Goal: Complete application form: Complete application form

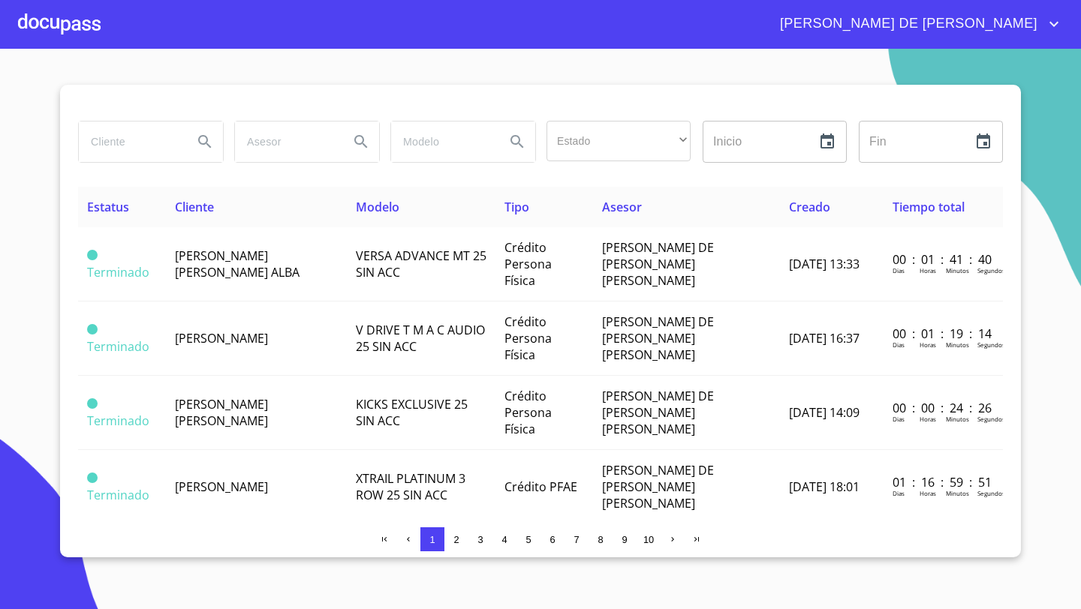
click at [76, 18] on div at bounding box center [59, 24] width 83 height 48
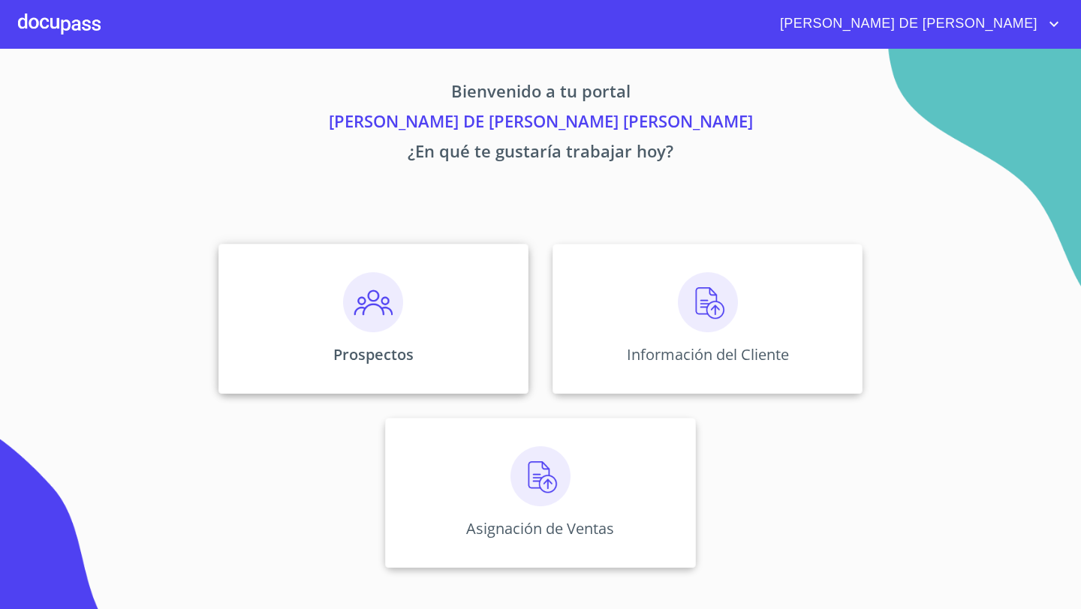
click at [431, 261] on div "Prospectos" at bounding box center [373, 319] width 310 height 150
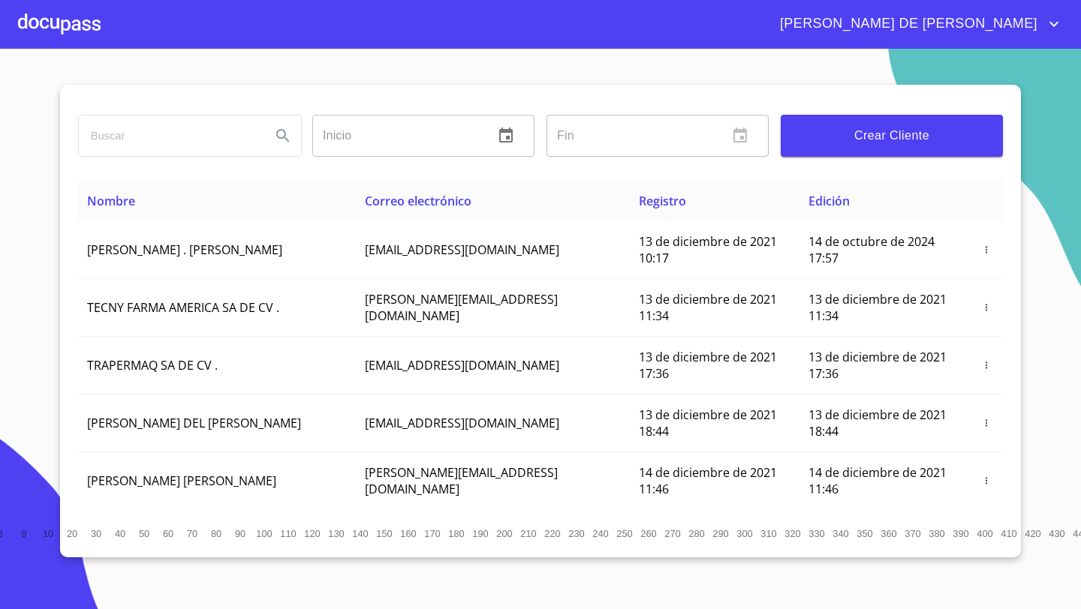
click at [895, 122] on button "Crear Cliente" at bounding box center [892, 136] width 222 height 42
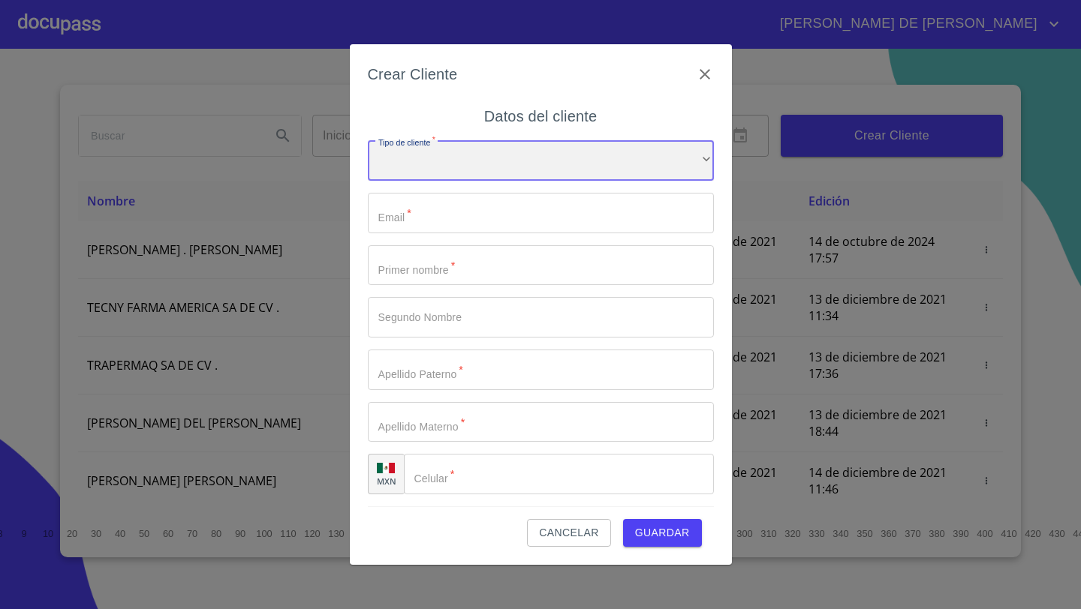
click at [407, 160] on div "​" at bounding box center [541, 160] width 346 height 41
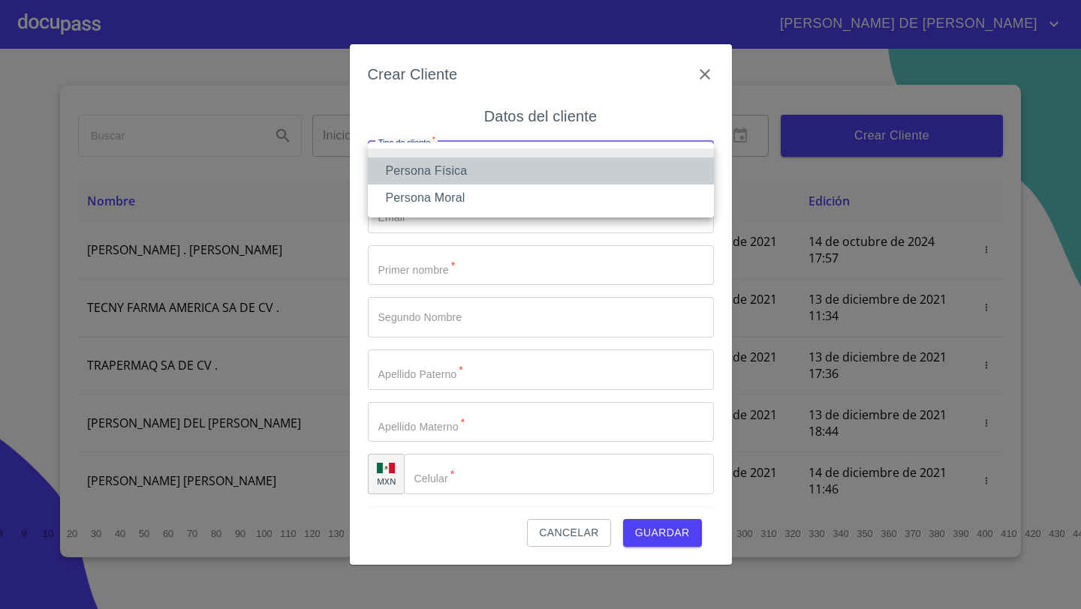
click at [426, 169] on li "Persona Física" at bounding box center [541, 171] width 346 height 27
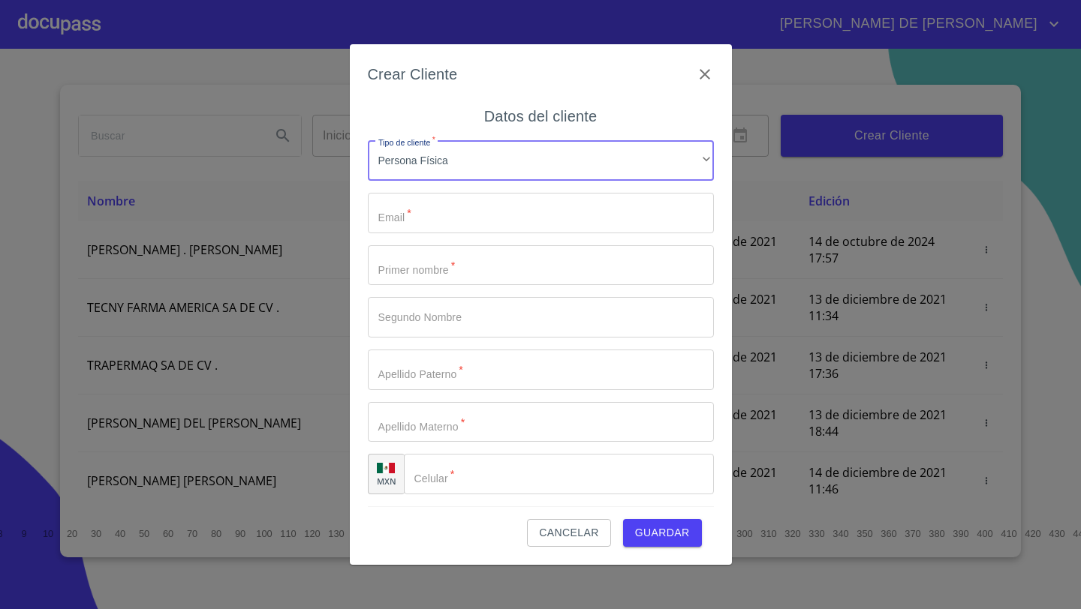
click at [418, 221] on input "Tipo de cliente   *" at bounding box center [541, 213] width 346 height 41
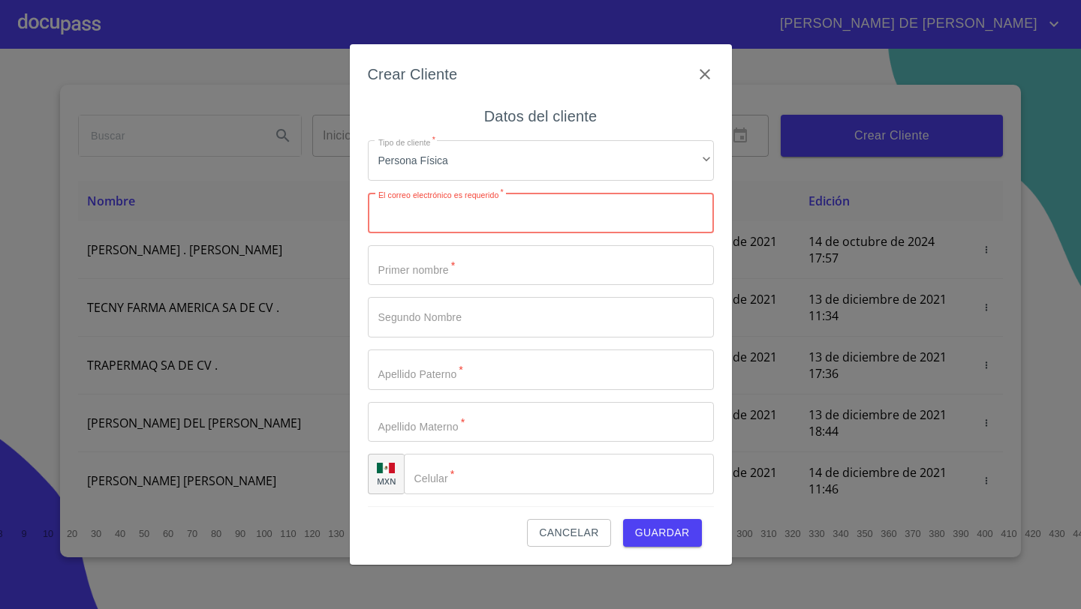
paste input "[EMAIL_ADDRESS][DOMAIN_NAME]"
type input "[EMAIL_ADDRESS][DOMAIN_NAME]"
click at [420, 263] on input "Tipo de cliente   *" at bounding box center [541, 265] width 346 height 41
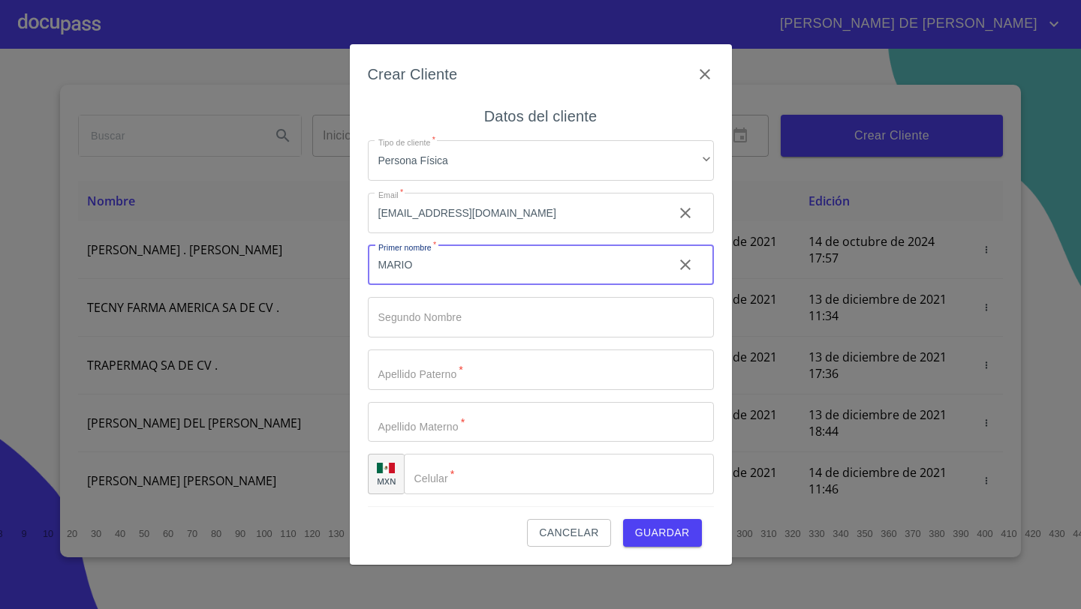
type input "MARIO"
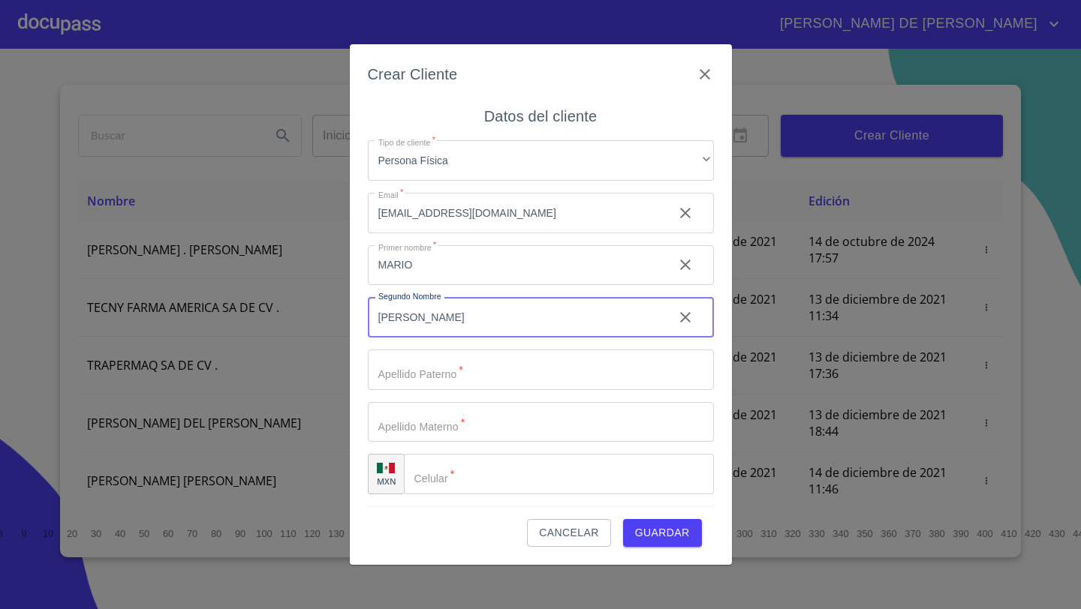
type input "[PERSON_NAME]"
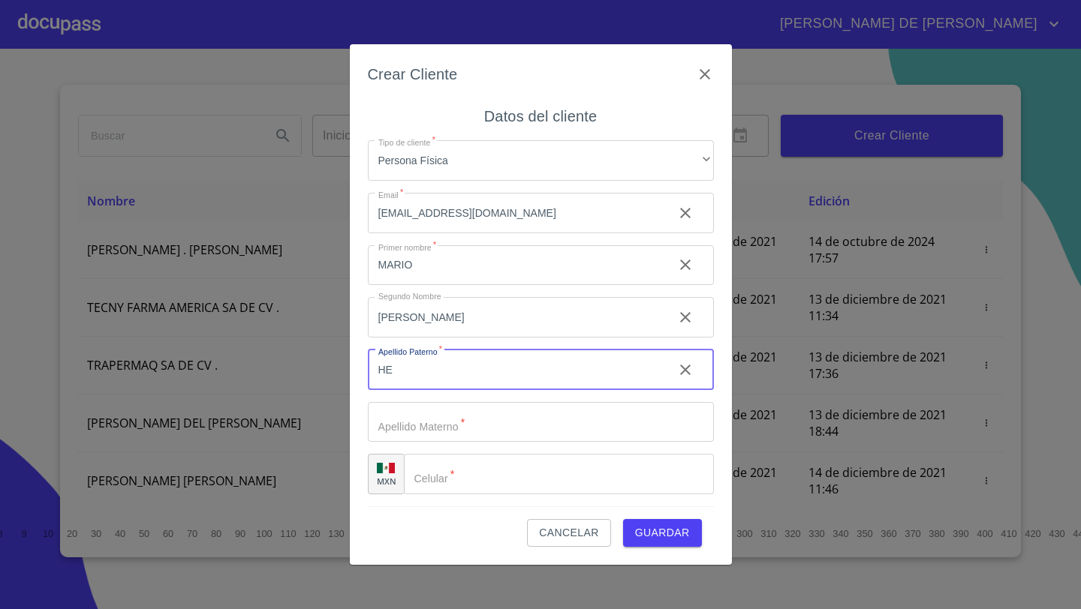
type input "H"
type input "[PERSON_NAME]"
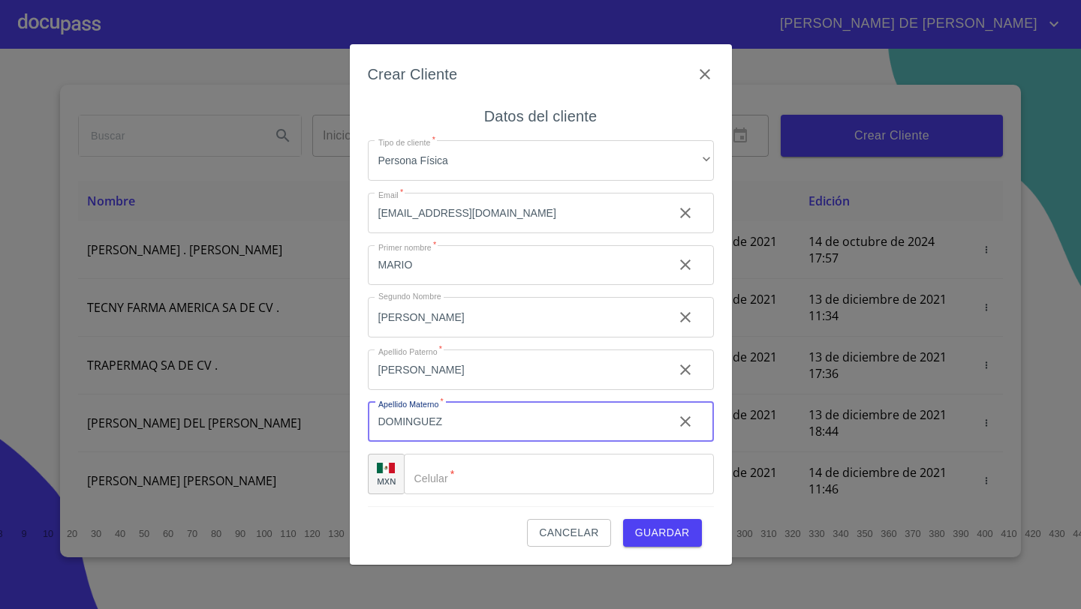
type input "DOMINGUEZ"
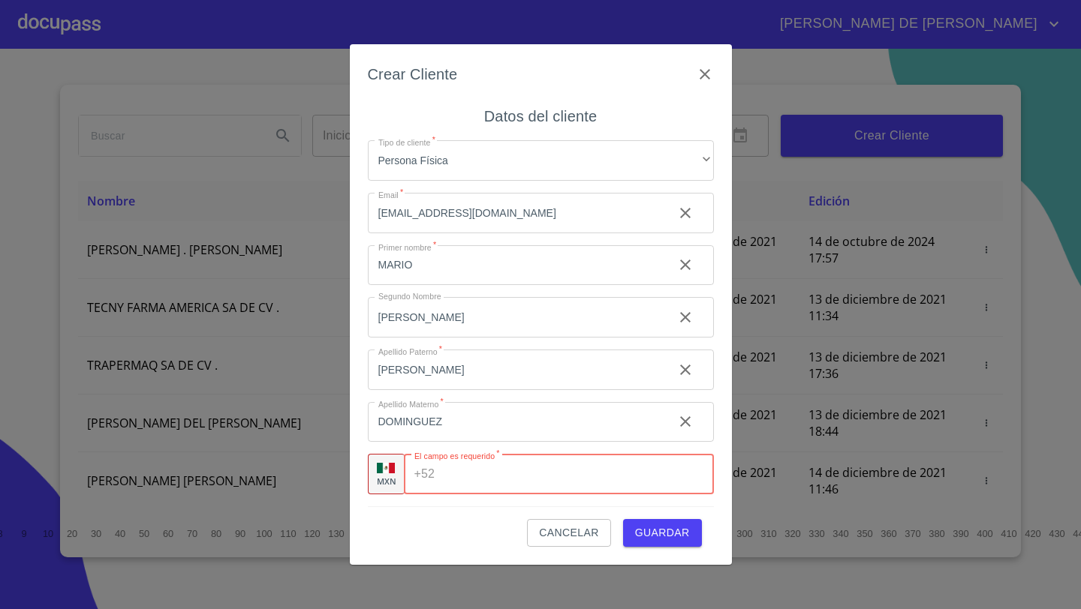
paste input "[PHONE_NUMBER]"
type input "[PHONE_NUMBER]"
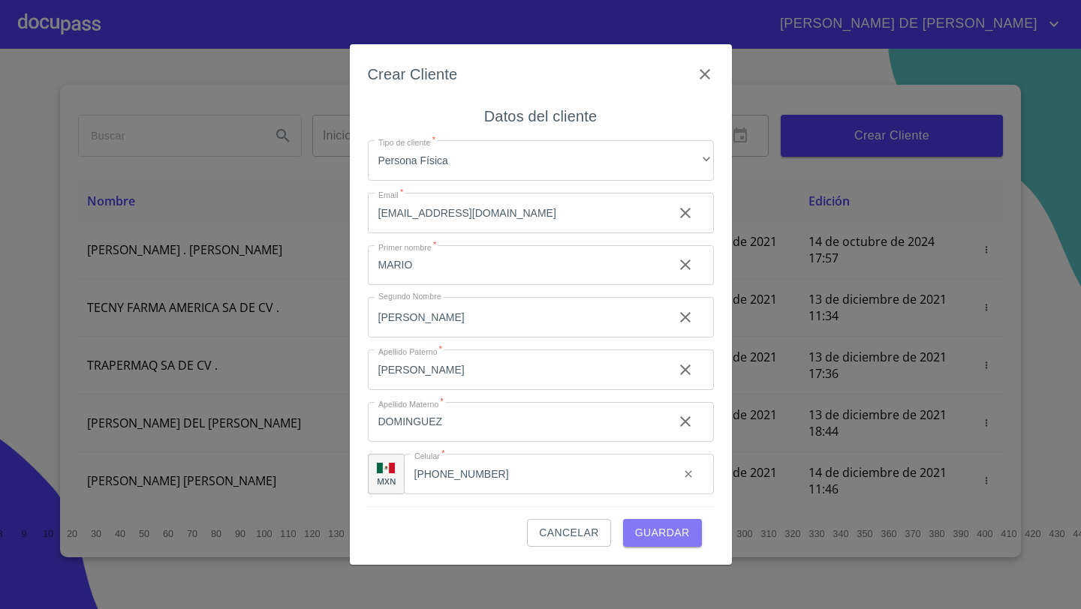
click at [675, 534] on span "Guardar" at bounding box center [662, 533] width 55 height 19
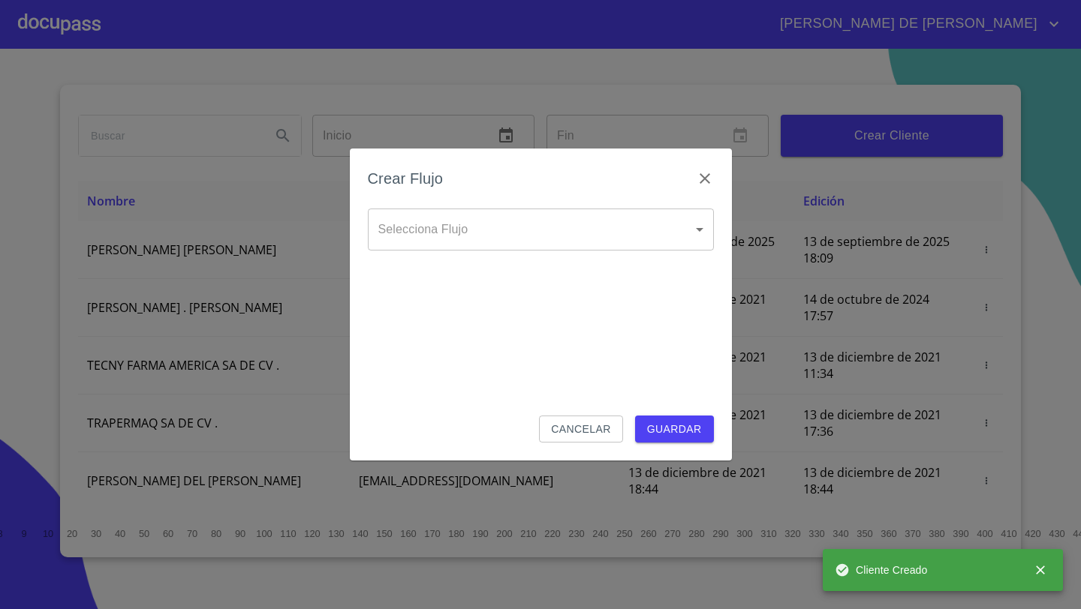
click at [495, 243] on body "[PERSON_NAME] DE [PERSON_NAME] Inicio ​ Fin ​ Crear Cliente Nombre Correo elect…" at bounding box center [540, 304] width 1081 height 609
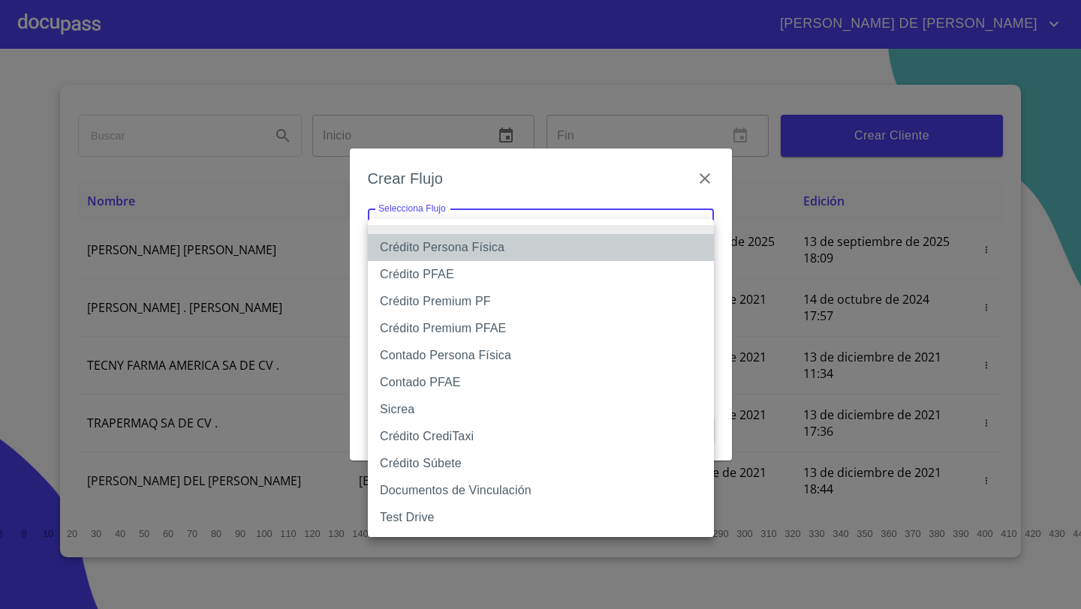
click at [460, 245] on li "Crédito Persona Física" at bounding box center [541, 247] width 346 height 27
type input "61b033e49b8c202ad5bb7912"
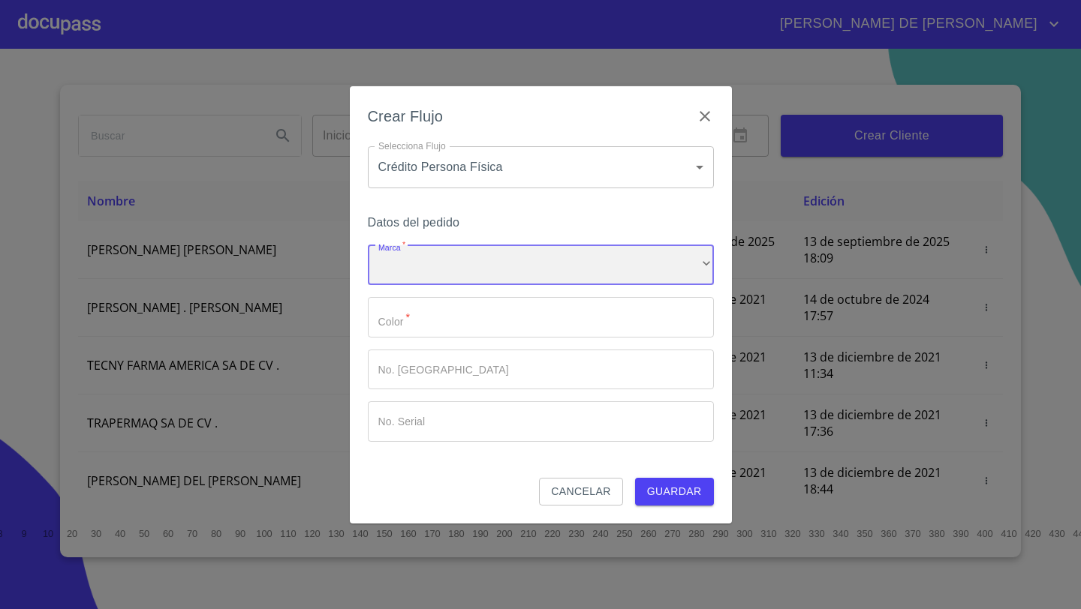
click at [433, 260] on div "​" at bounding box center [541, 265] width 346 height 41
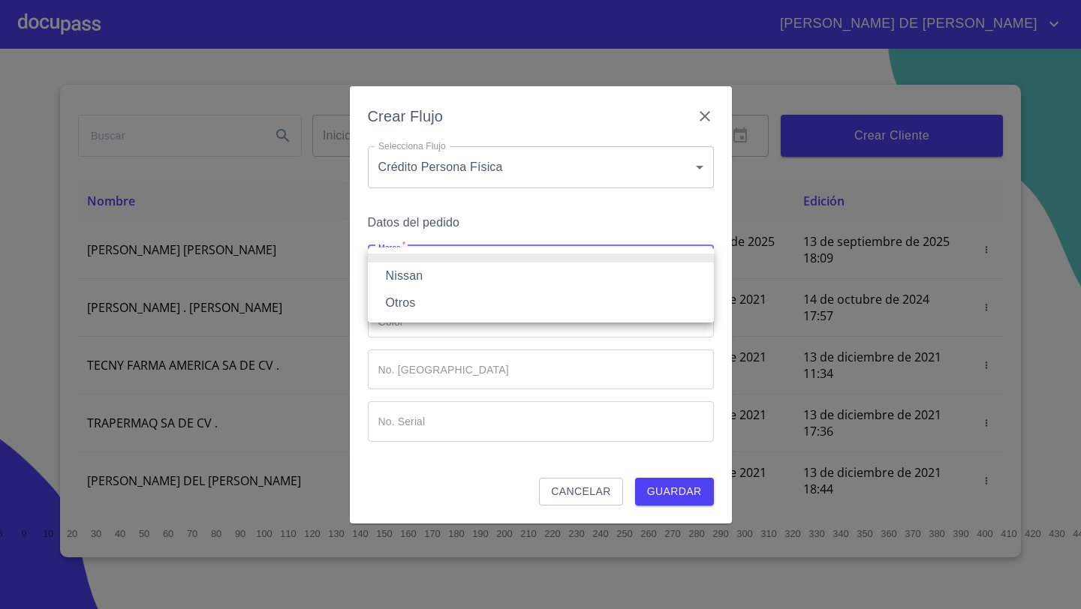
click at [420, 272] on li "Nissan" at bounding box center [541, 276] width 346 height 27
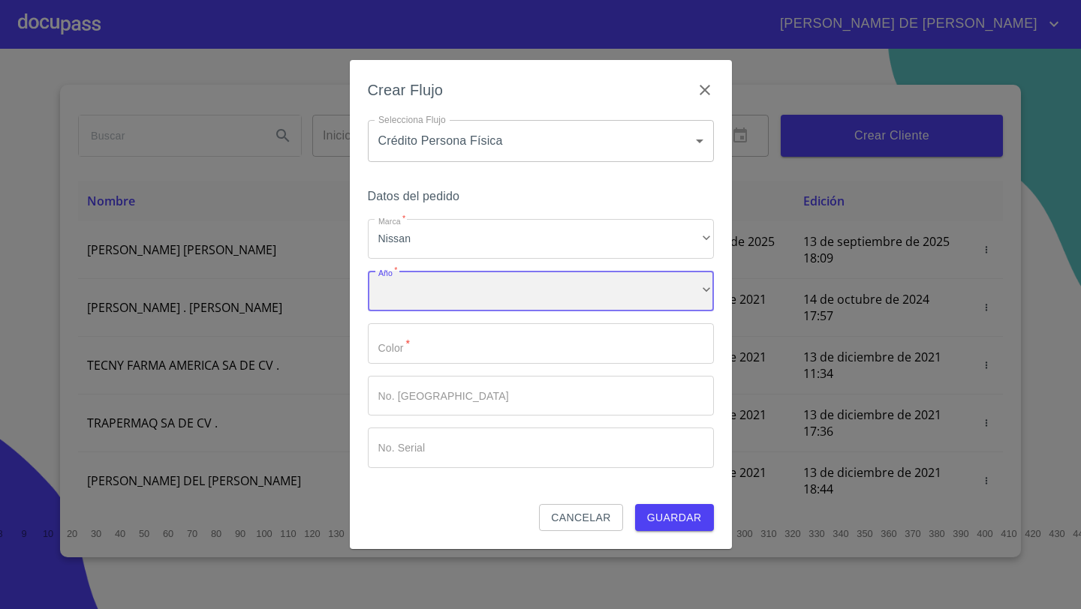
click at [435, 278] on div "​" at bounding box center [541, 291] width 346 height 41
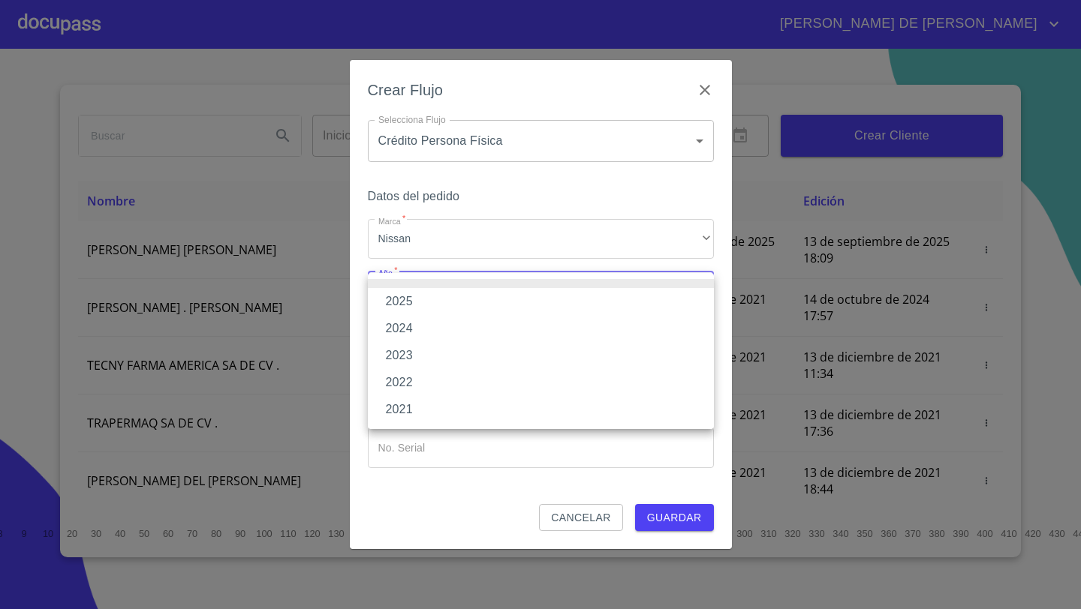
click at [420, 297] on li "2025" at bounding box center [541, 301] width 346 height 27
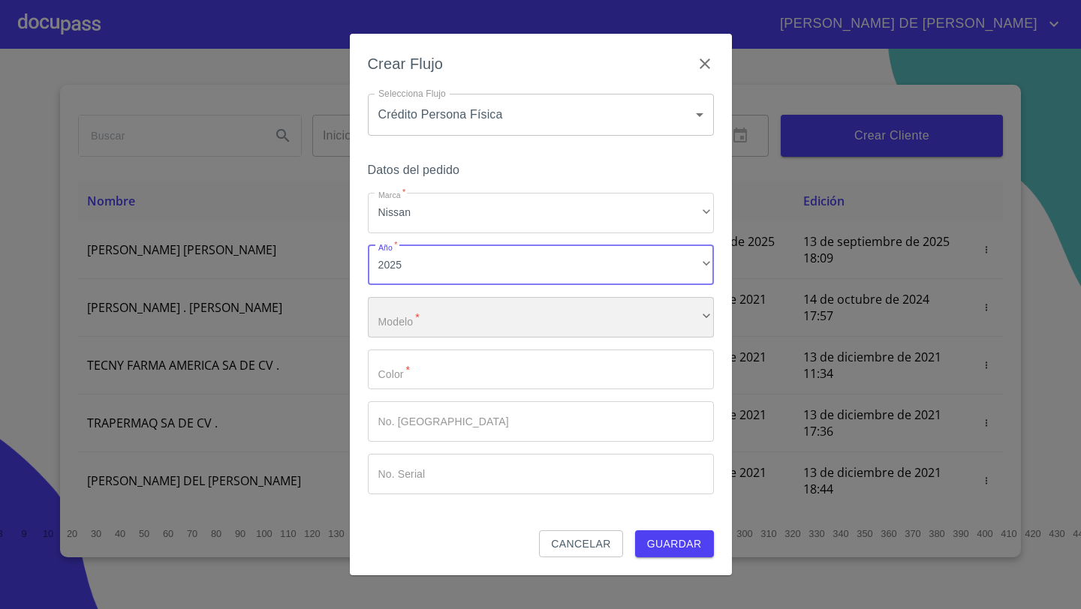
click at [441, 309] on div "​" at bounding box center [541, 317] width 346 height 41
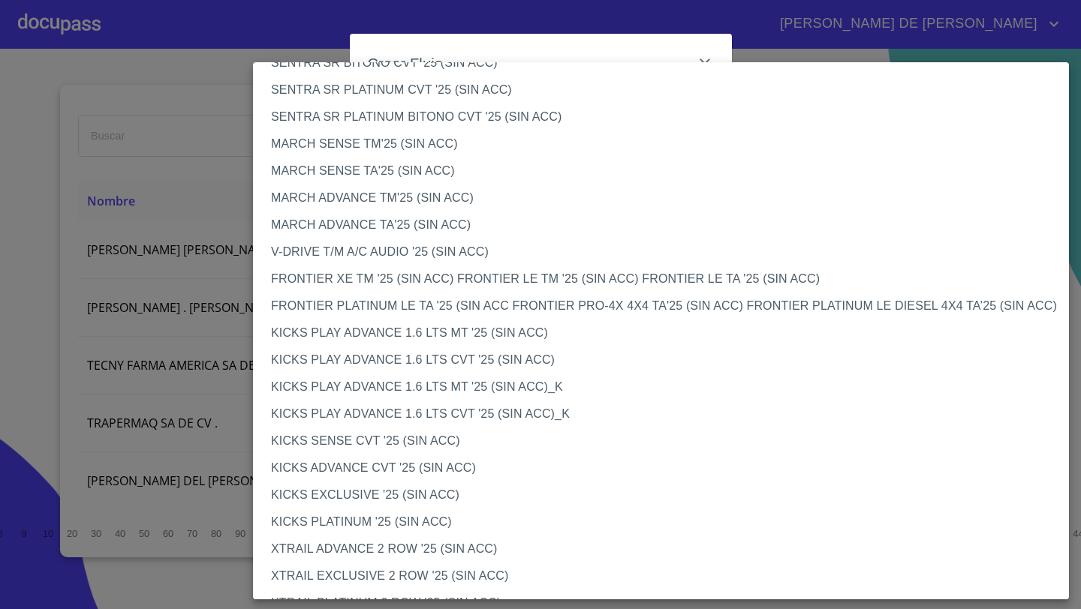
scroll to position [1035, 0]
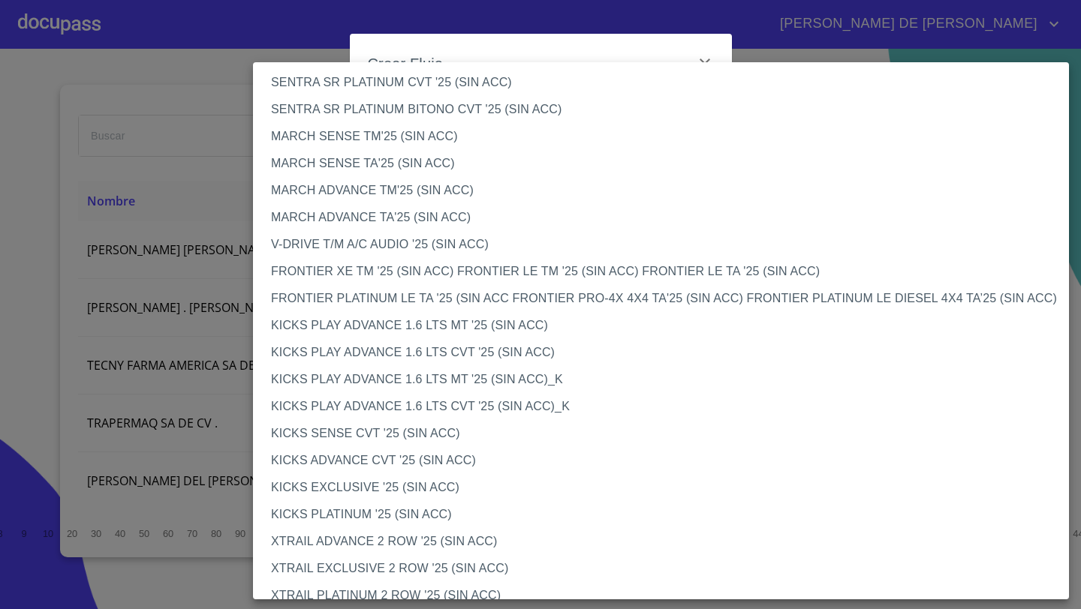
click at [328, 516] on li "KICKS PLATINUM '25 (SIN ACC)" at bounding box center [661, 514] width 816 height 27
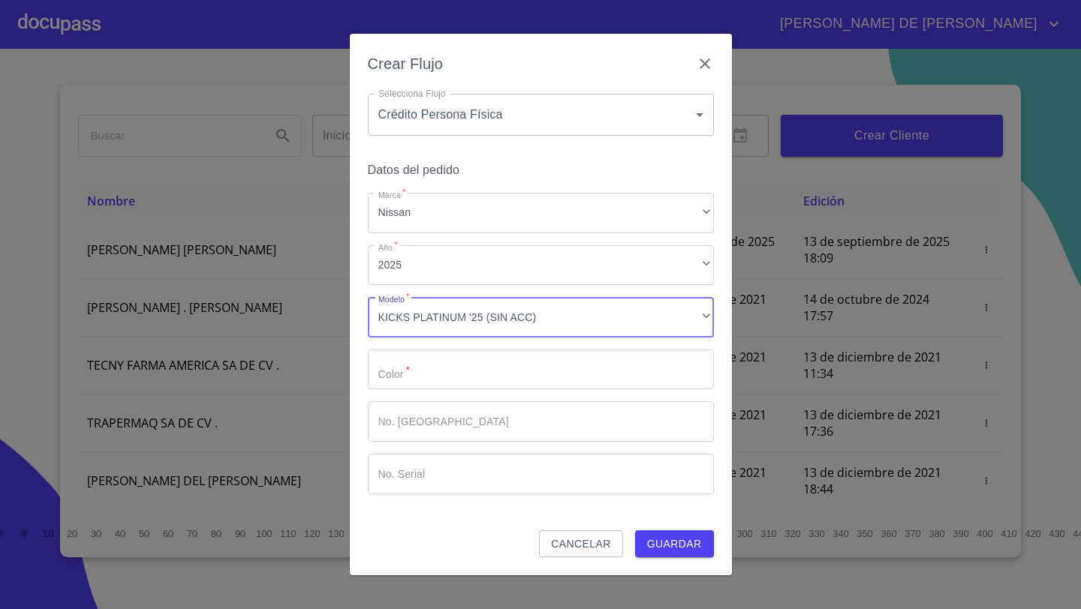
click at [451, 375] on input "Marca   *" at bounding box center [541, 370] width 346 height 41
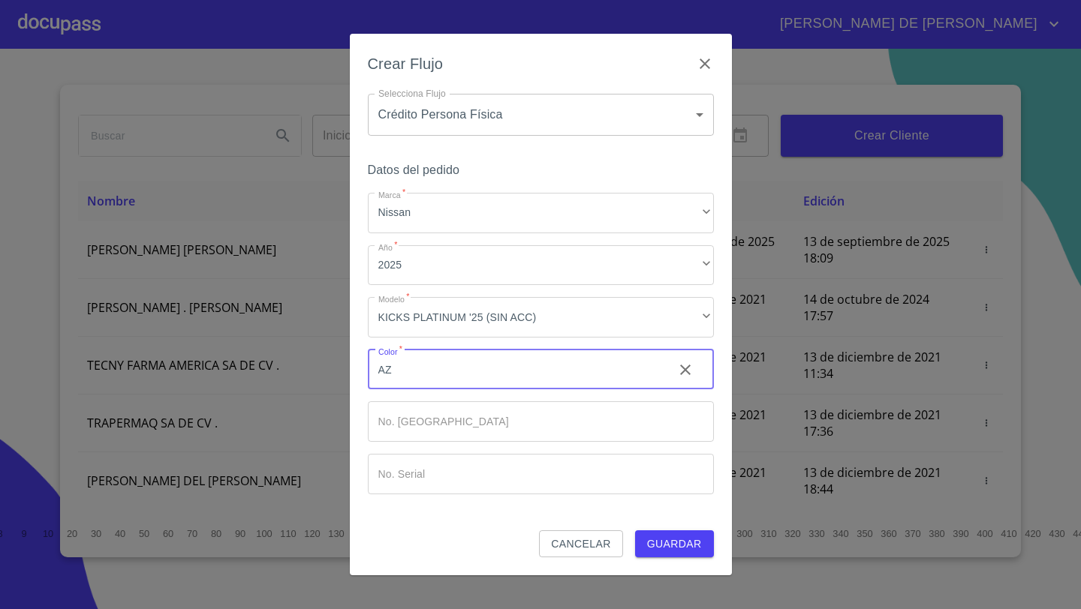
type input "A"
type input "b"
type input "BLANCO PERLADO BITONO"
click at [663, 552] on span "Guardar" at bounding box center [674, 544] width 55 height 19
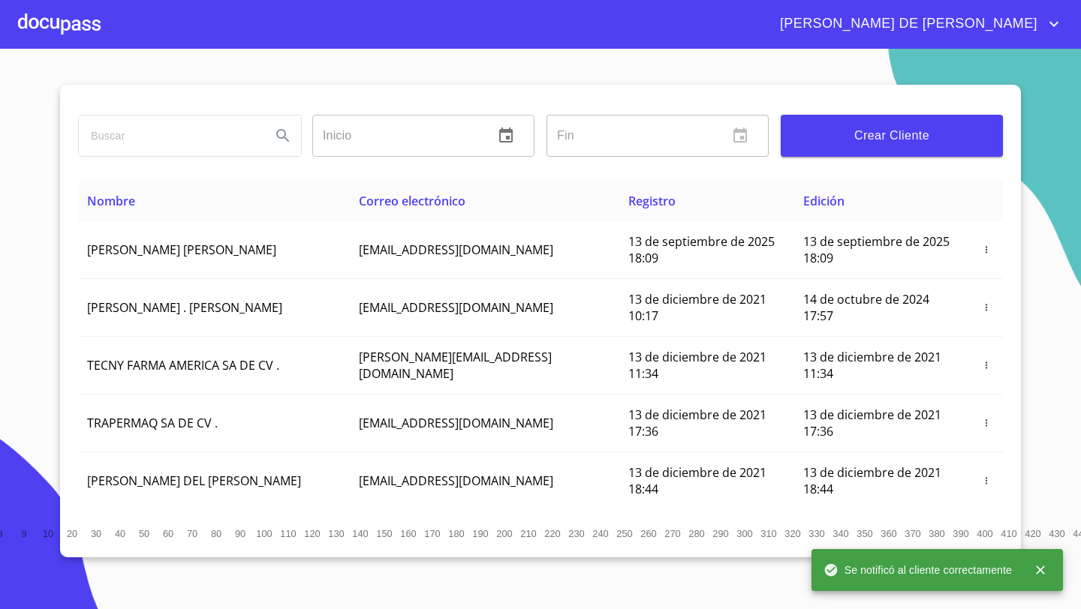
click at [77, 23] on div at bounding box center [59, 24] width 83 height 48
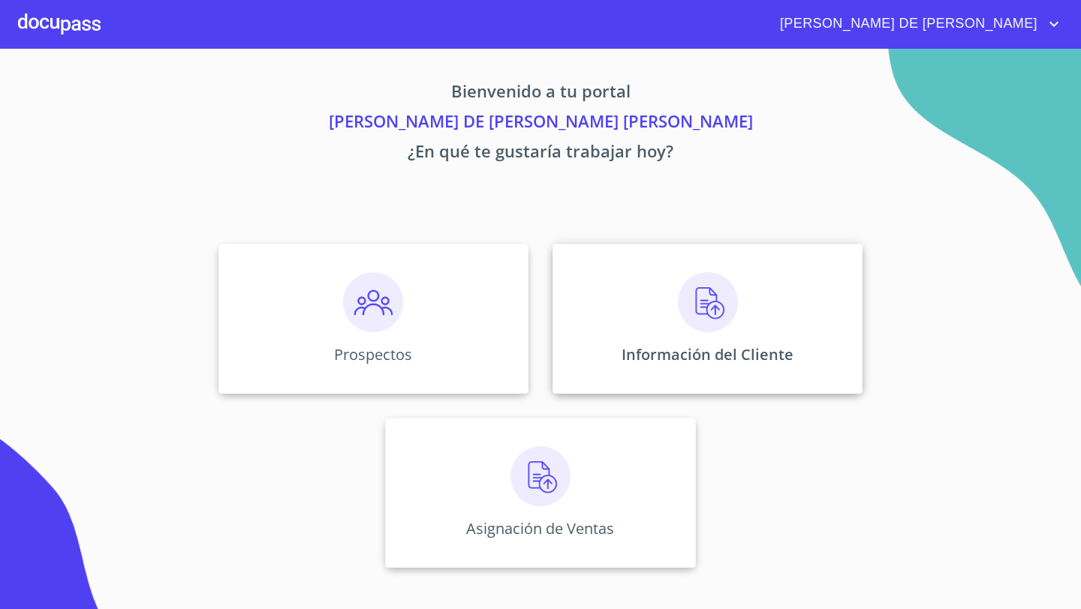
click at [606, 305] on div "Información del Cliente" at bounding box center [707, 319] width 310 height 150
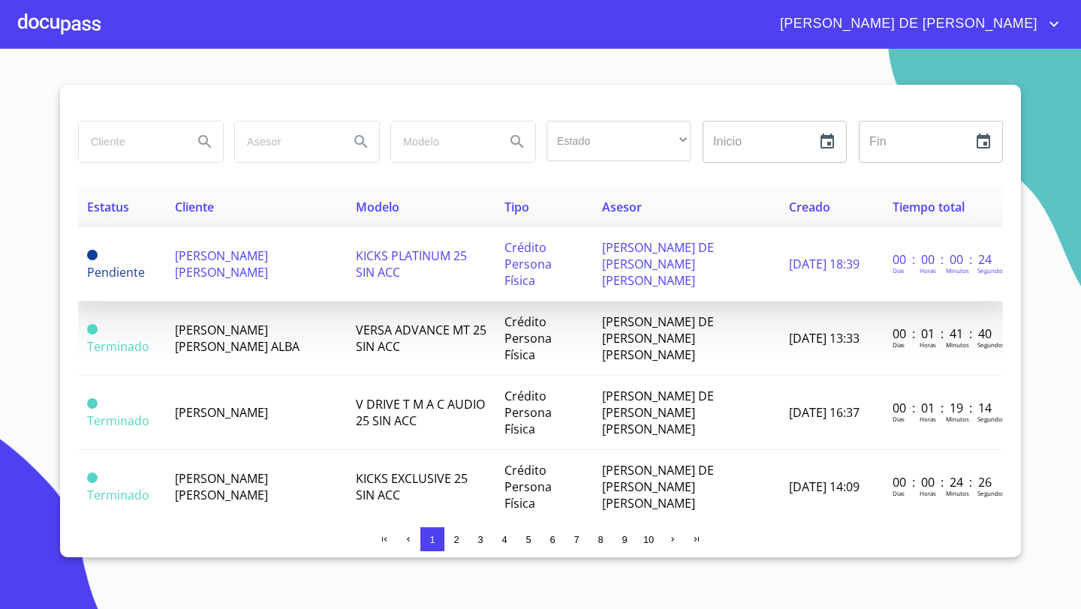
click at [212, 258] on span "[PERSON_NAME] [PERSON_NAME]" at bounding box center [221, 264] width 93 height 33
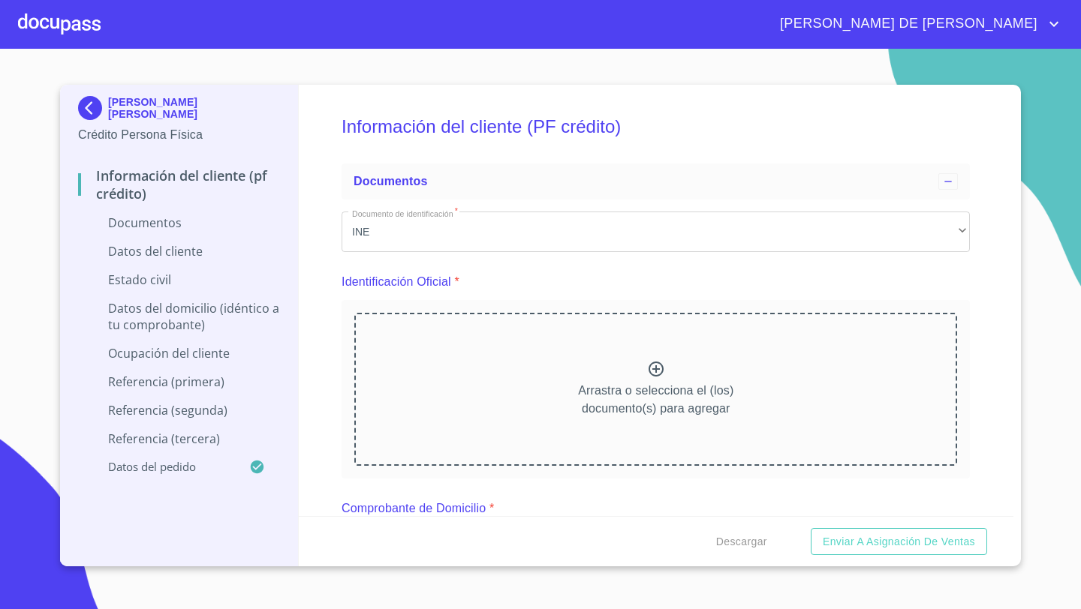
click at [582, 378] on div "Arrastra o selecciona el (los) documento(s) para agregar" at bounding box center [655, 389] width 603 height 153
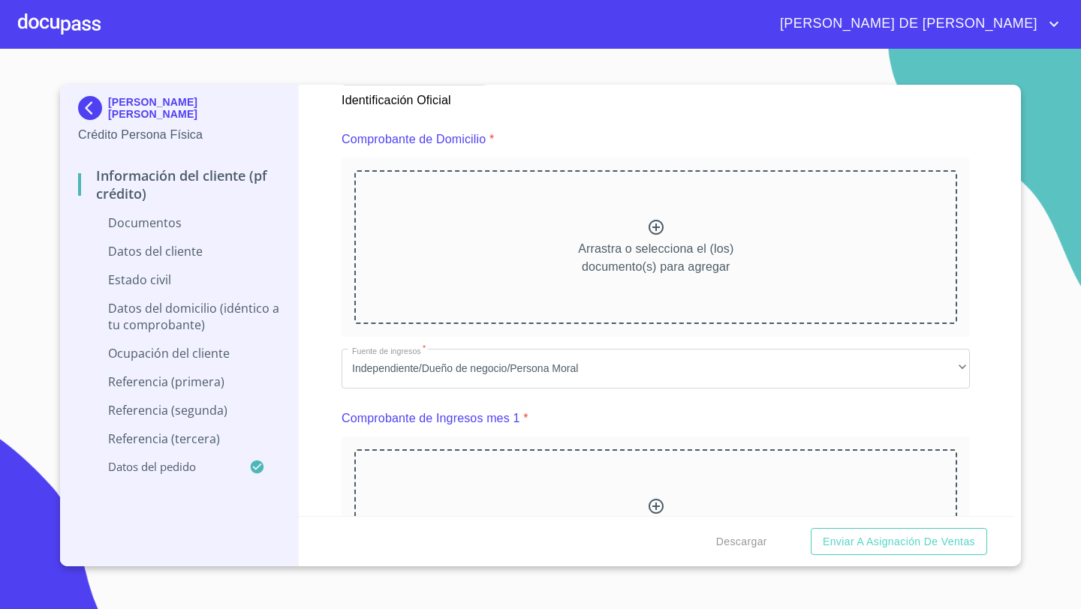
scroll to position [792, 0]
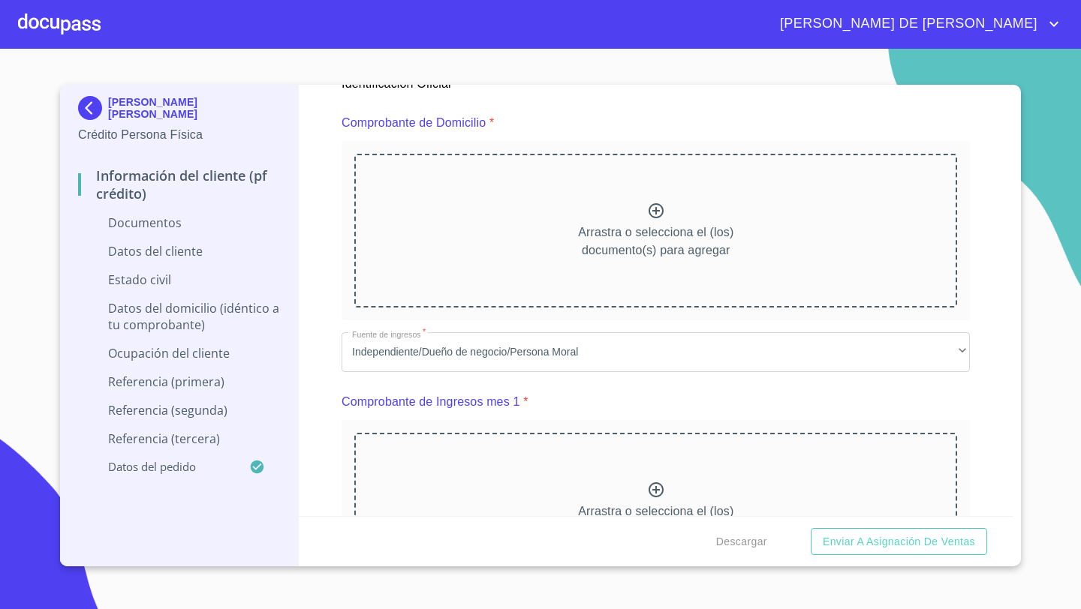
click at [663, 216] on icon at bounding box center [656, 211] width 18 height 18
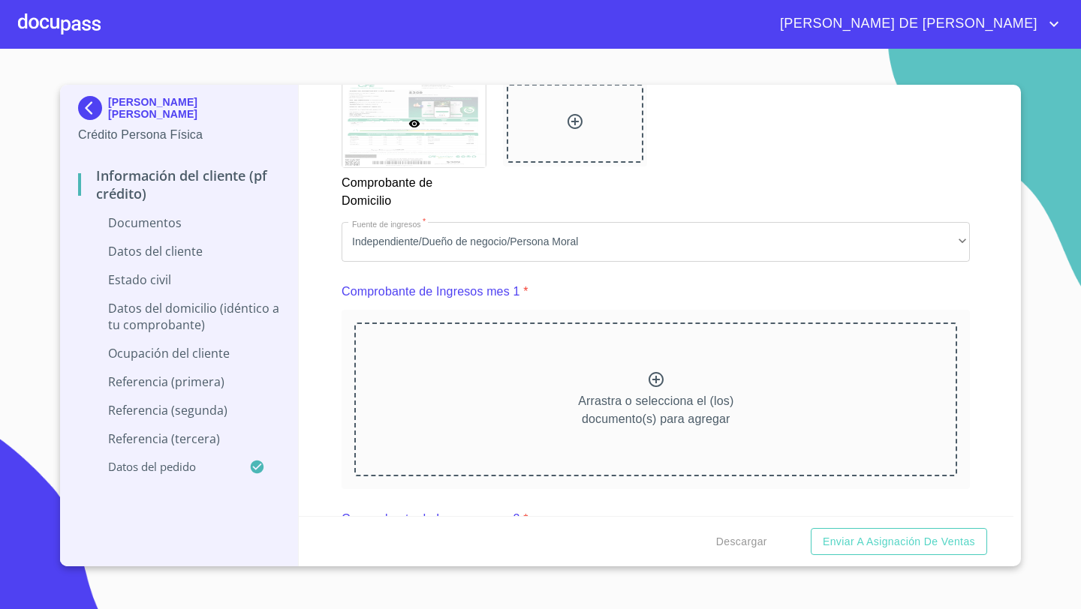
scroll to position [1328, 0]
click at [648, 351] on div "Arrastra o selecciona el (los) documento(s) para agregar" at bounding box center [655, 396] width 603 height 153
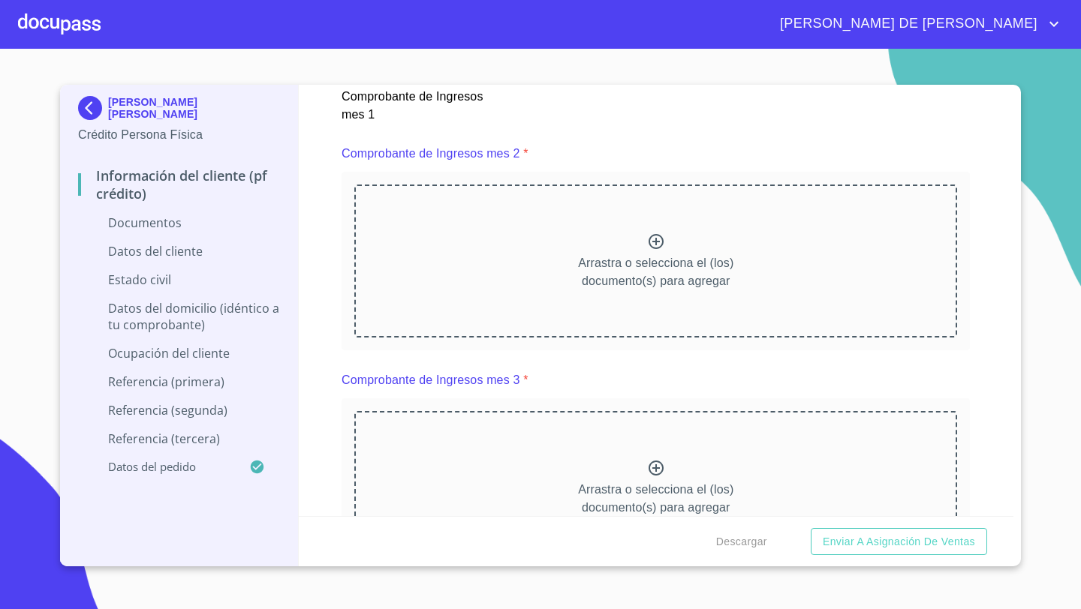
scroll to position [2120, 0]
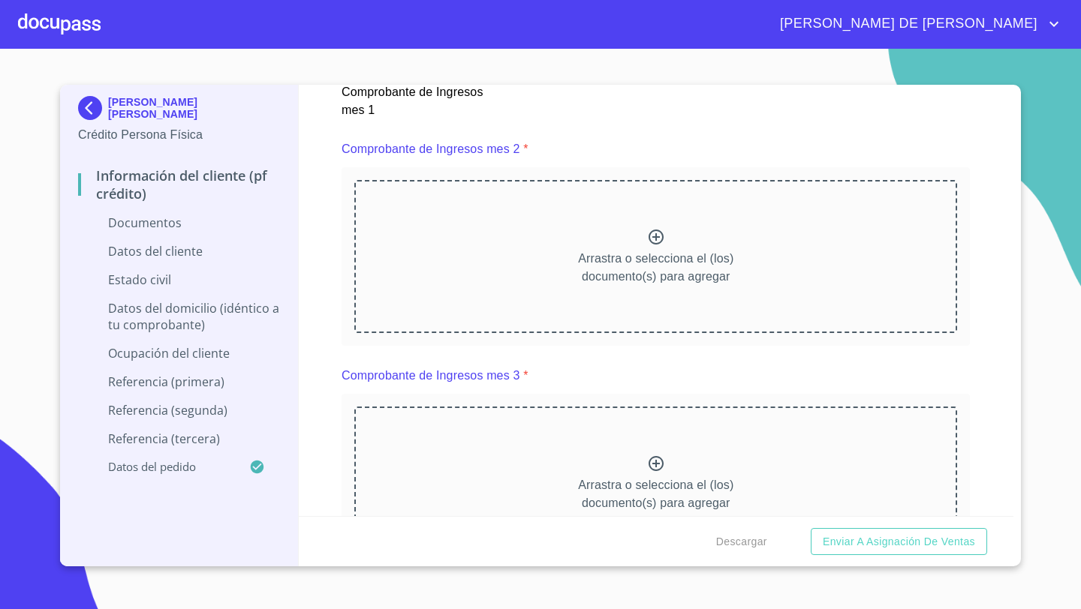
click at [637, 241] on div "Arrastra o selecciona el (los) documento(s) para agregar" at bounding box center [655, 256] width 603 height 153
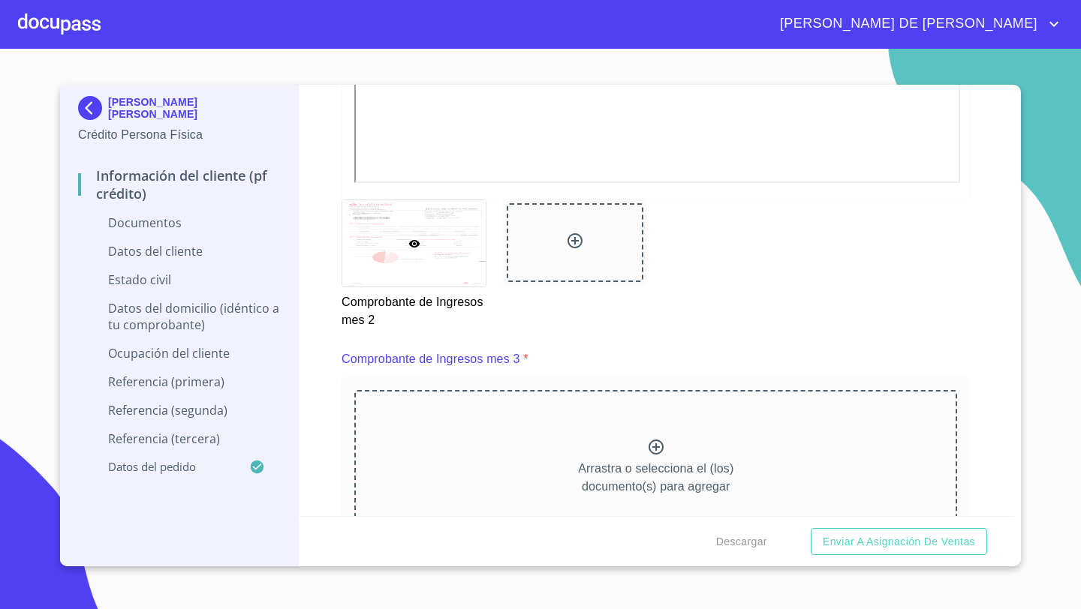
scroll to position [2583, 0]
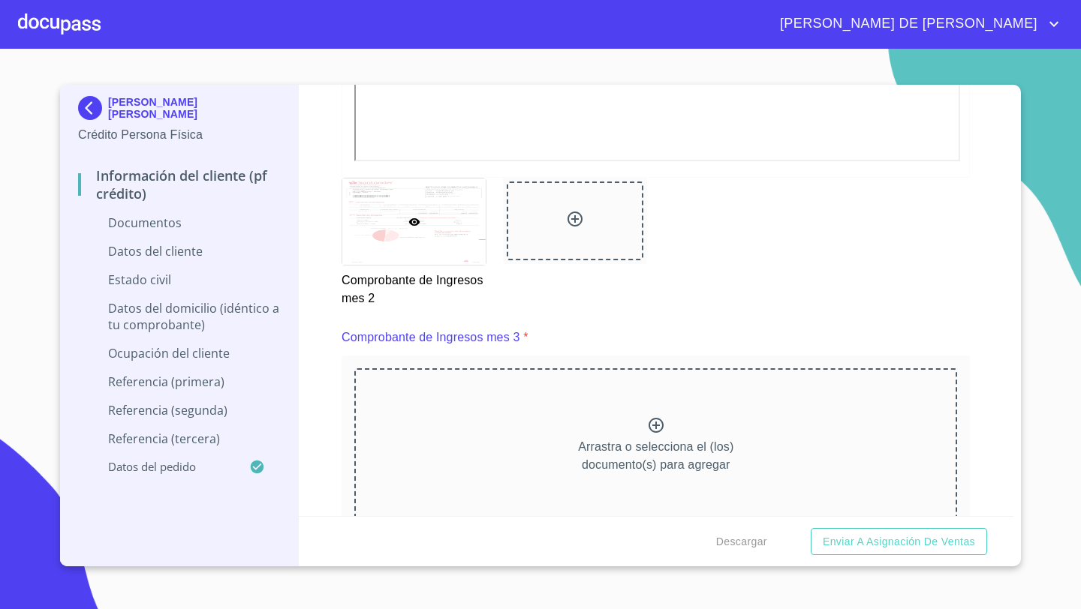
click at [591, 396] on div "Arrastra o selecciona el (los) documento(s) para agregar" at bounding box center [655, 445] width 603 height 153
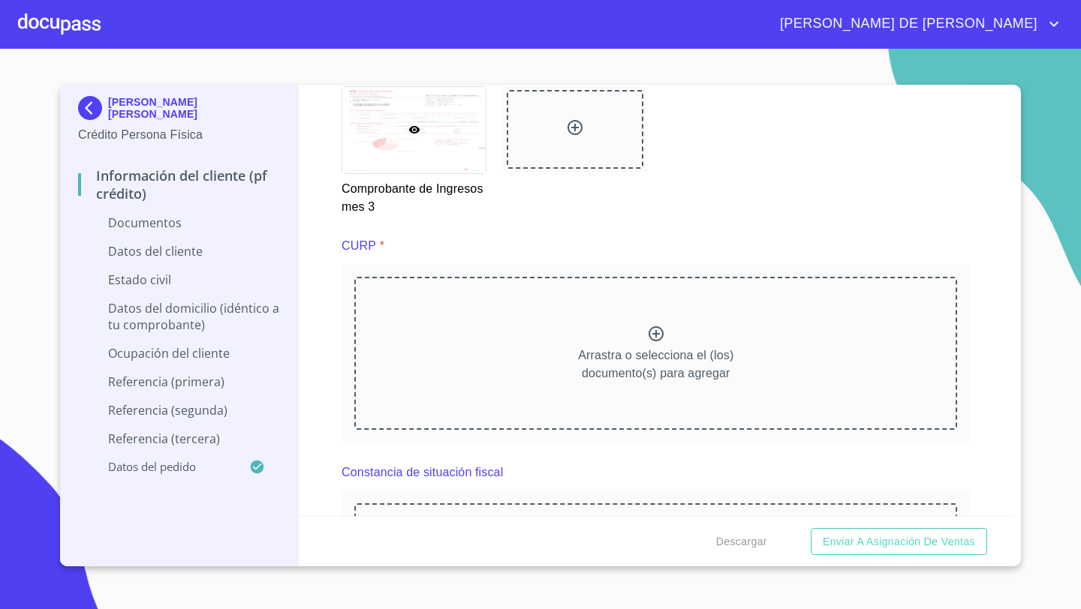
scroll to position [3330, 0]
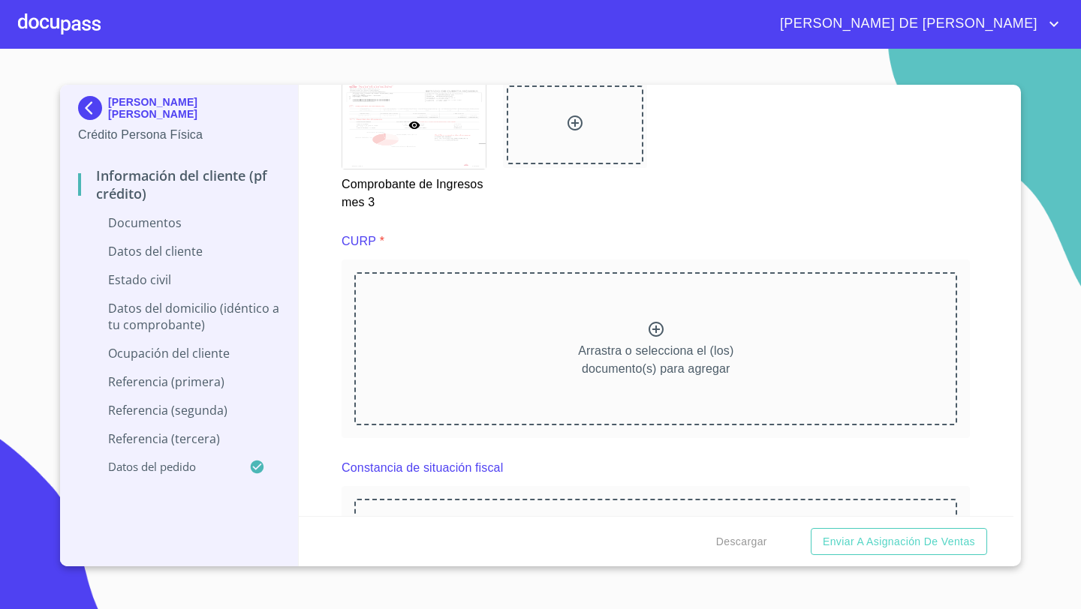
click at [570, 321] on div "Arrastra o selecciona el (los) documento(s) para agregar" at bounding box center [655, 348] width 603 height 153
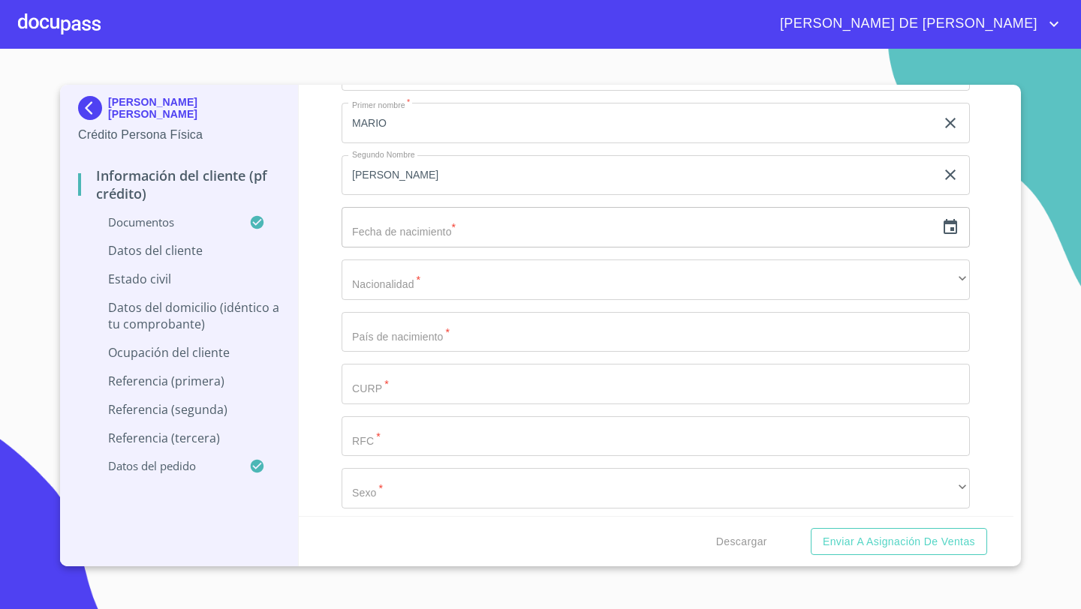
scroll to position [4476, 0]
click at [955, 230] on icon "button" at bounding box center [950, 225] width 14 height 15
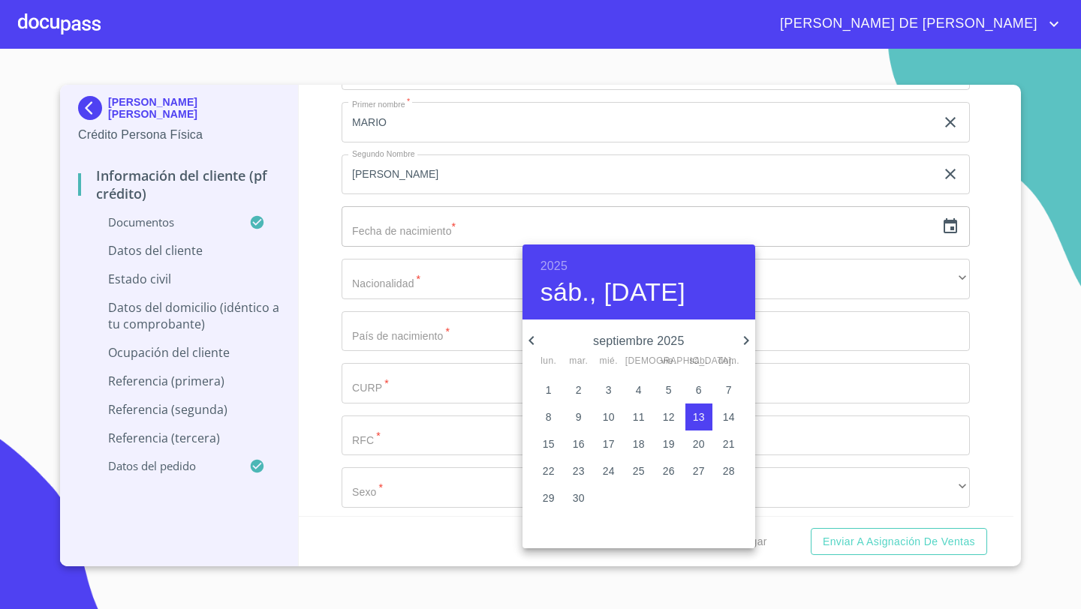
click at [302, 268] on div at bounding box center [540, 304] width 1081 height 609
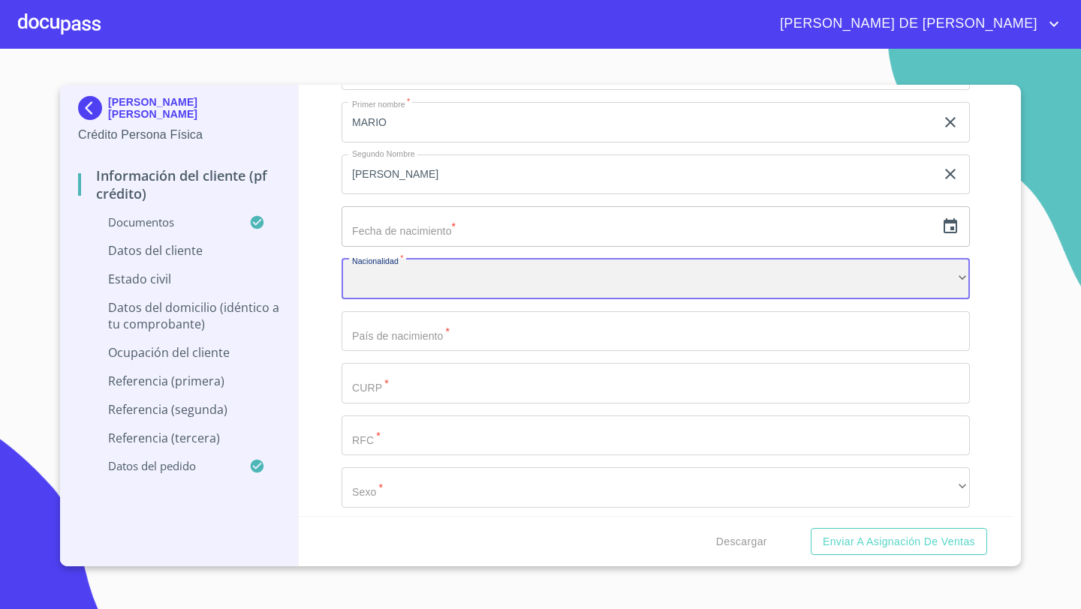
click at [405, 269] on div "​" at bounding box center [655, 279] width 628 height 41
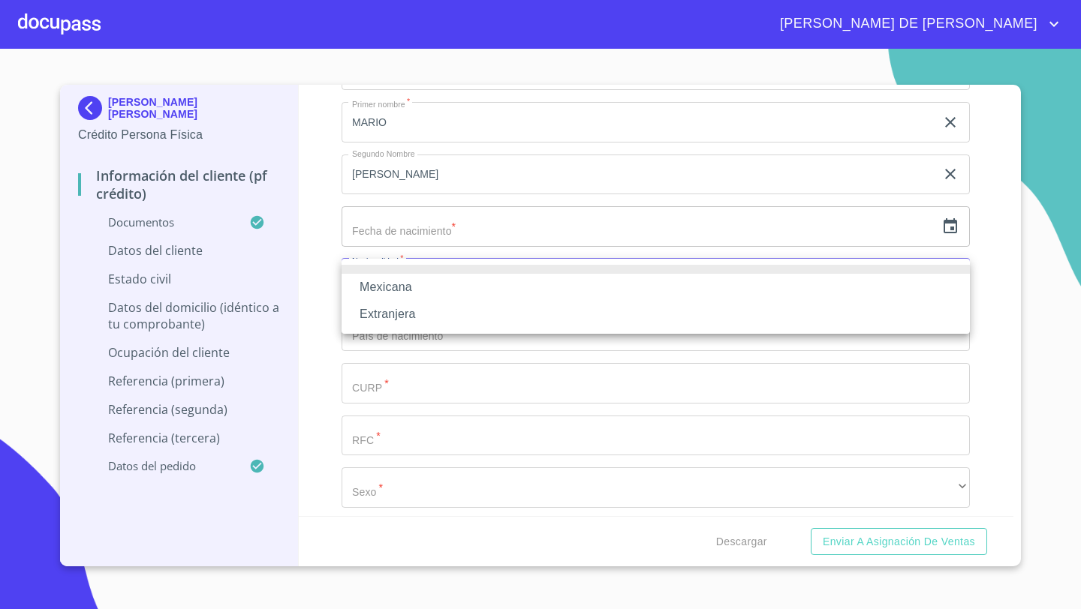
click at [387, 290] on li "Mexicana" at bounding box center [655, 287] width 628 height 27
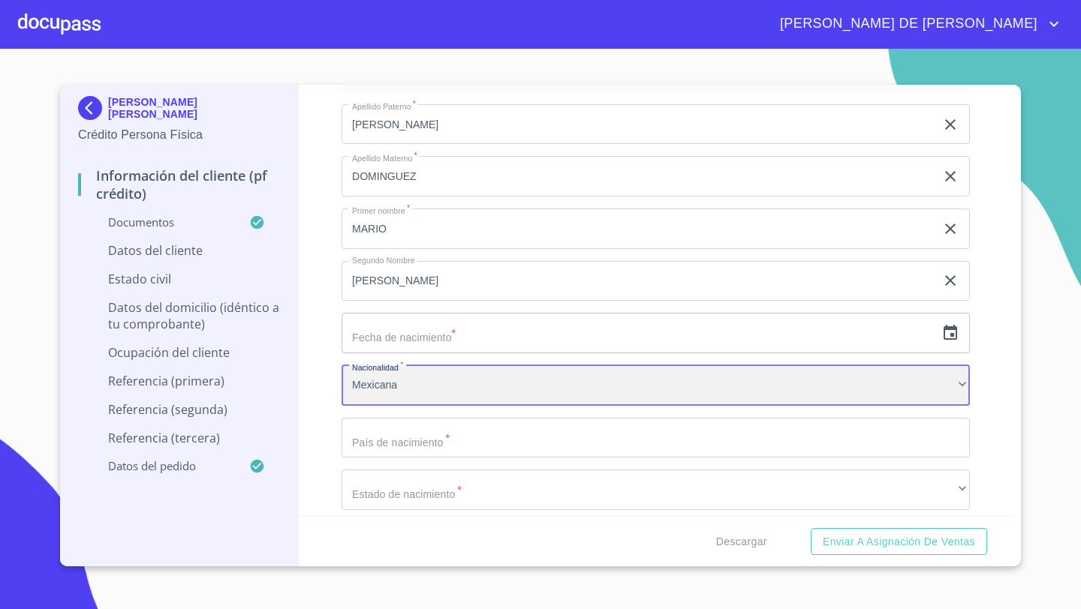
scroll to position [4381, 0]
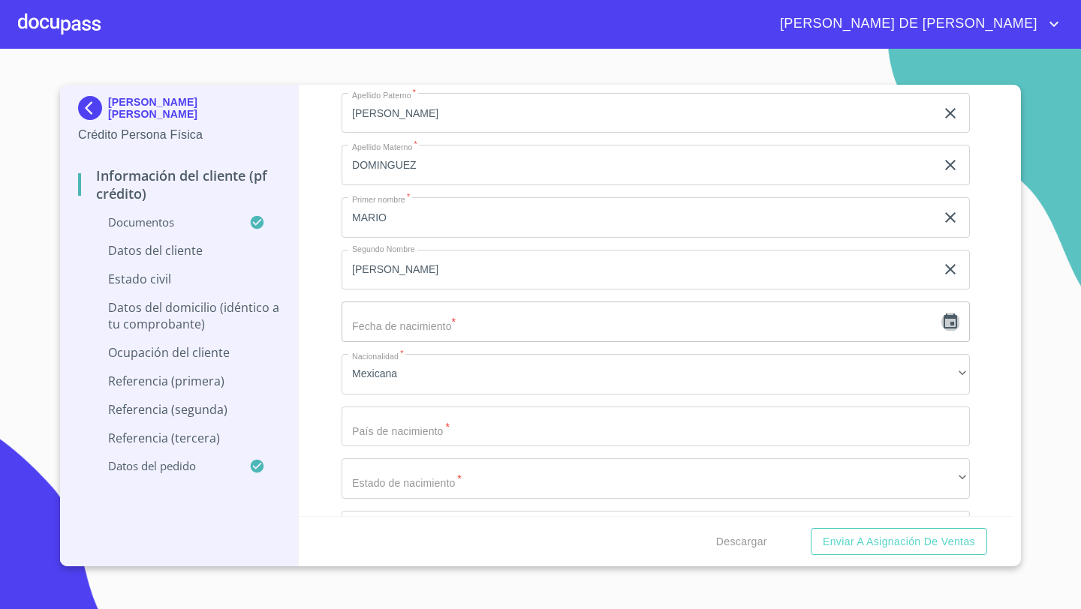
click at [954, 325] on icon "button" at bounding box center [950, 322] width 18 height 18
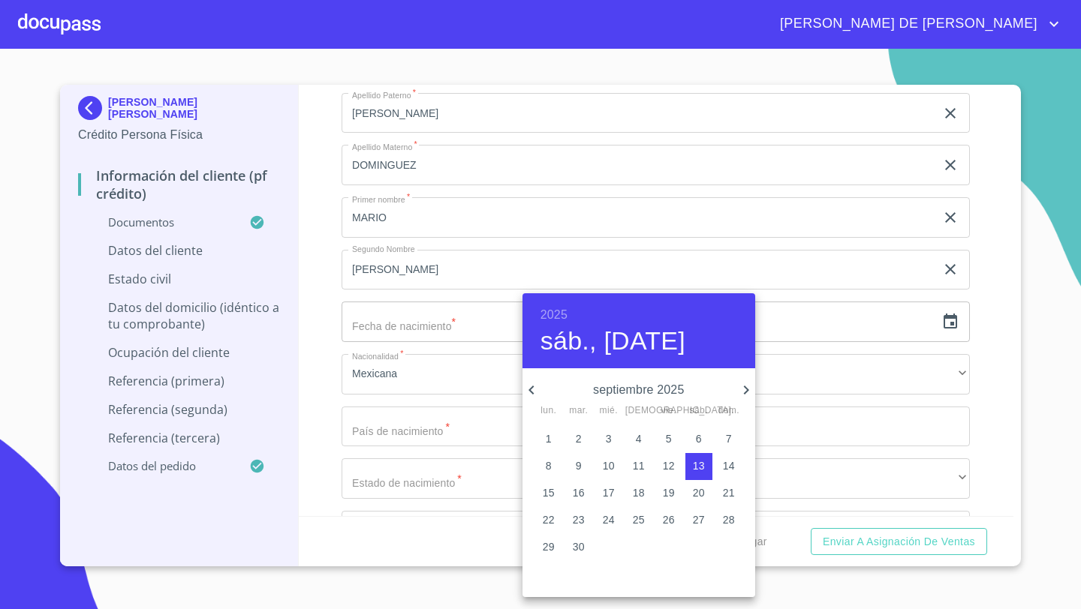
click at [547, 321] on h6 "2025" at bounding box center [553, 315] width 27 height 21
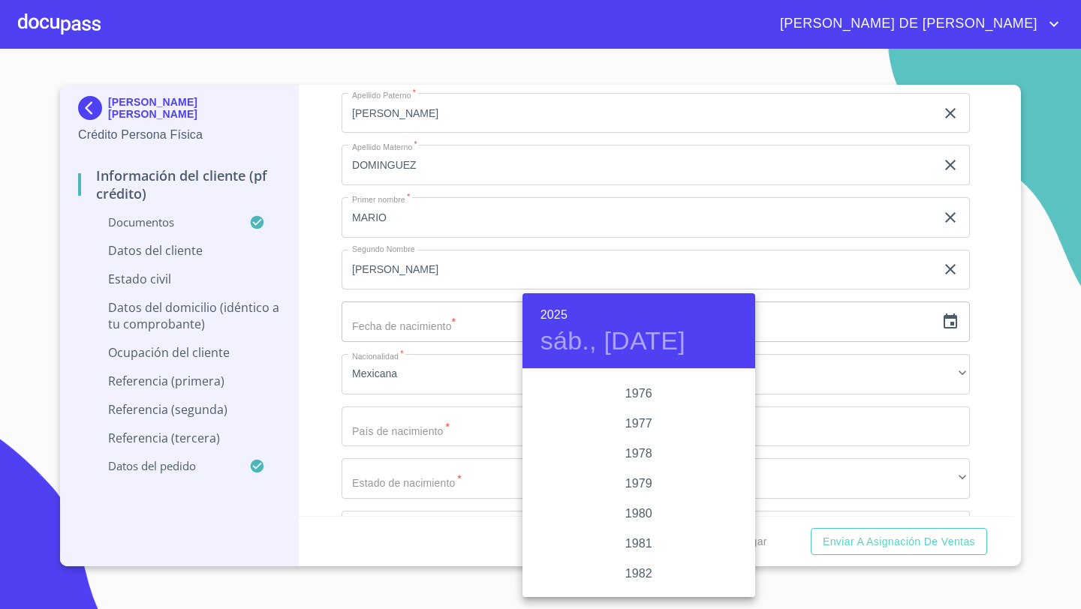
scroll to position [1436, 0]
click at [646, 451] on div "1975" at bounding box center [638, 451] width 233 height 30
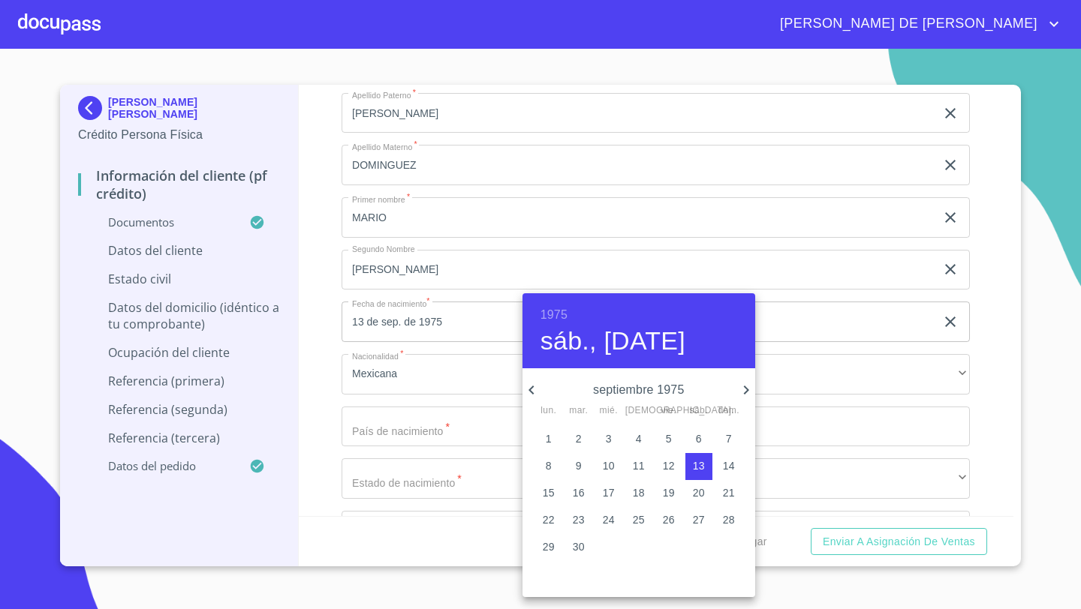
click at [747, 389] on icon "button" at bounding box center [745, 390] width 5 height 9
click at [543, 525] on p "20" at bounding box center [549, 520] width 12 height 15
click at [531, 387] on icon "button" at bounding box center [530, 390] width 5 height 9
click at [703, 500] on p "20" at bounding box center [699, 493] width 12 height 15
type input "20 de sep. de 1975"
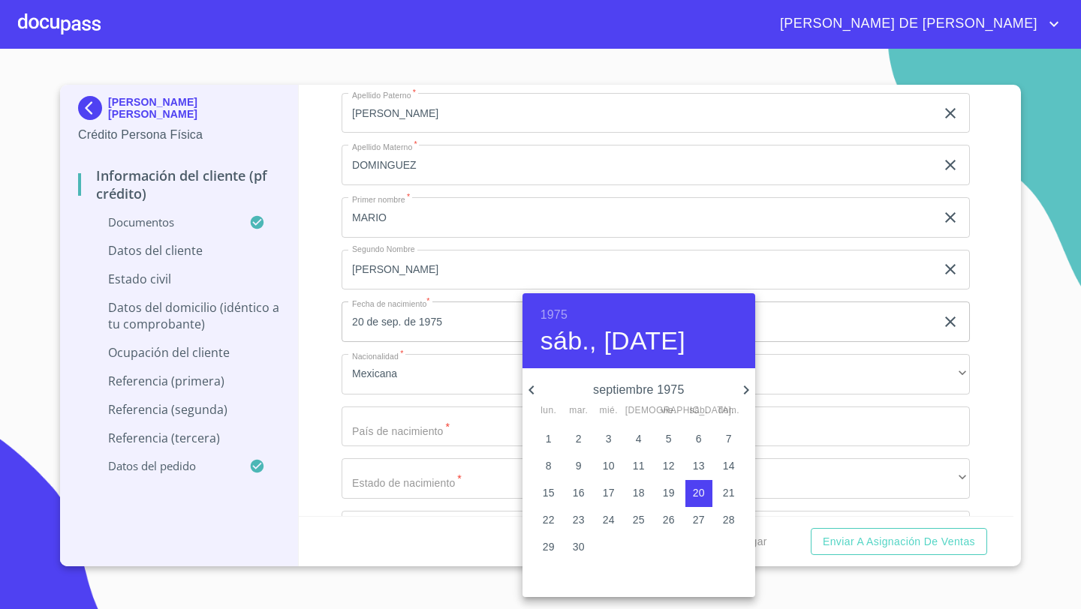
click at [307, 381] on div at bounding box center [540, 304] width 1081 height 609
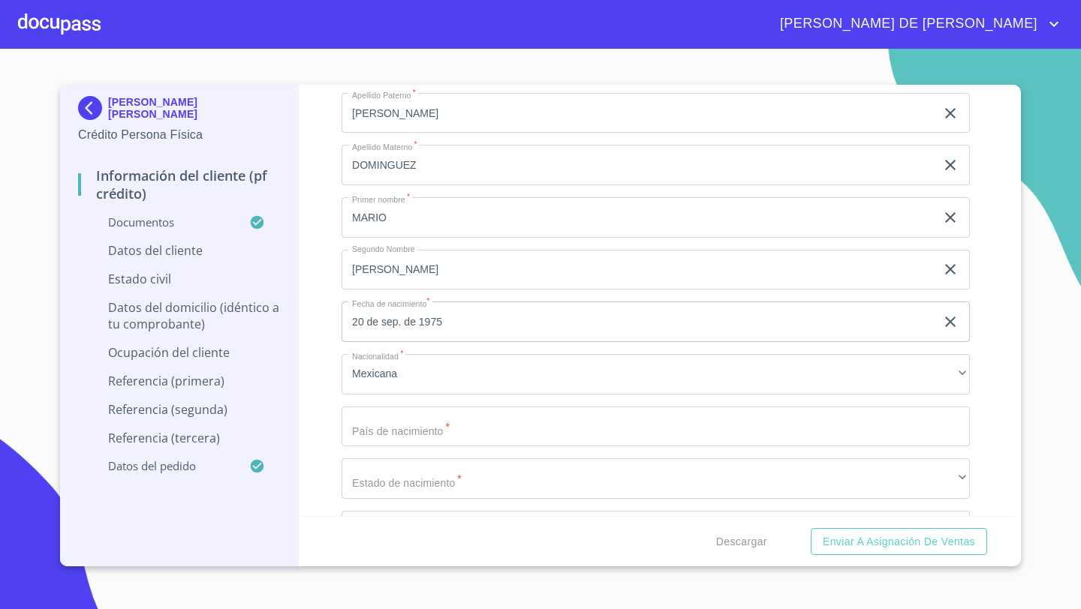
click at [360, 437] on input "Documento de identificación   *" at bounding box center [655, 427] width 628 height 41
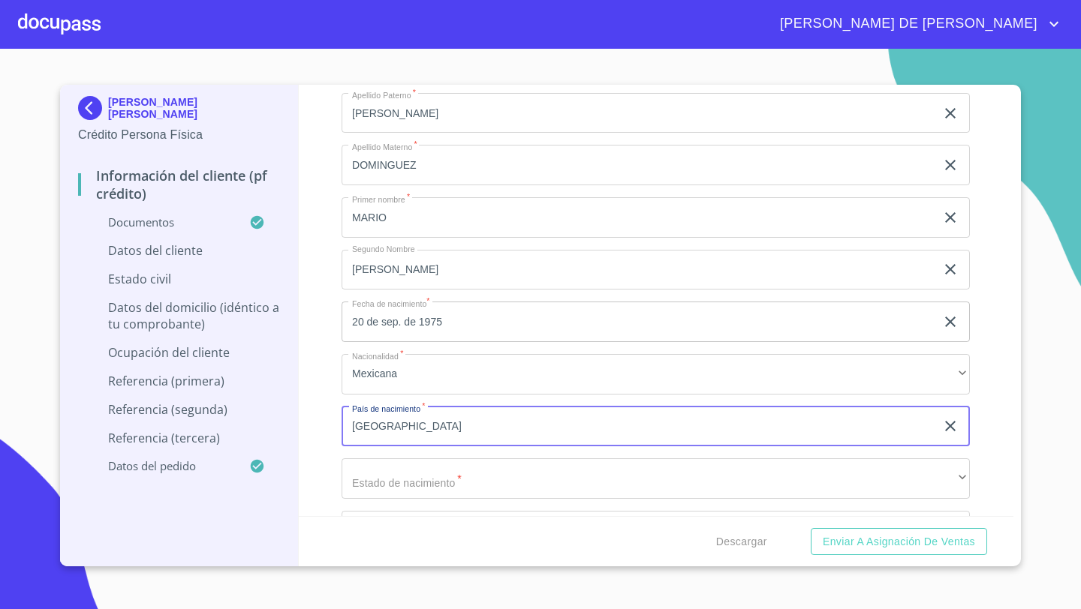
type input "[GEOGRAPHIC_DATA]"
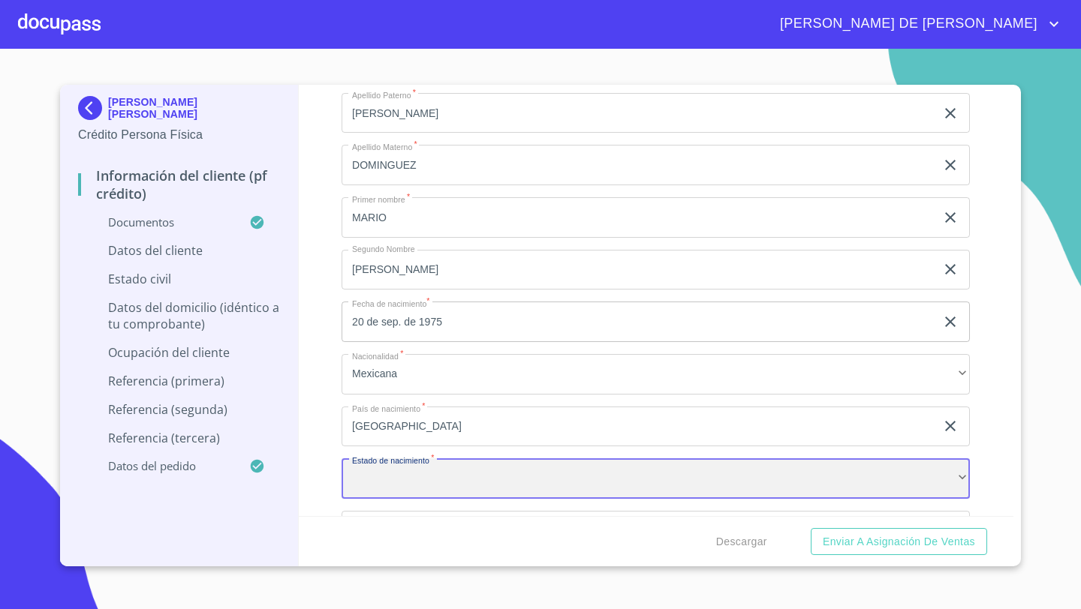
click at [390, 489] on div "​" at bounding box center [655, 479] width 628 height 41
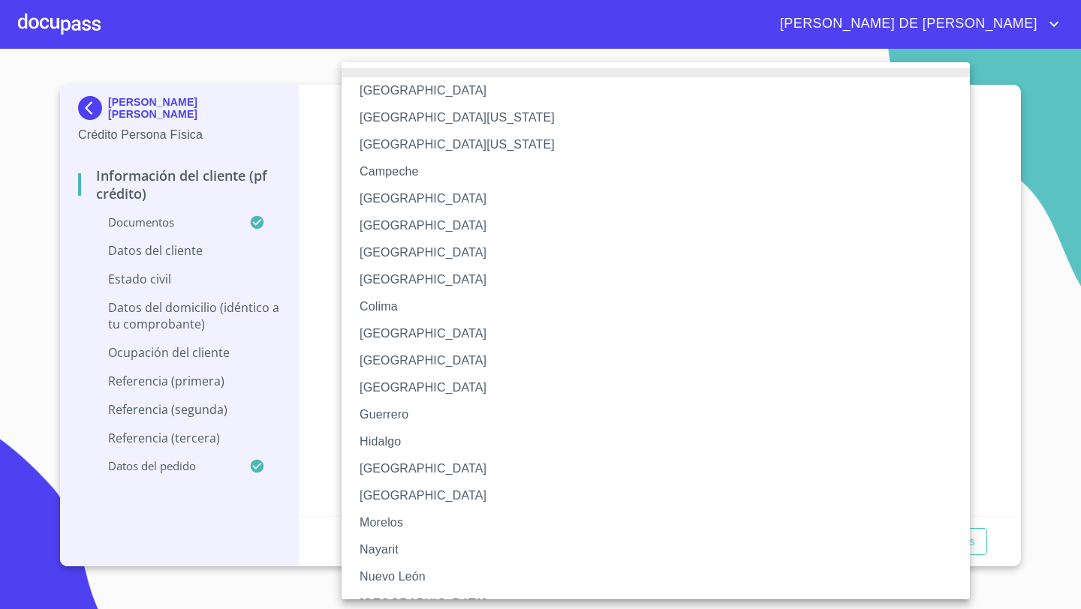
click at [384, 471] on li "[GEOGRAPHIC_DATA]" at bounding box center [655, 469] width 628 height 27
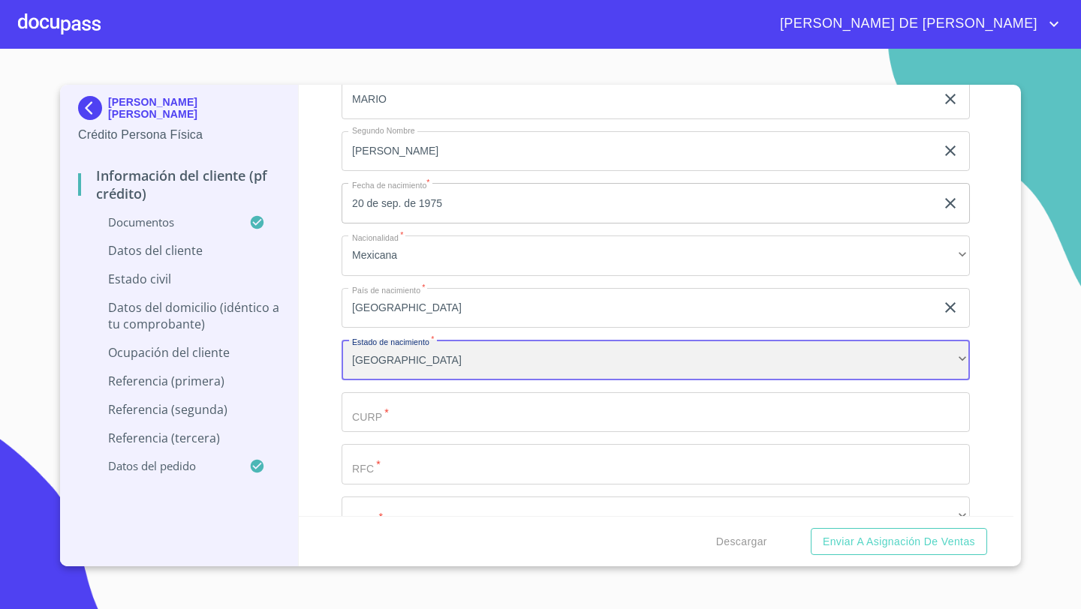
scroll to position [4581, 0]
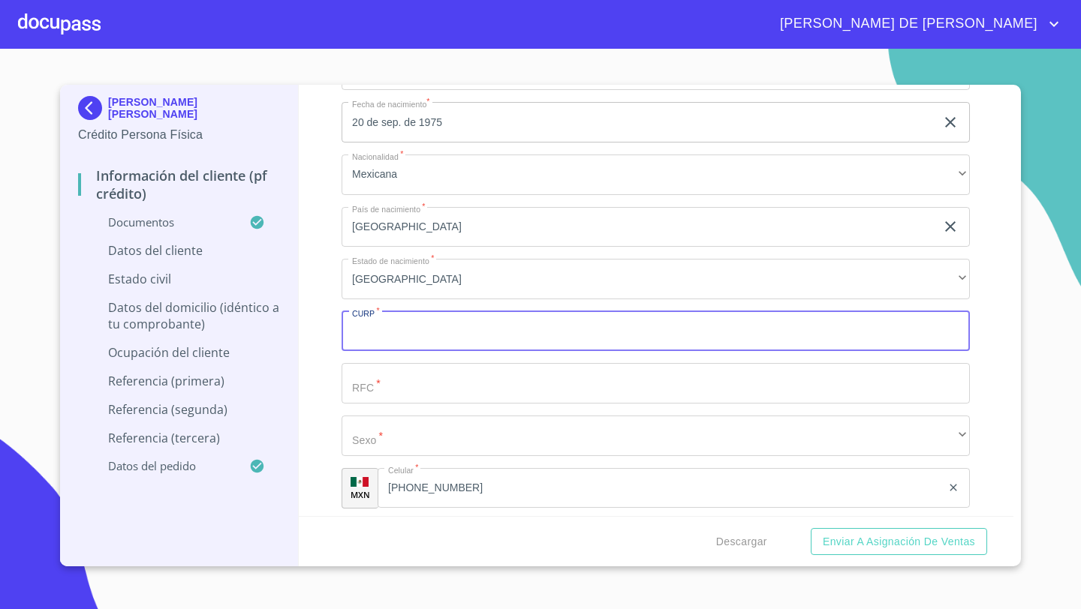
click at [383, 332] on input "Documento de identificación   *" at bounding box center [655, 331] width 628 height 41
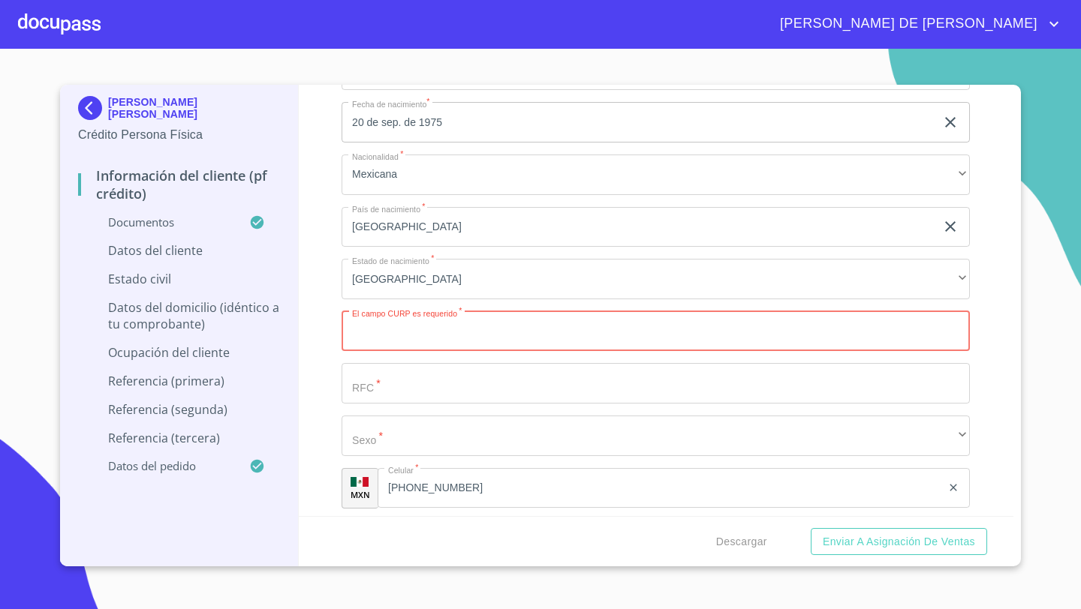
paste input "IADM750920HJCBMR08"
type input "IADM750920HJCBMR08"
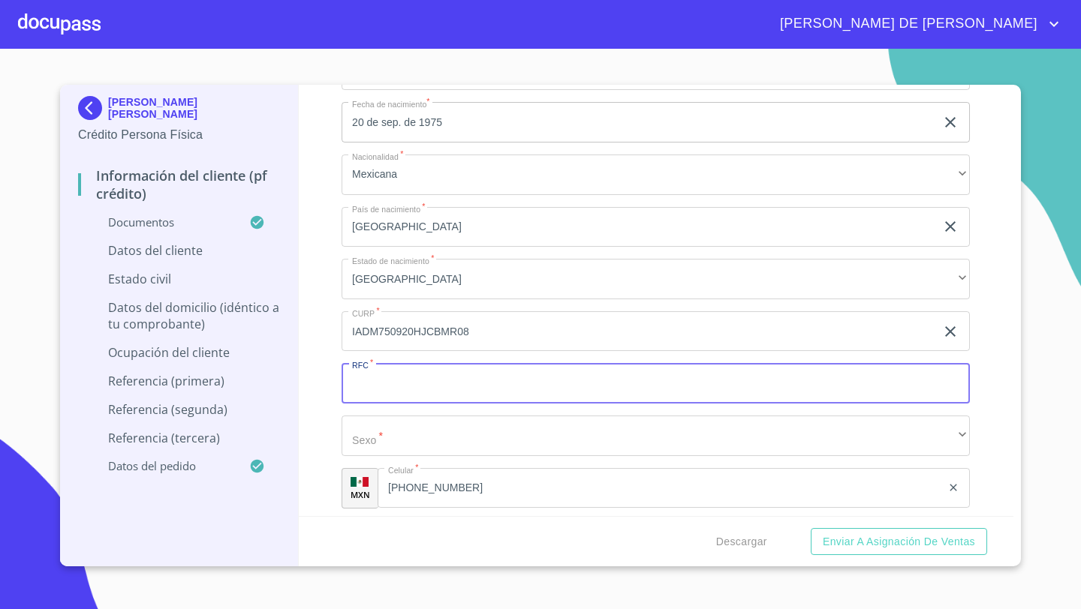
click at [390, 369] on input "Documento de identificación   *" at bounding box center [655, 383] width 628 height 41
paste input "IADM750920"
type input "IADM750920H86"
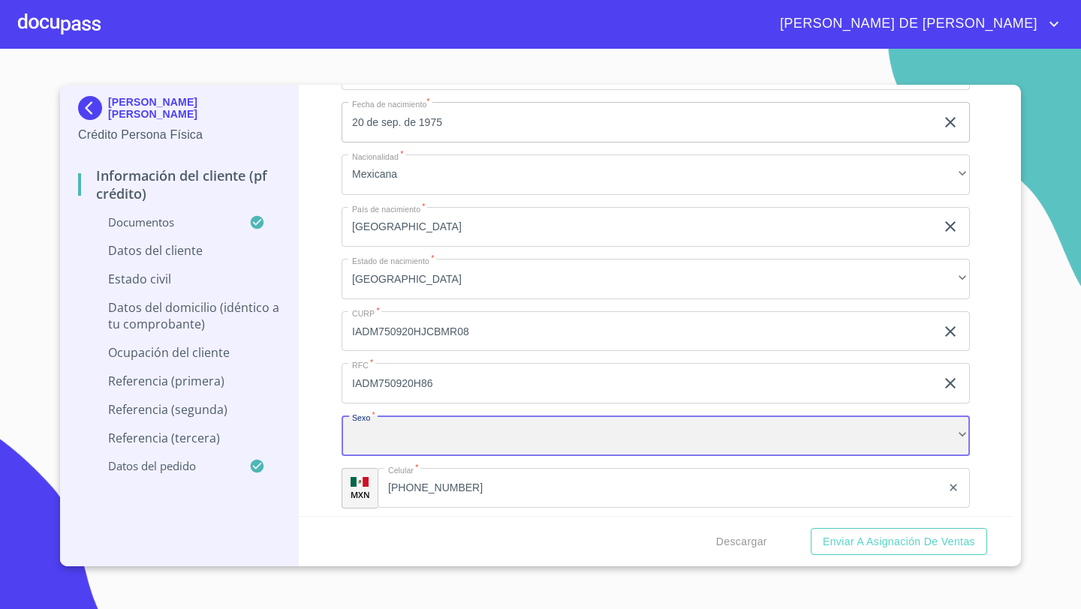
click at [369, 418] on div "​" at bounding box center [655, 436] width 628 height 41
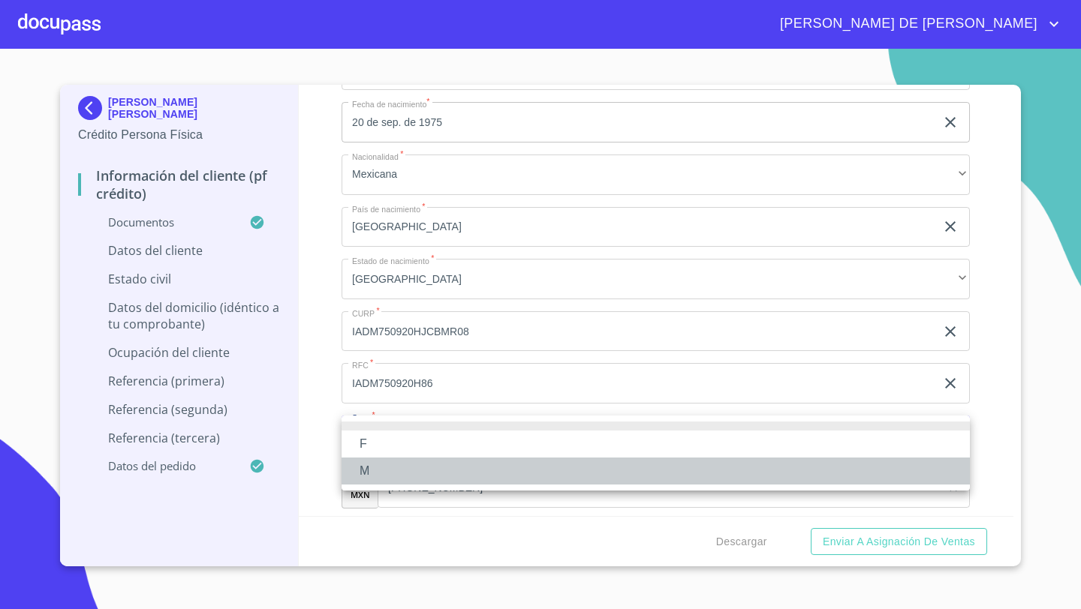
click at [375, 465] on li "M" at bounding box center [655, 471] width 628 height 27
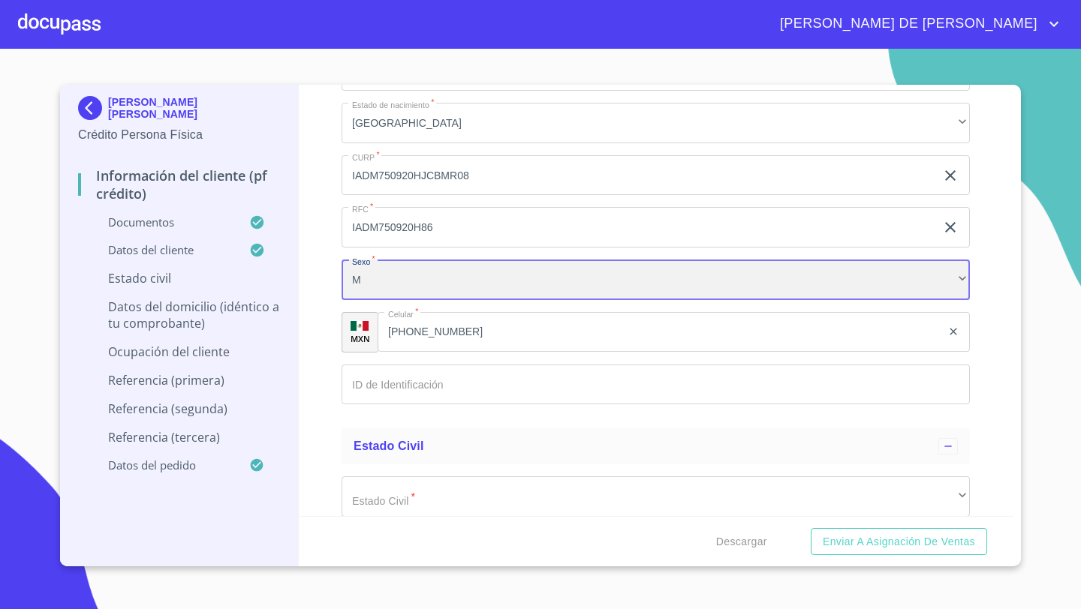
scroll to position [4859, 0]
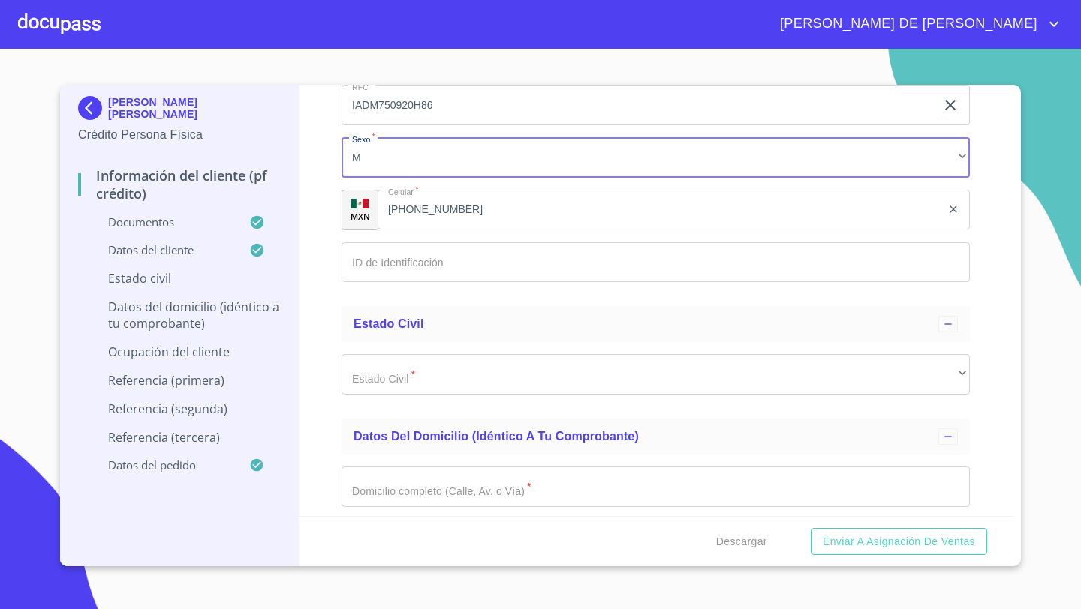
click at [360, 269] on input "Documento de identificación   *" at bounding box center [655, 262] width 628 height 41
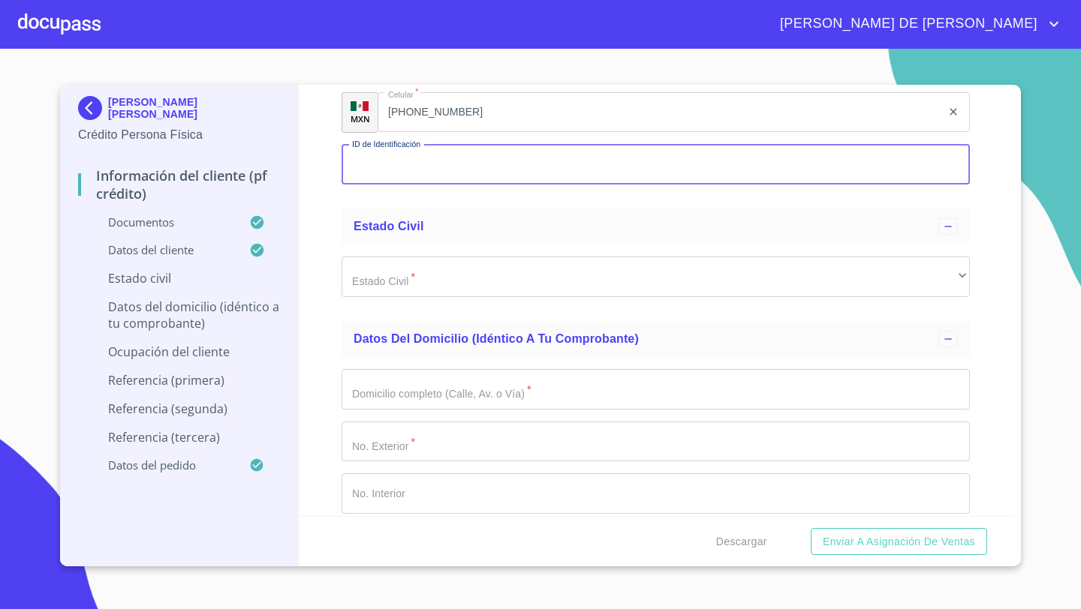
scroll to position [5002, 0]
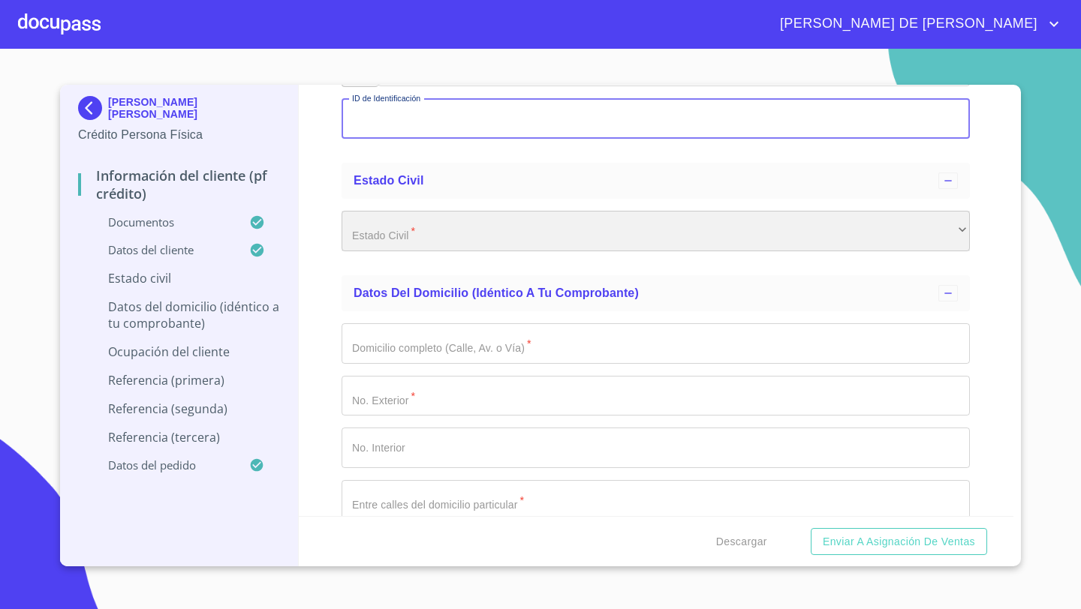
click at [360, 230] on div "​" at bounding box center [655, 231] width 628 height 41
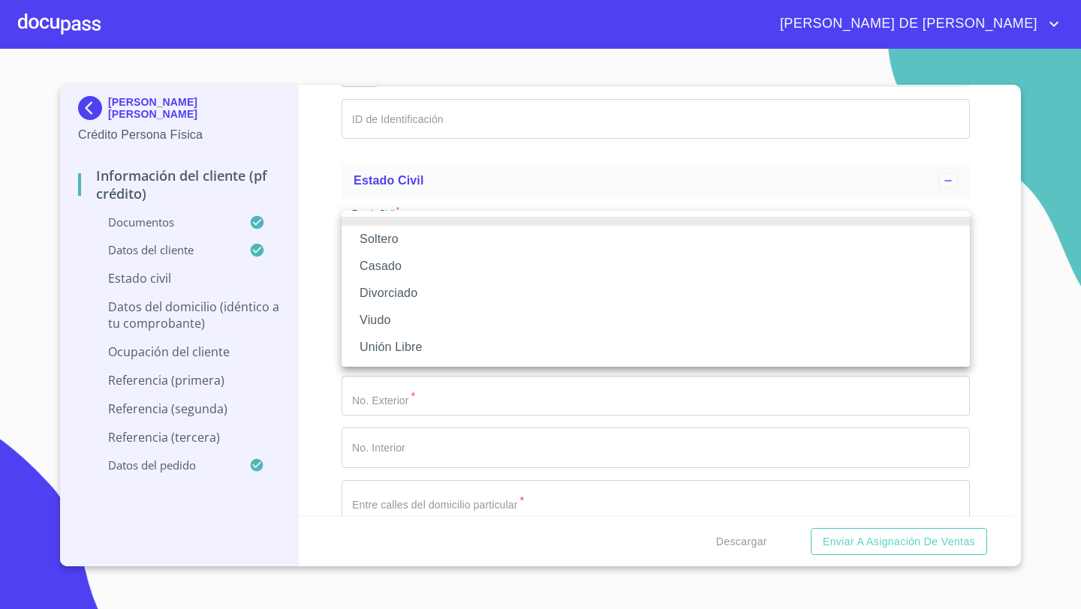
click at [389, 260] on li "Casado" at bounding box center [655, 266] width 628 height 27
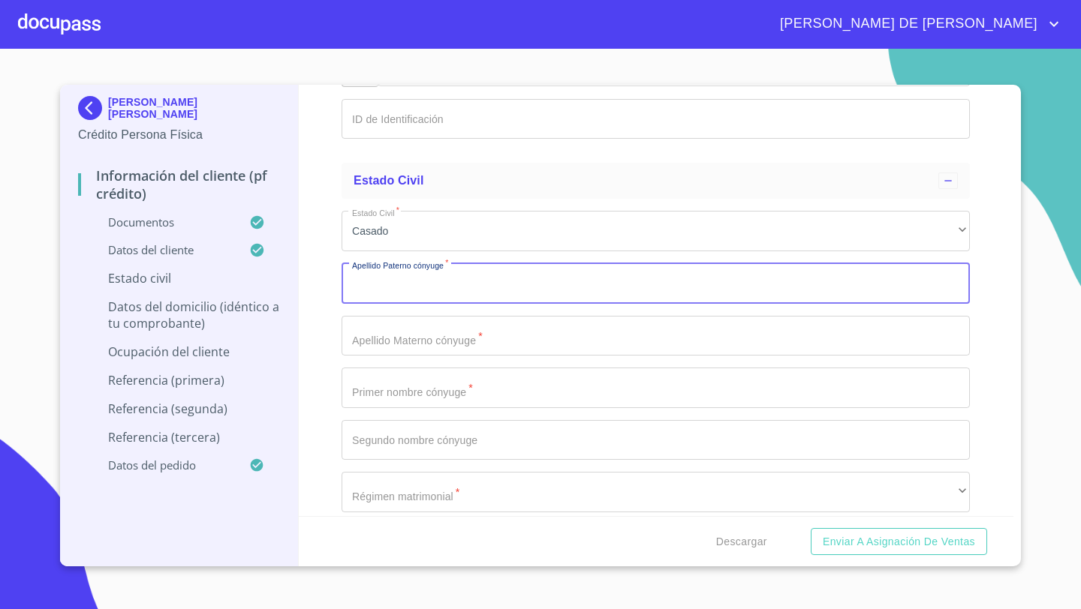
click at [370, 290] on input "Documento de identificación   *" at bounding box center [655, 283] width 628 height 41
type input "[PERSON_NAME]"
type input "H"
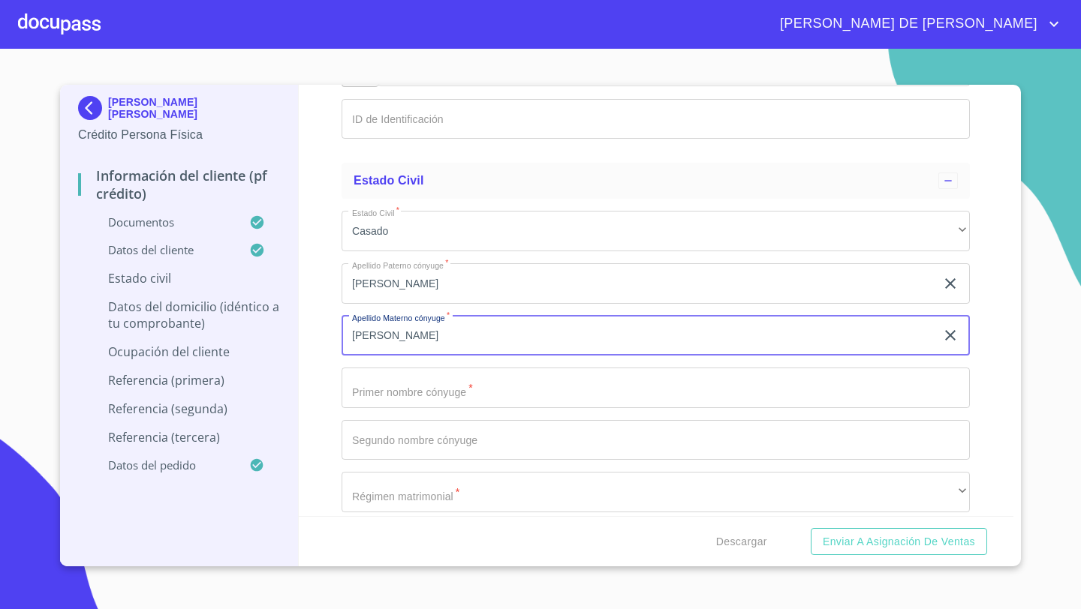
type input "[PERSON_NAME]"
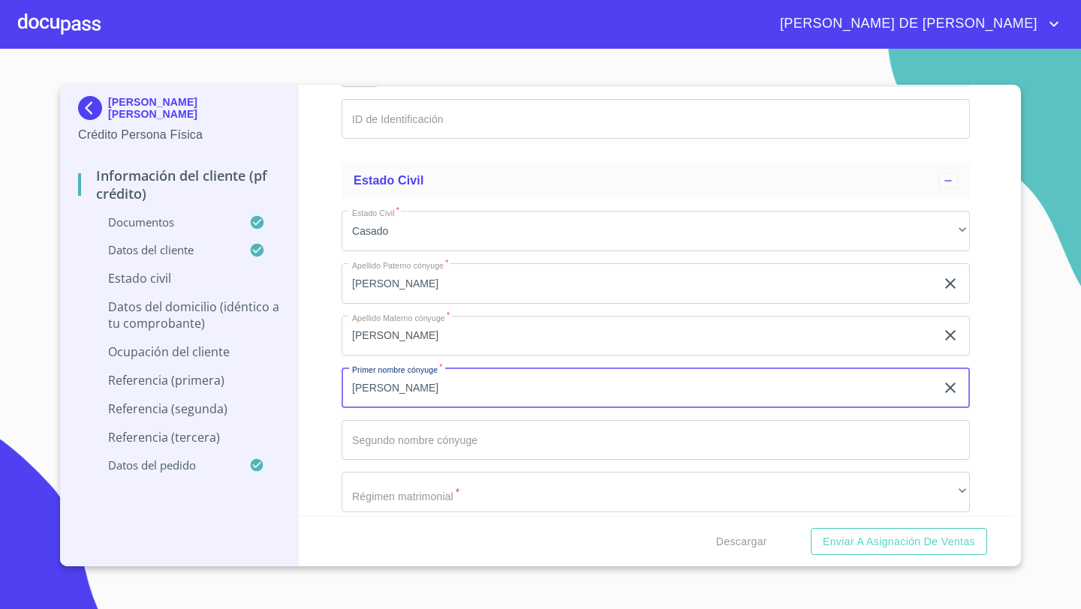
type input "[PERSON_NAME]"
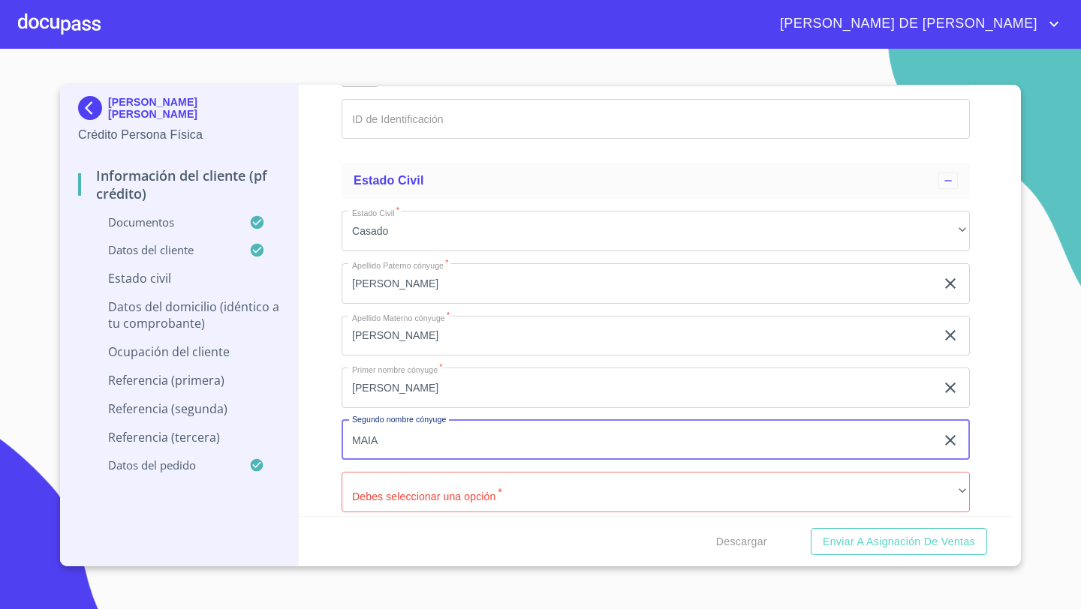
click at [373, 444] on input "MAIA" at bounding box center [638, 440] width 594 height 41
type input "[PERSON_NAME]"
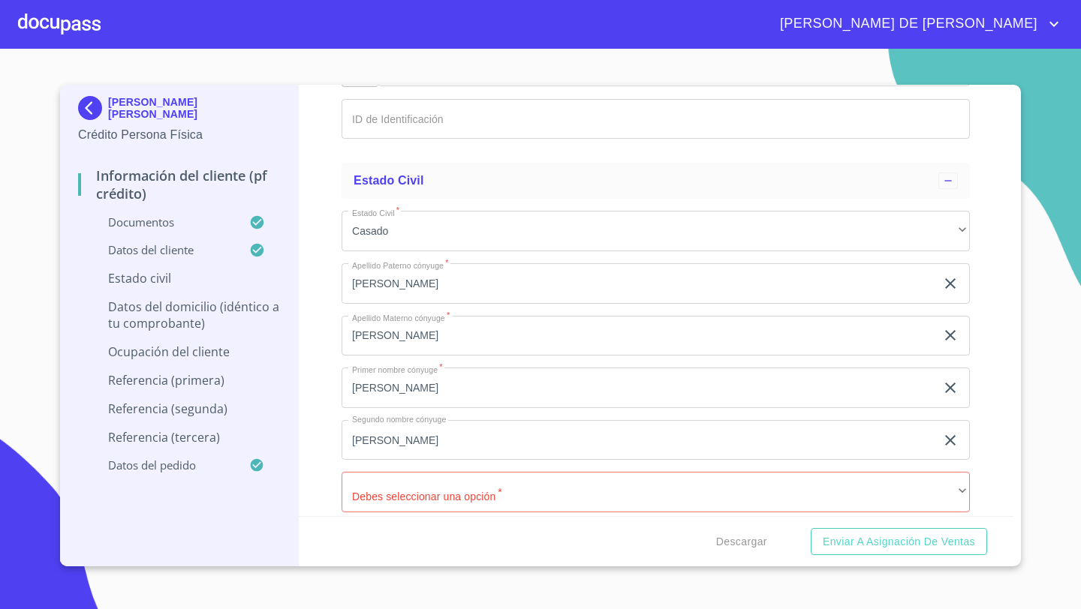
click at [328, 444] on div "Información del cliente (PF crédito) Documentos Documento de identificación   *…" at bounding box center [656, 301] width 715 height 432
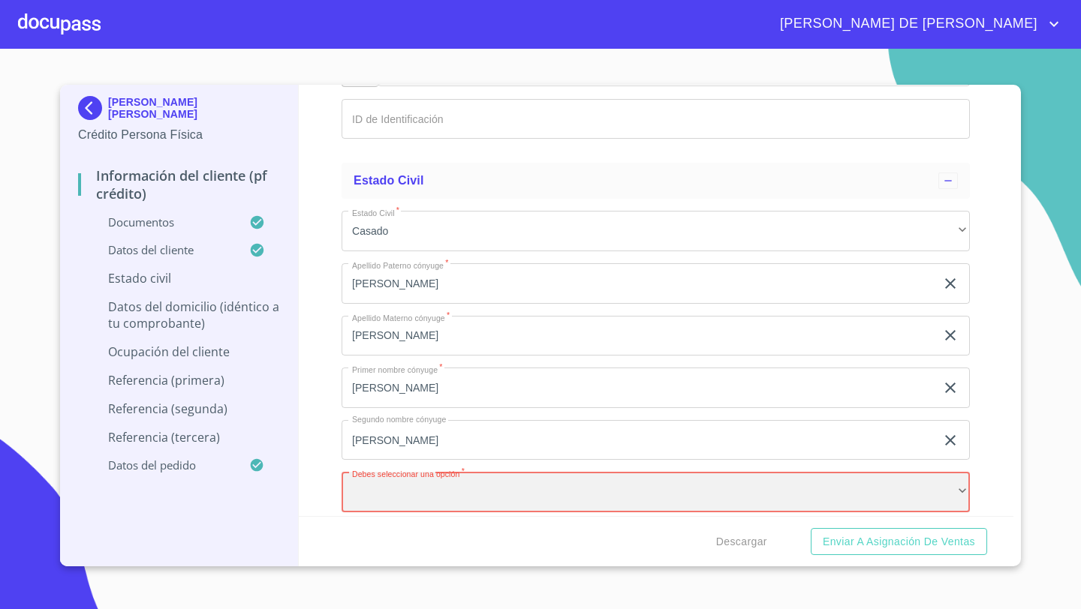
click at [369, 482] on div "​" at bounding box center [655, 492] width 628 height 41
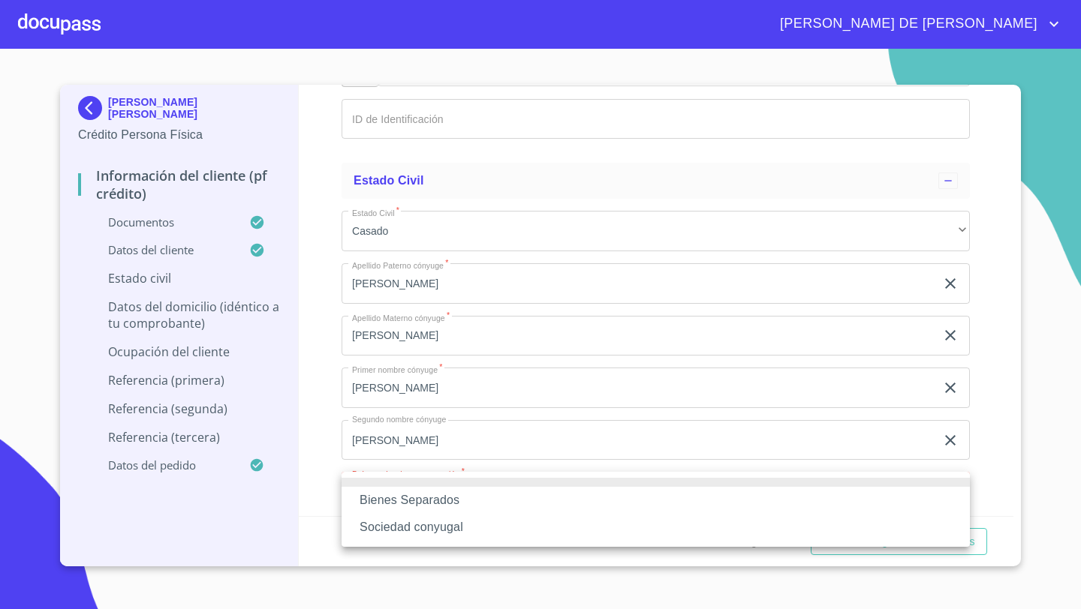
click at [384, 530] on li "Sociedad conyugal" at bounding box center [655, 527] width 628 height 27
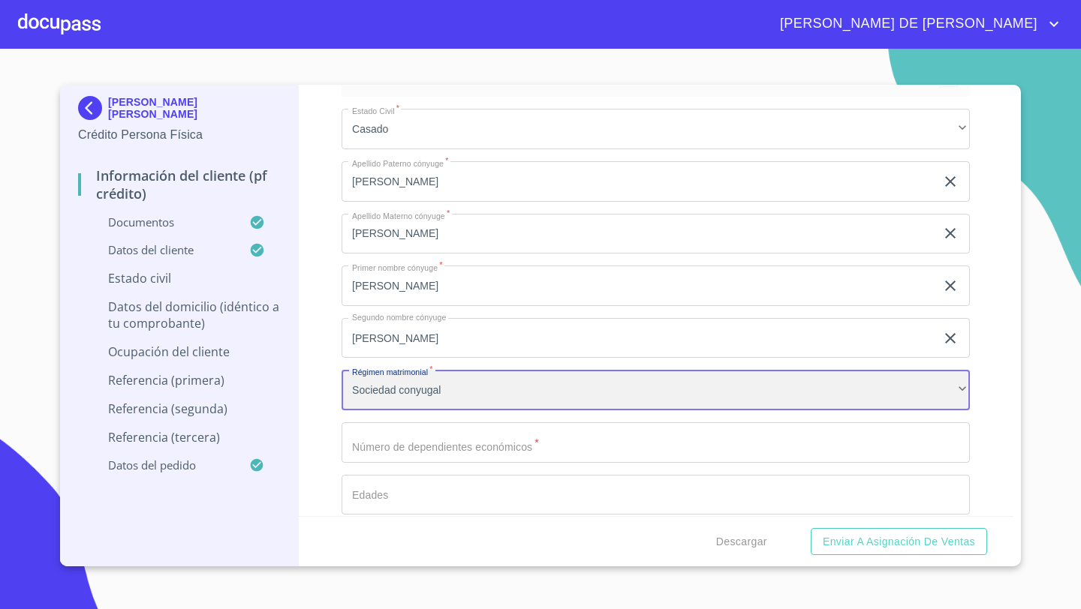
scroll to position [5140, 0]
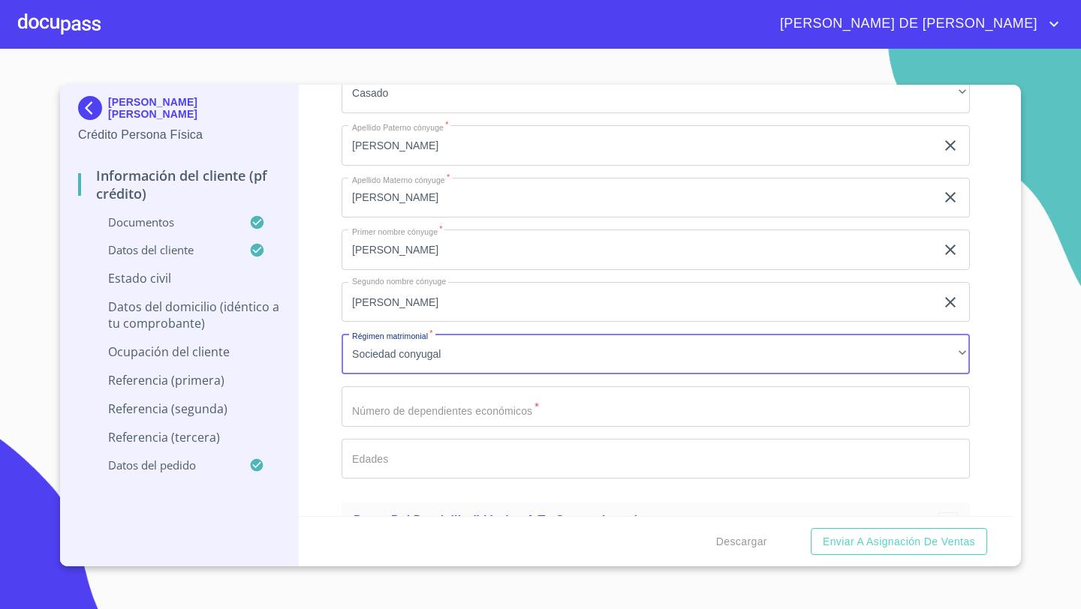
click at [383, 414] on input "Documento de identificación   *" at bounding box center [655, 407] width 628 height 41
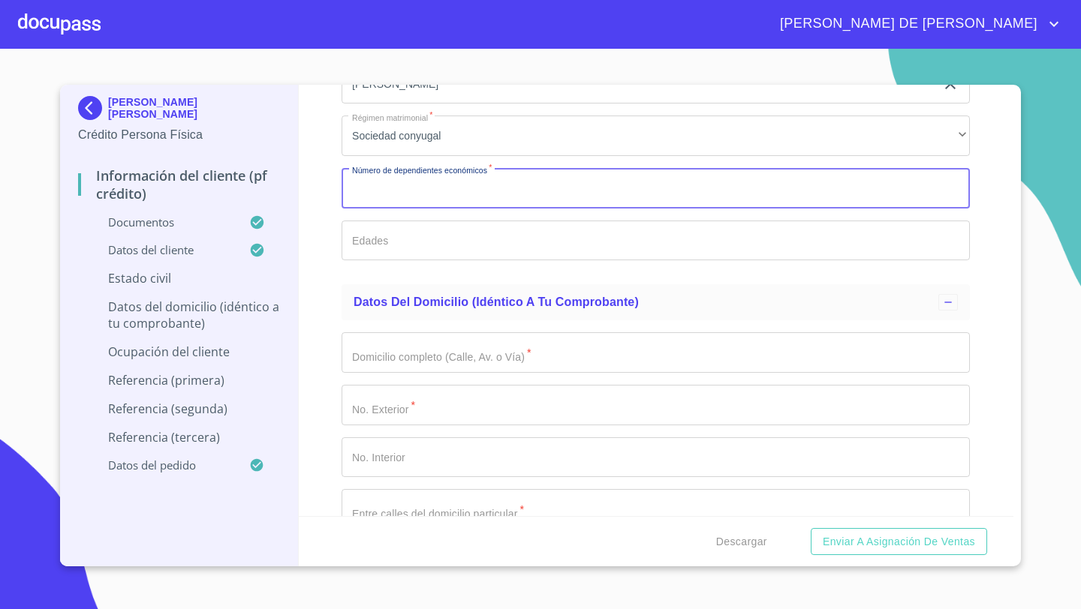
scroll to position [5366, 0]
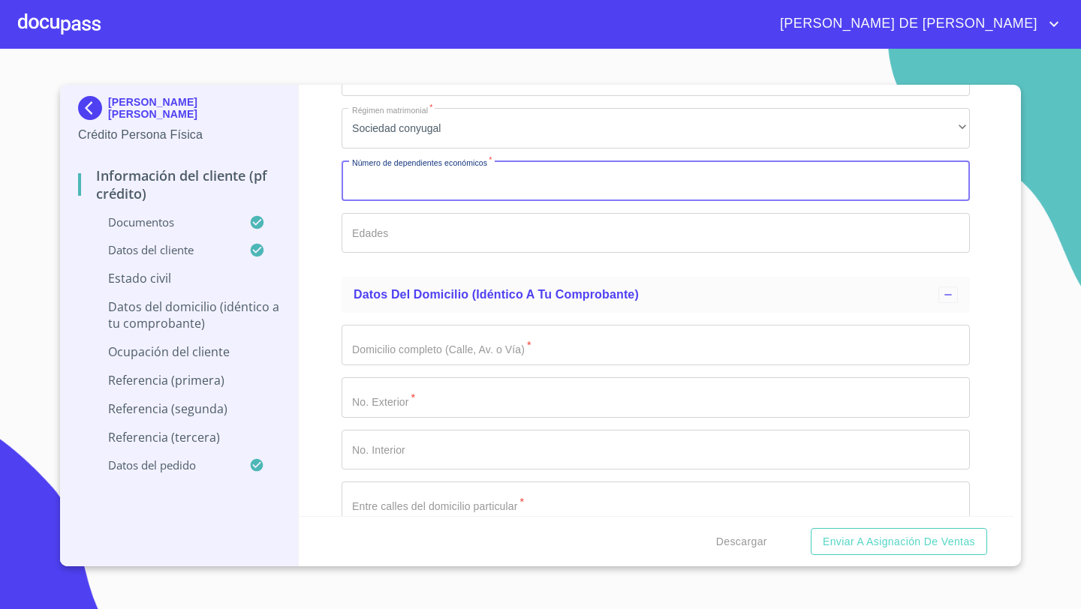
click at [377, 335] on input "Documento de identificación   *" at bounding box center [655, 345] width 628 height 41
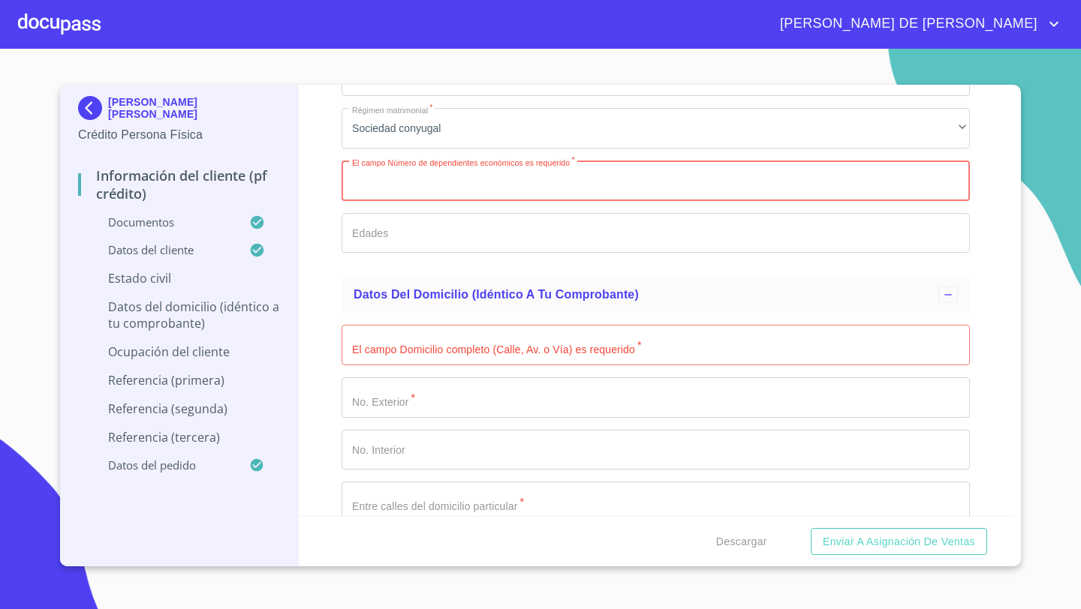
click at [407, 178] on input "Documento de identificación   *" at bounding box center [655, 181] width 628 height 41
type input "0"
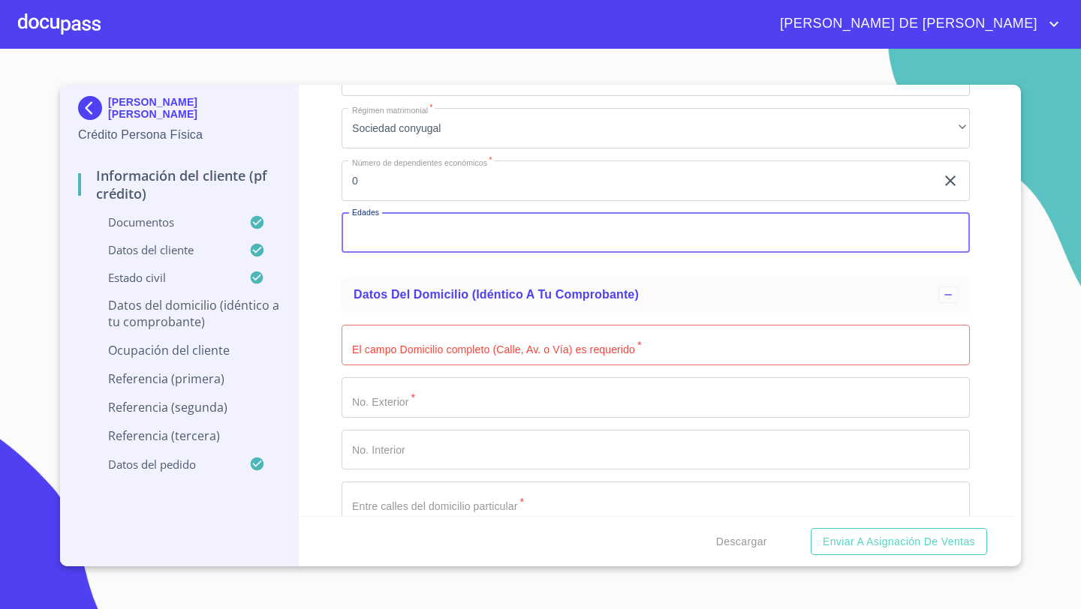
click at [393, 342] on input "Documento de identificación   *" at bounding box center [655, 345] width 628 height 41
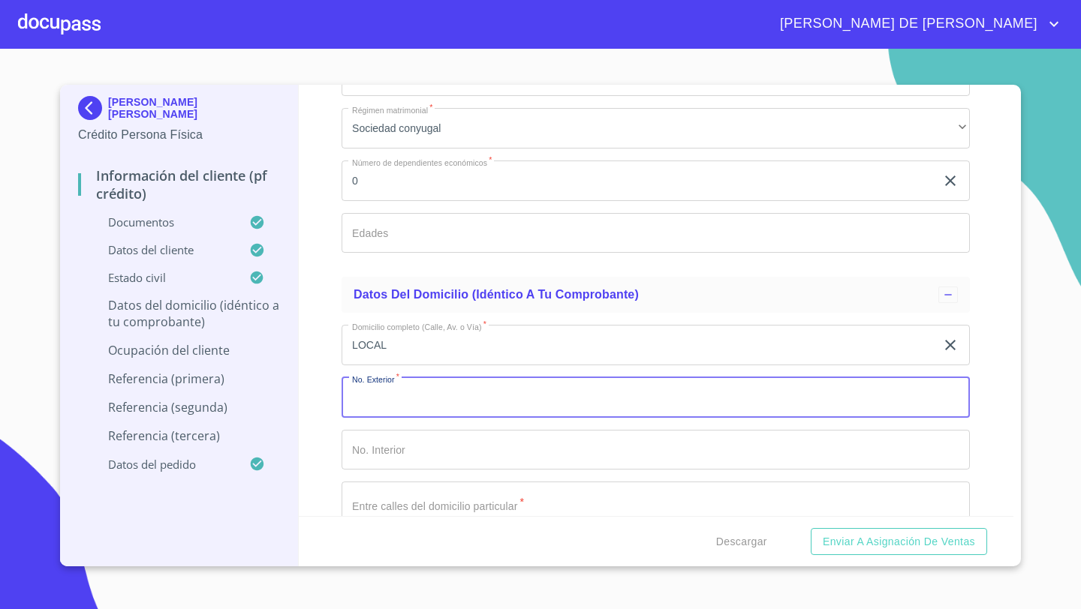
click at [438, 345] on input "LOCAL" at bounding box center [638, 345] width 594 height 41
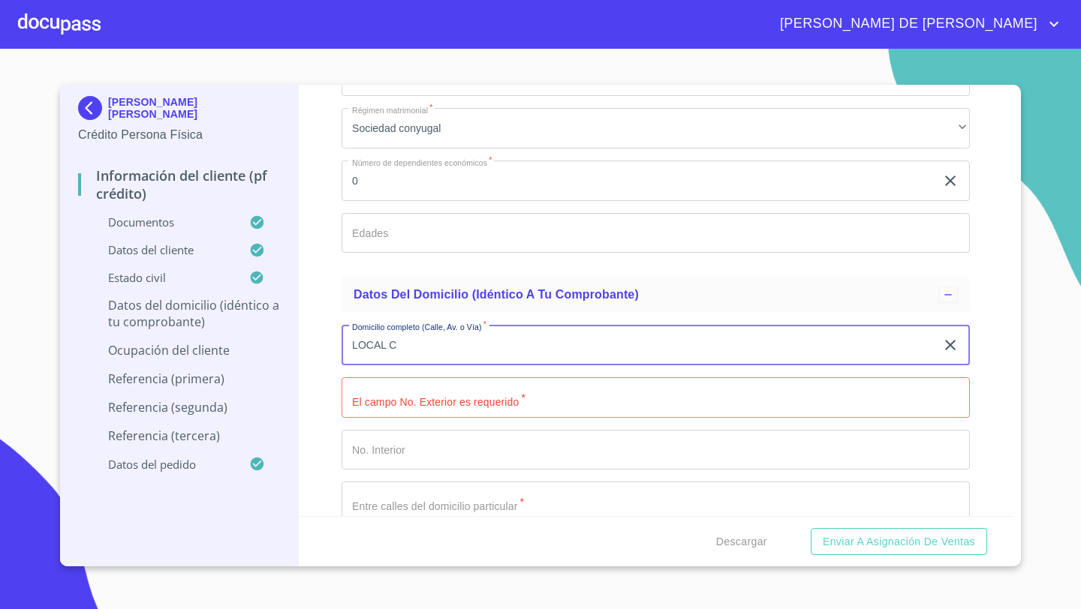
type input "LOCAL C"
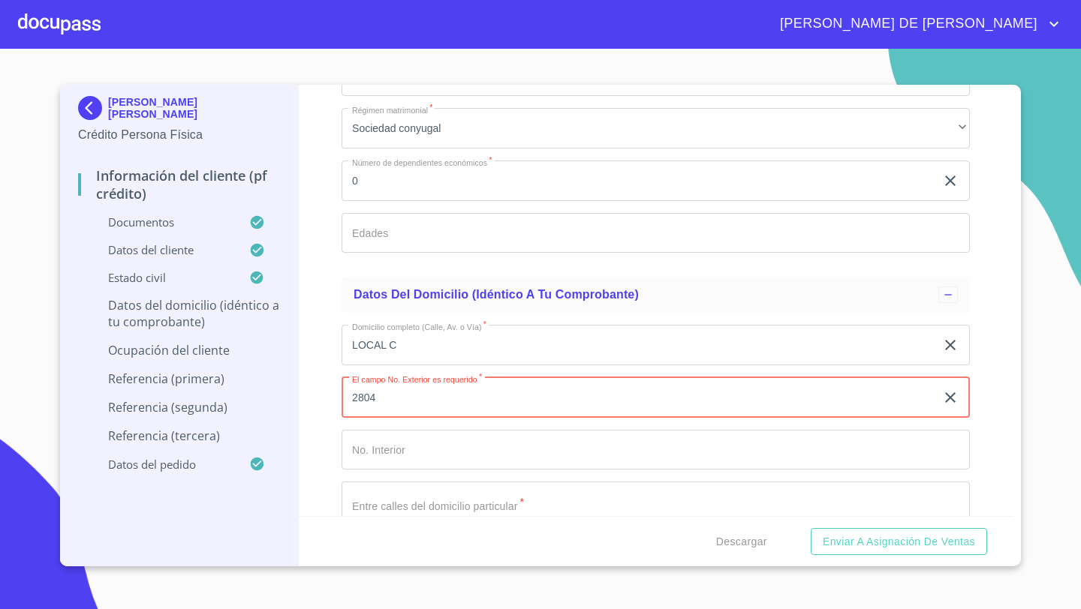
type input "2804"
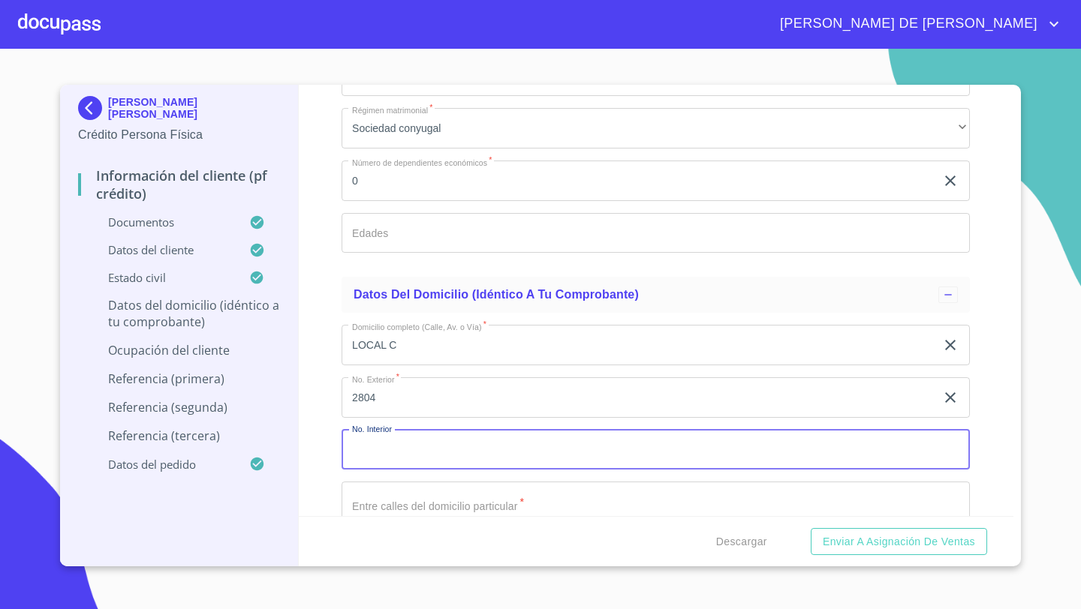
scroll to position [5477, 0]
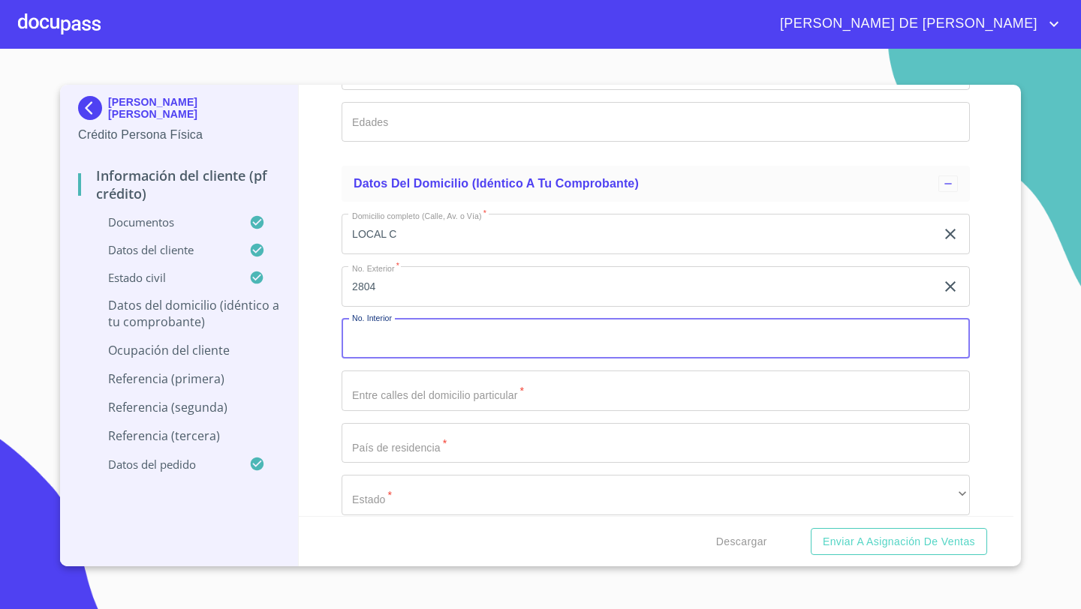
click at [376, 373] on input "Documento de identificación   *" at bounding box center [655, 391] width 628 height 41
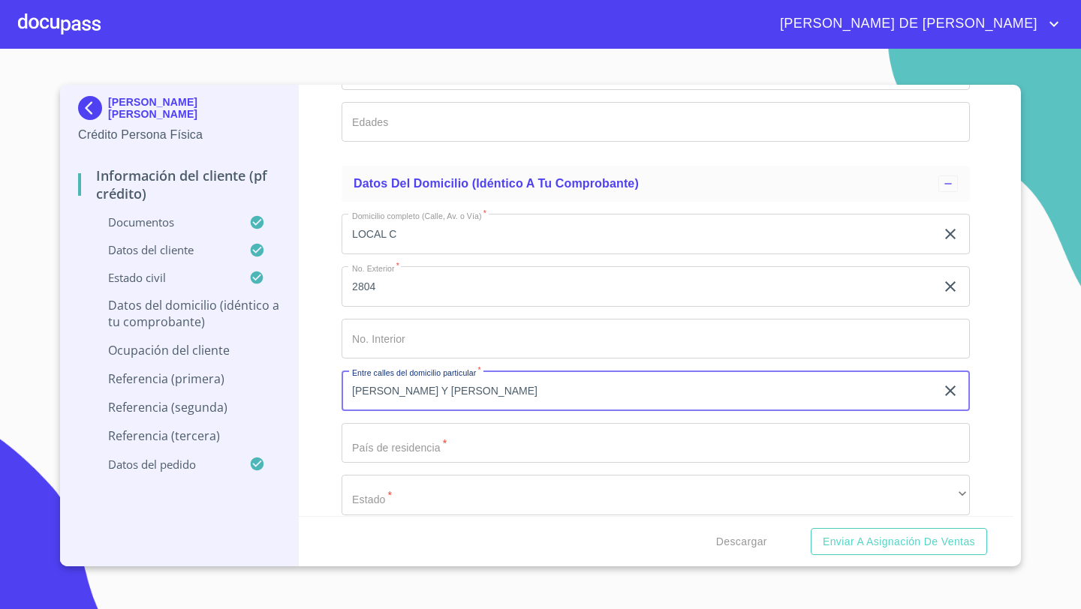
type input "[PERSON_NAME] Y [PERSON_NAME]"
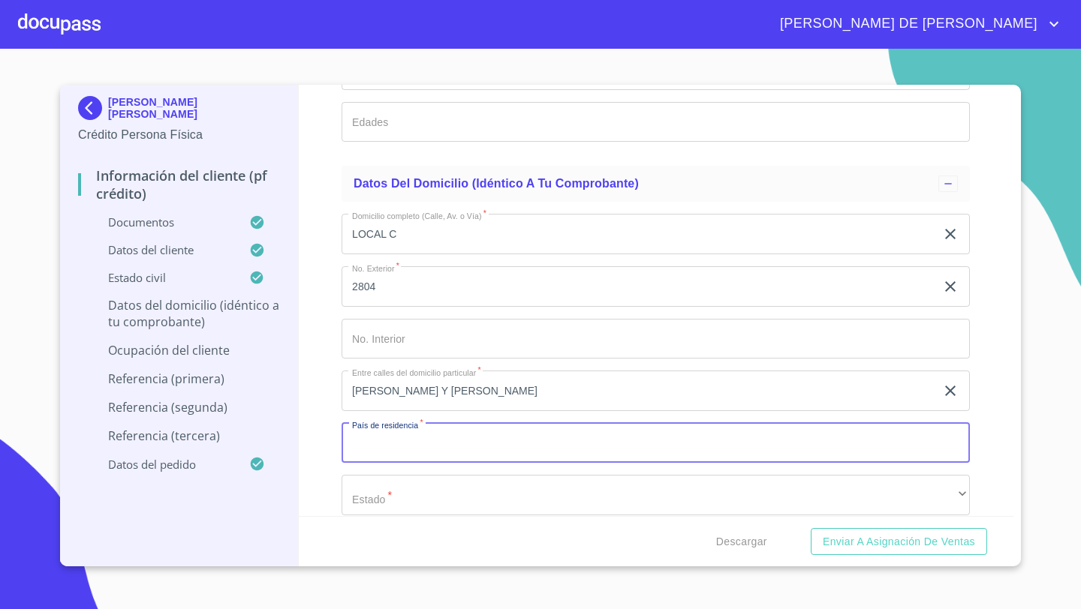
click at [386, 456] on input "Documento de identificación   *" at bounding box center [655, 443] width 628 height 41
type input "[GEOGRAPHIC_DATA]"
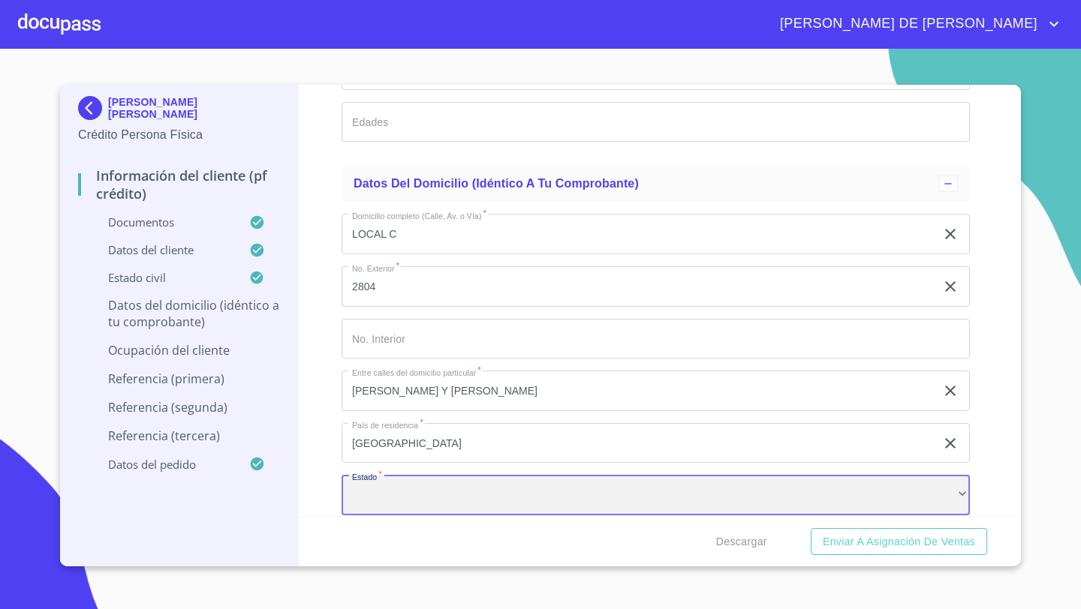
click at [414, 497] on div "​" at bounding box center [655, 495] width 628 height 41
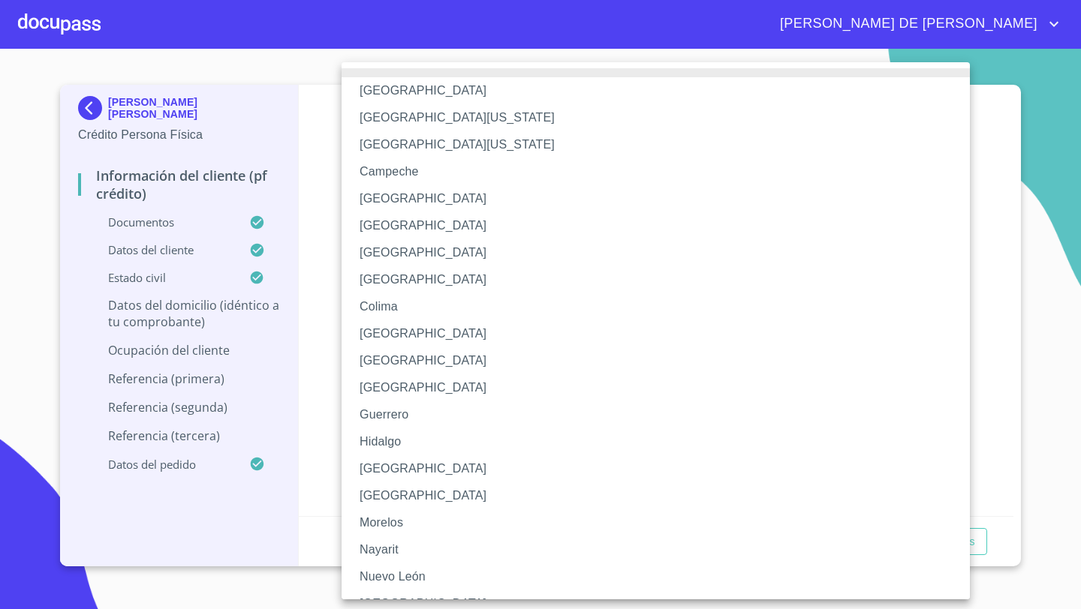
click at [387, 472] on li "[GEOGRAPHIC_DATA]" at bounding box center [655, 469] width 628 height 27
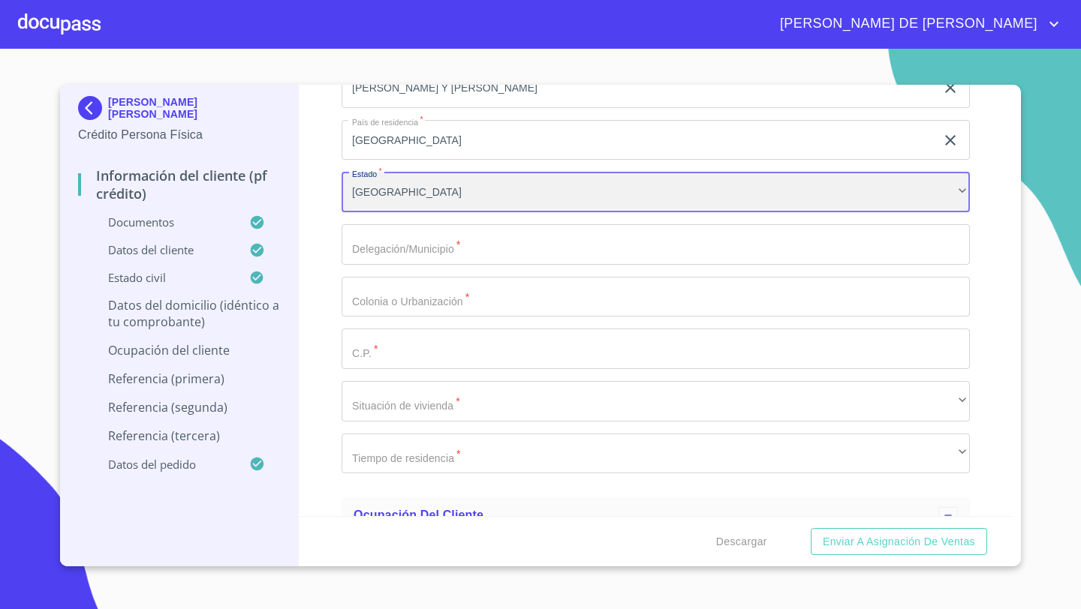
scroll to position [5842, 0]
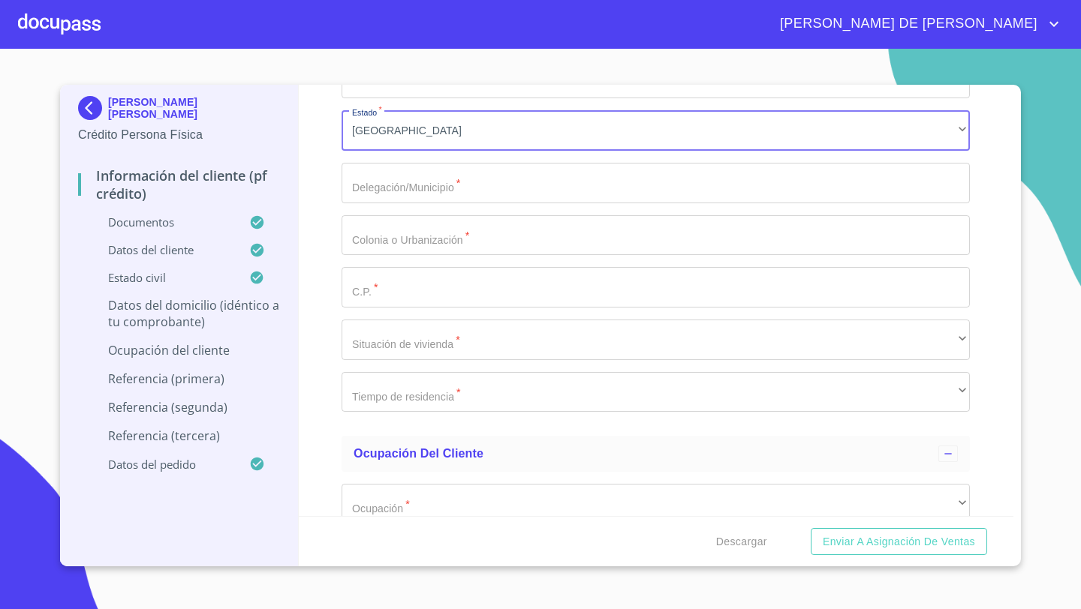
click at [373, 181] on input "Documento de identificación   *" at bounding box center [655, 183] width 628 height 41
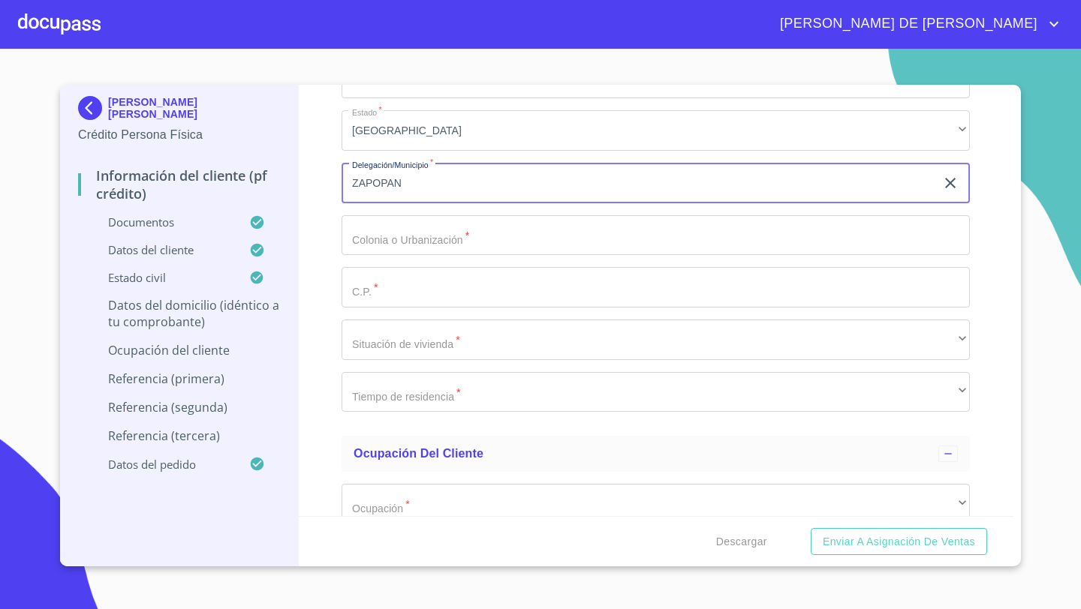
type input "ZAPOPAN"
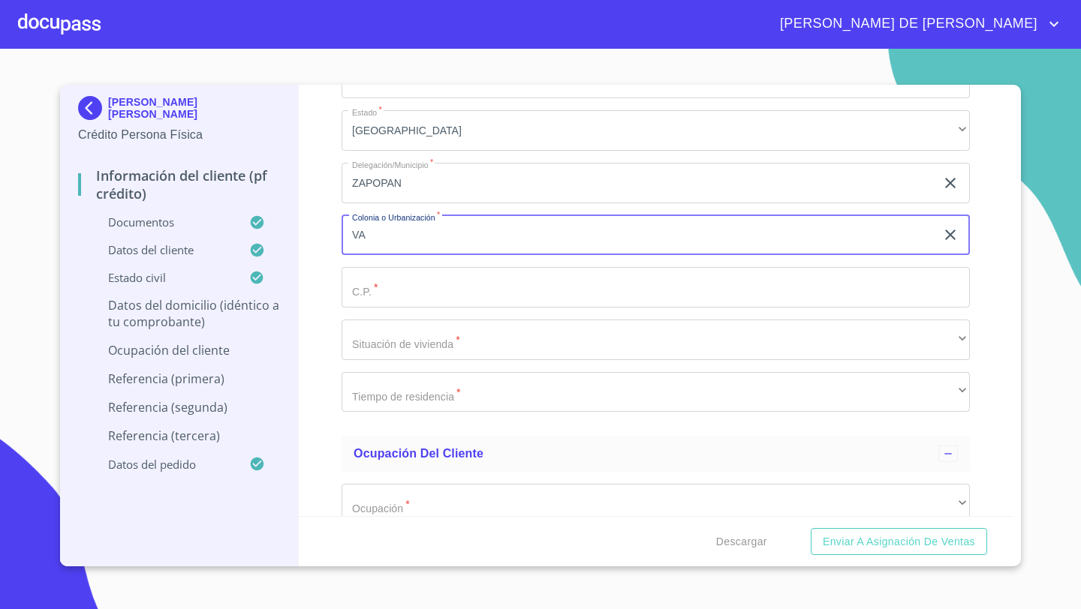
type input "V"
type input "VALLE DE SAN NICOLAS"
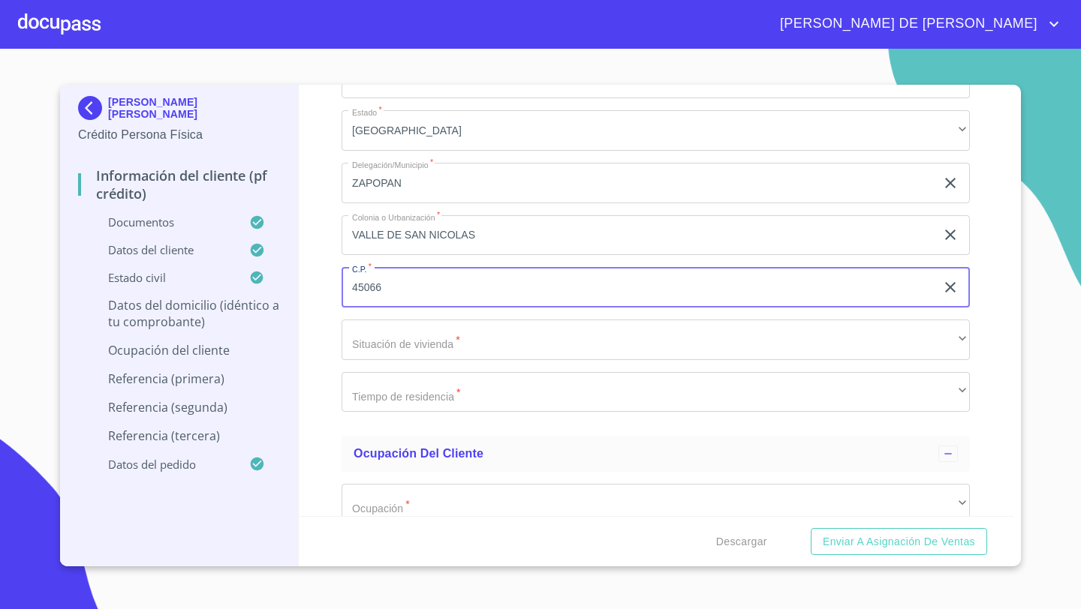
type input "45066"
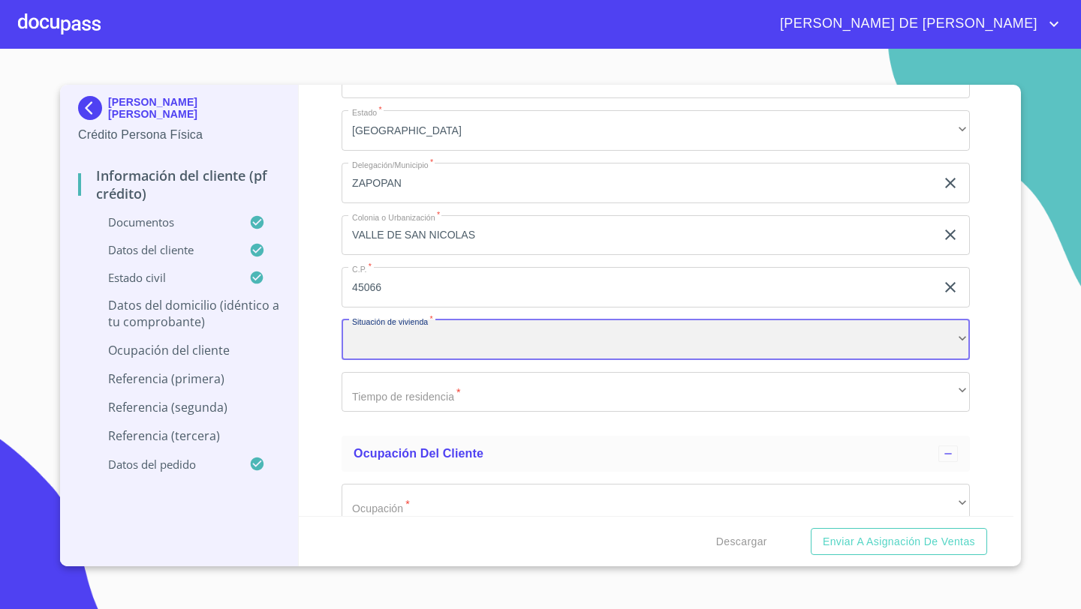
click at [401, 330] on div "​" at bounding box center [655, 340] width 628 height 41
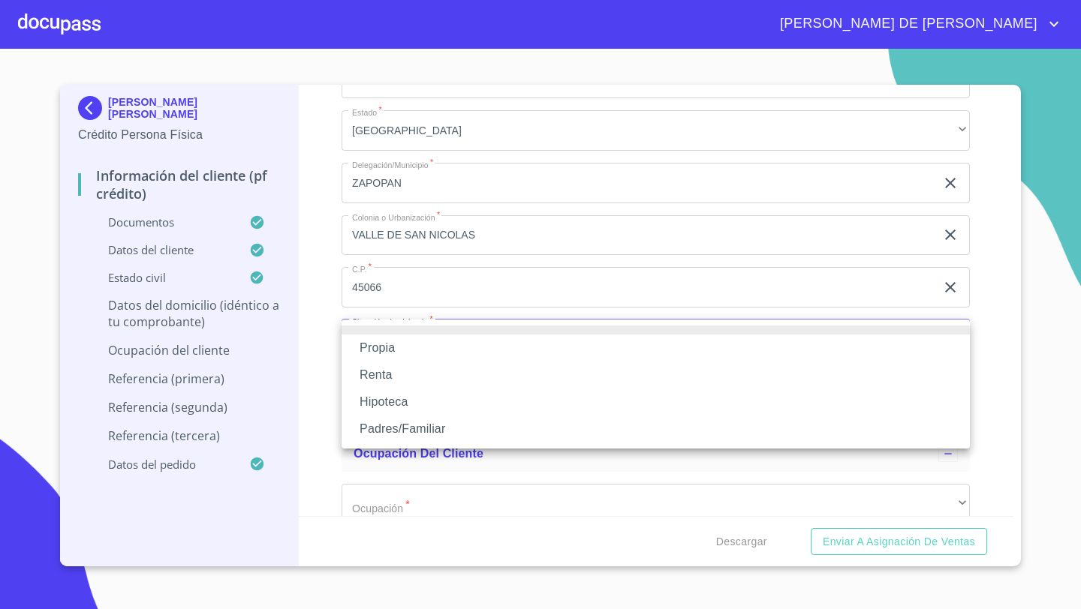
click at [401, 338] on li "Propia" at bounding box center [655, 348] width 628 height 27
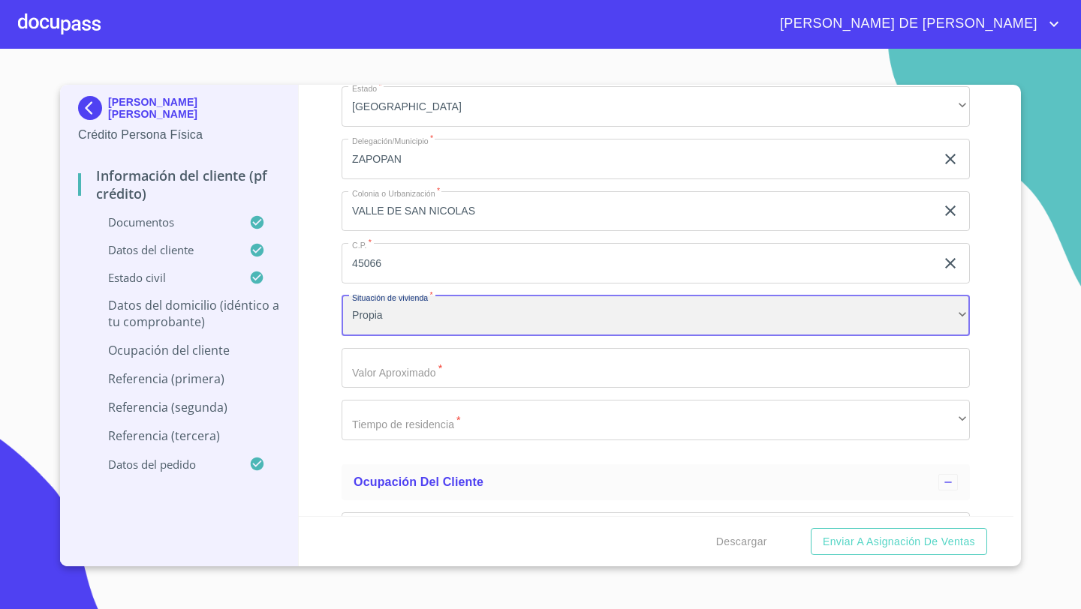
scroll to position [5888, 0]
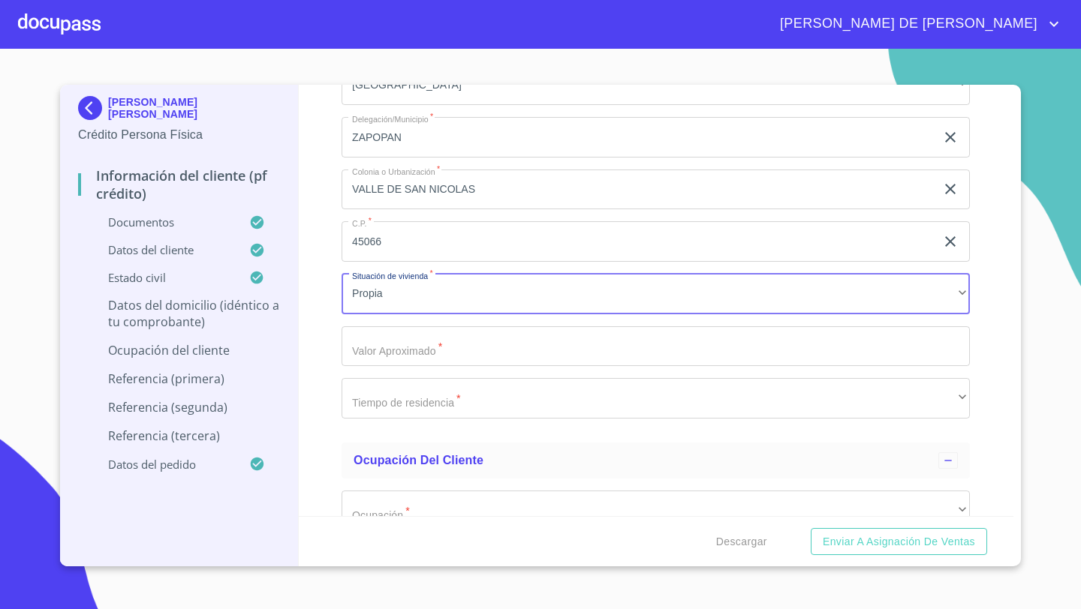
click at [381, 339] on input "Documento de identificación   *" at bounding box center [655, 346] width 628 height 41
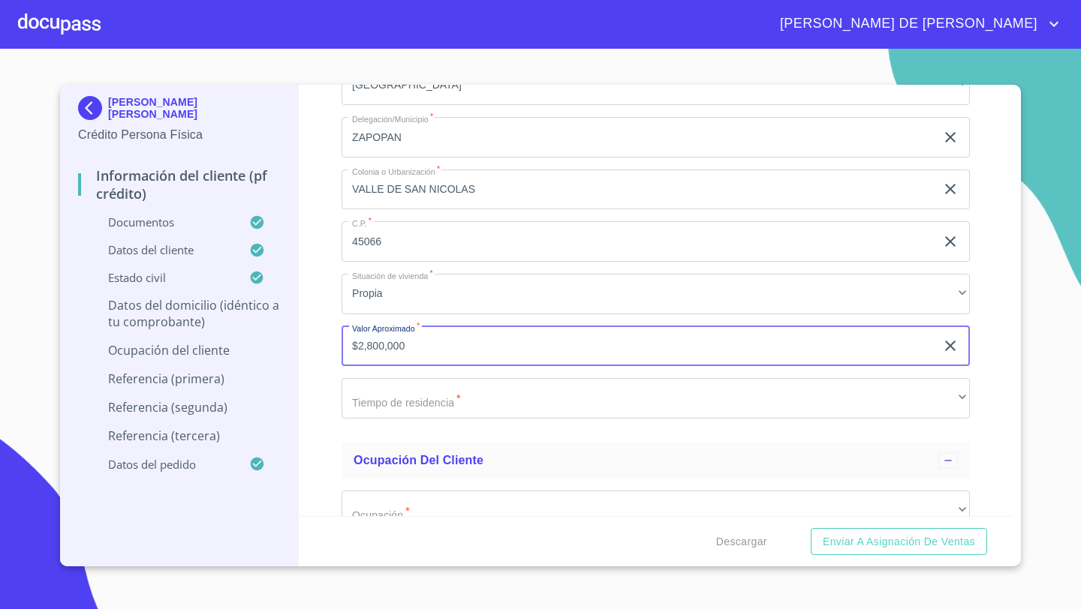
type input "$2,800,000"
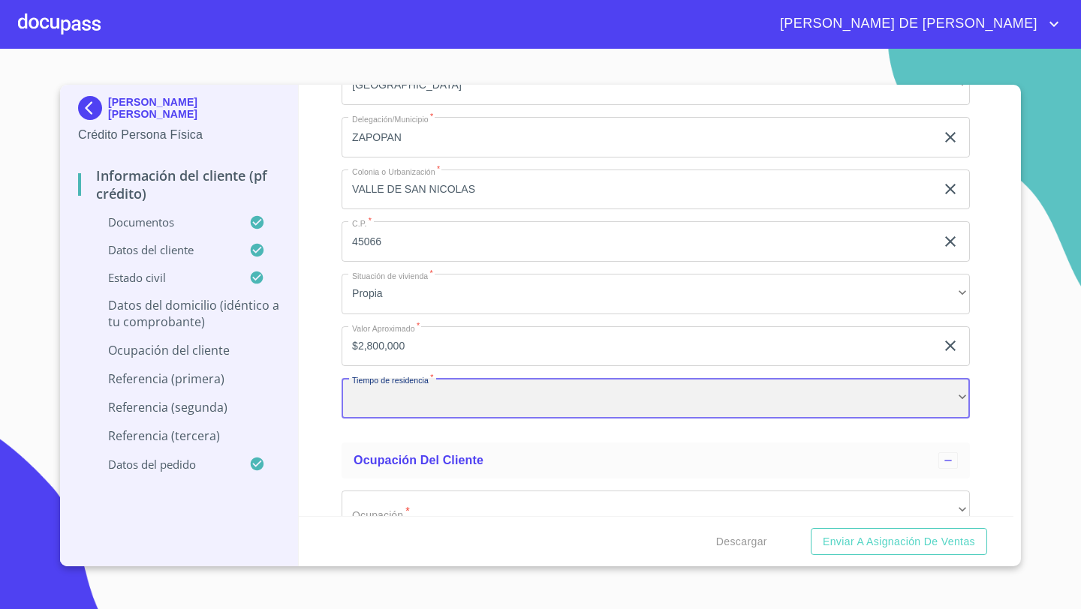
click at [392, 378] on div "​" at bounding box center [655, 398] width 628 height 41
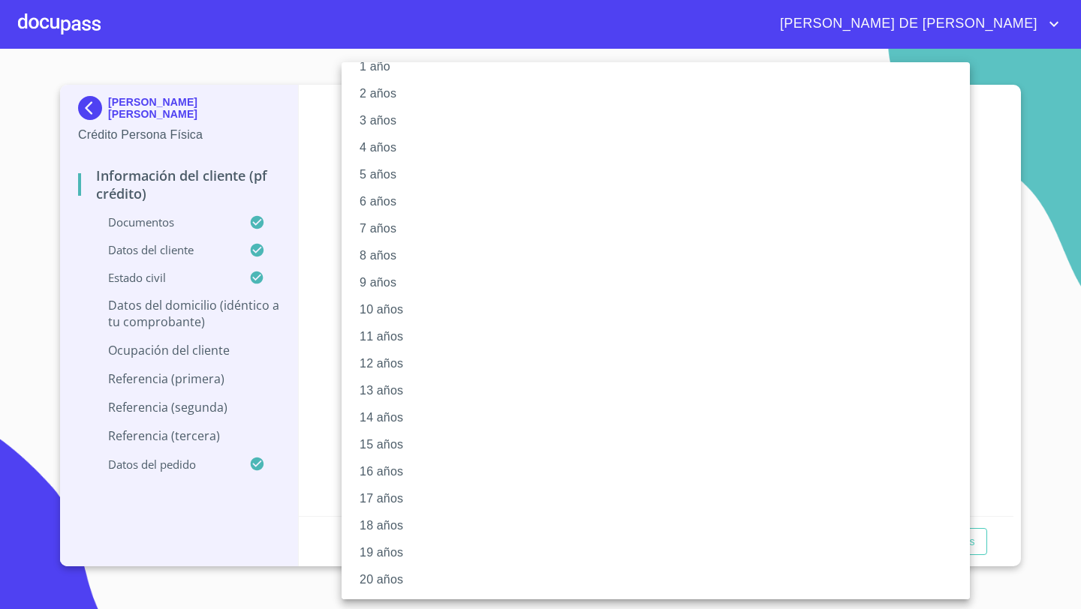
click at [384, 580] on li "20 años" at bounding box center [655, 580] width 628 height 27
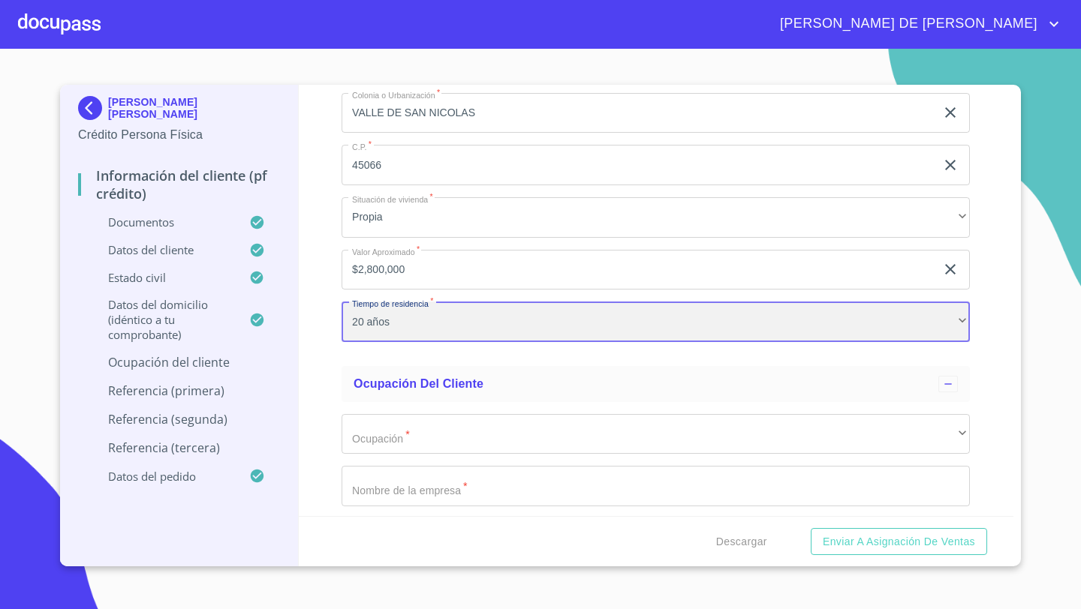
scroll to position [5985, 0]
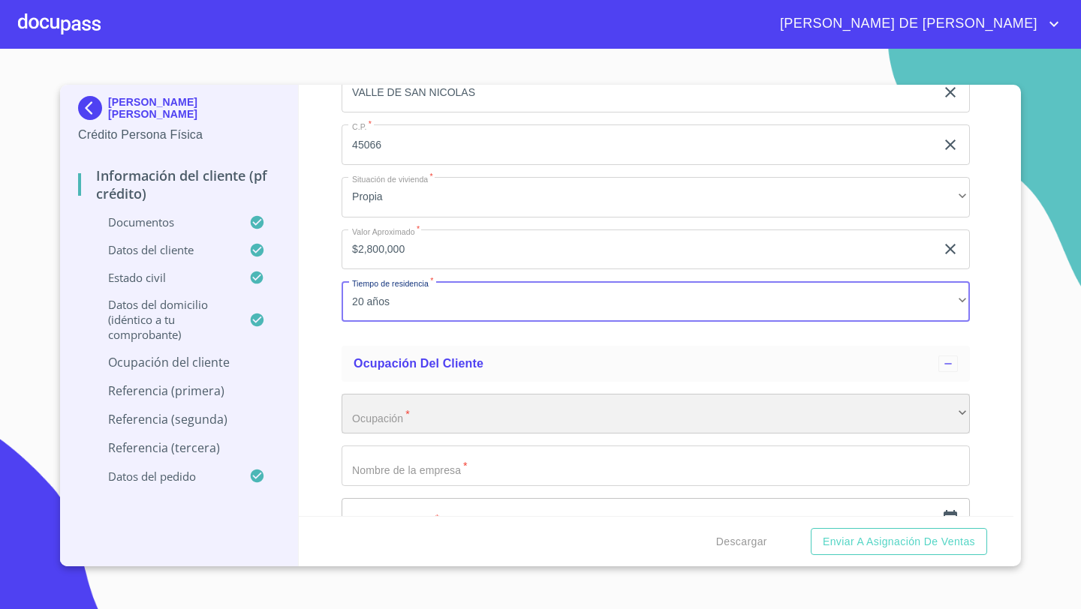
click at [356, 429] on div "​" at bounding box center [655, 414] width 628 height 41
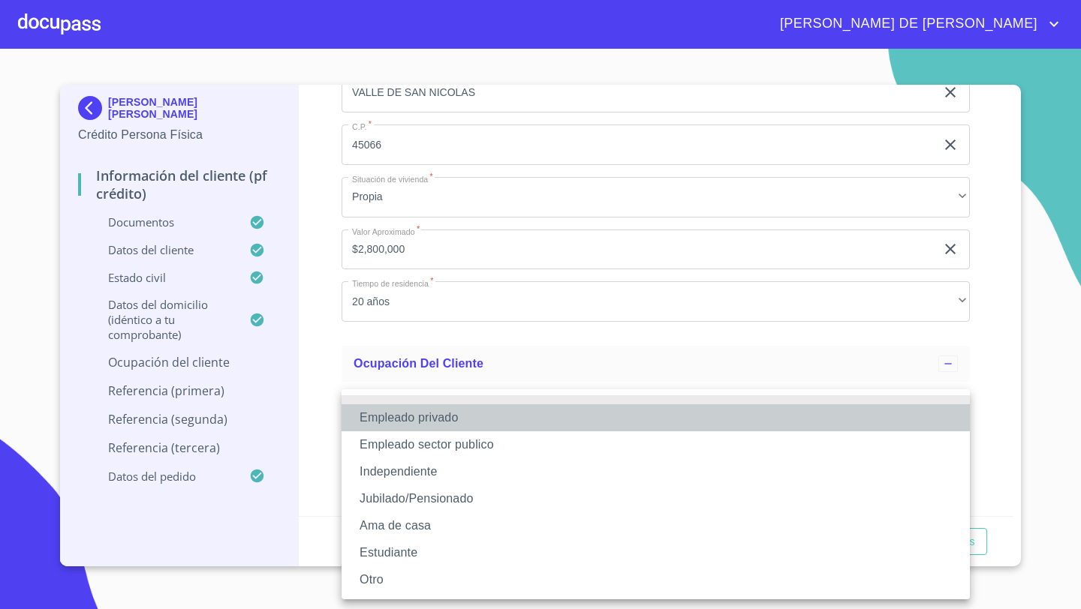
click at [401, 423] on li "Empleado privado" at bounding box center [655, 418] width 628 height 27
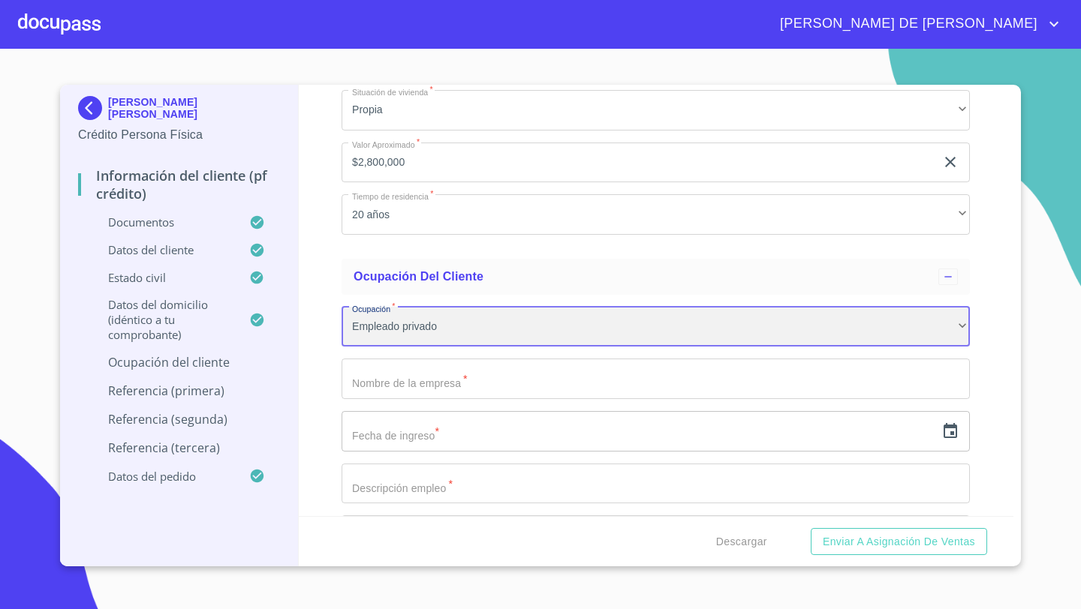
scroll to position [6082, 0]
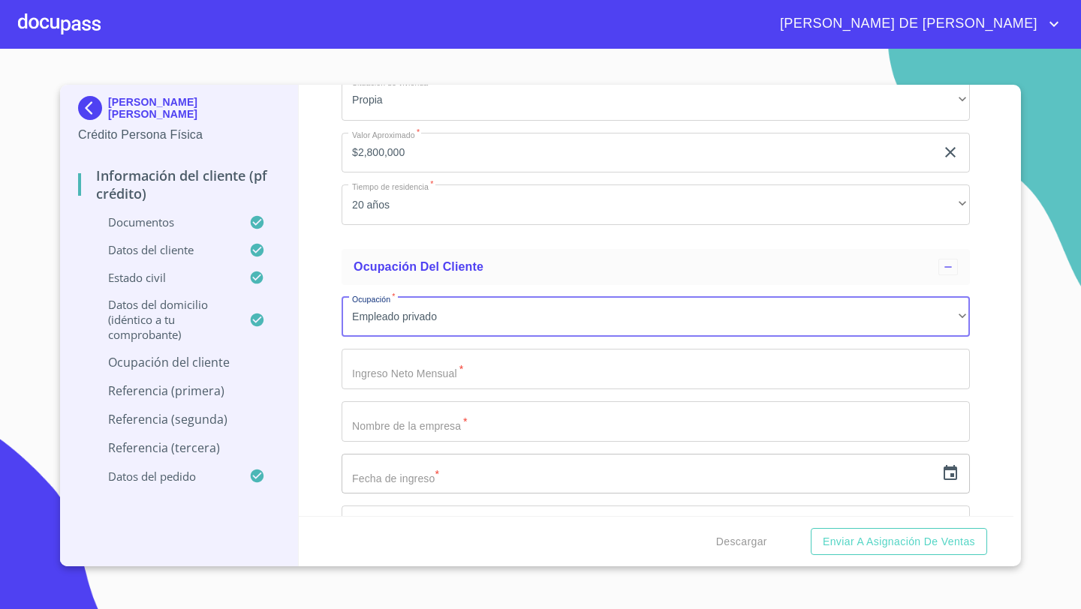
click at [377, 376] on input "Documento de identificación   *" at bounding box center [655, 369] width 628 height 41
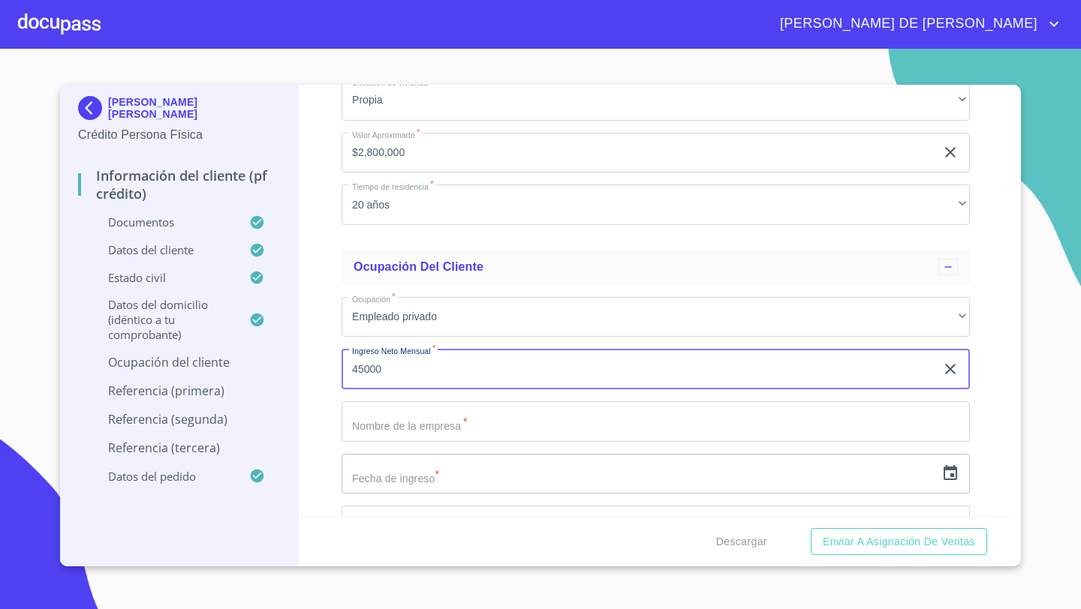
type input "45000"
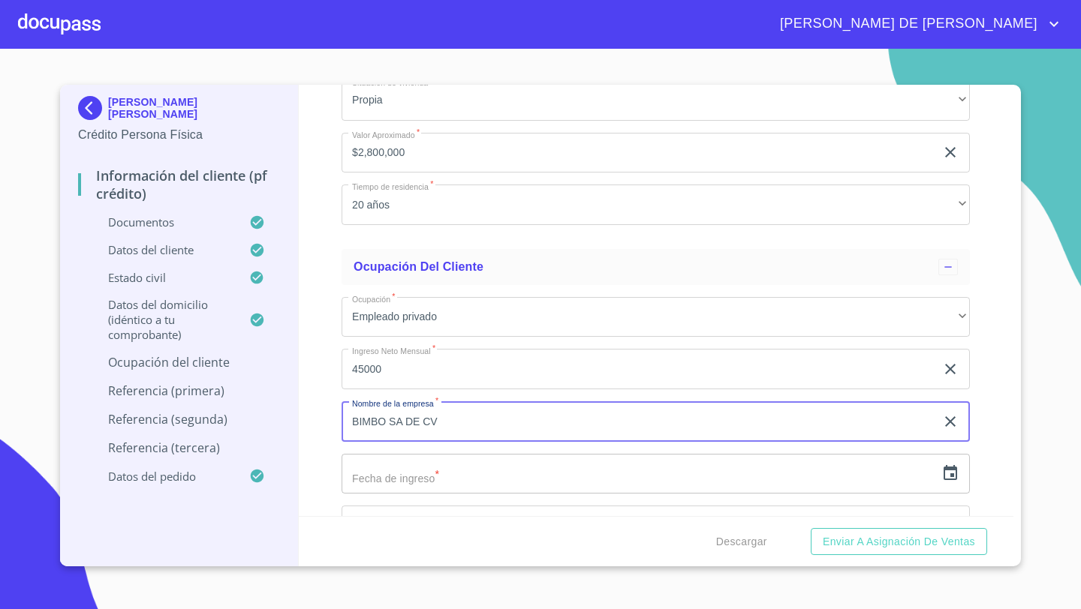
type input "BIMBO SA DE CV"
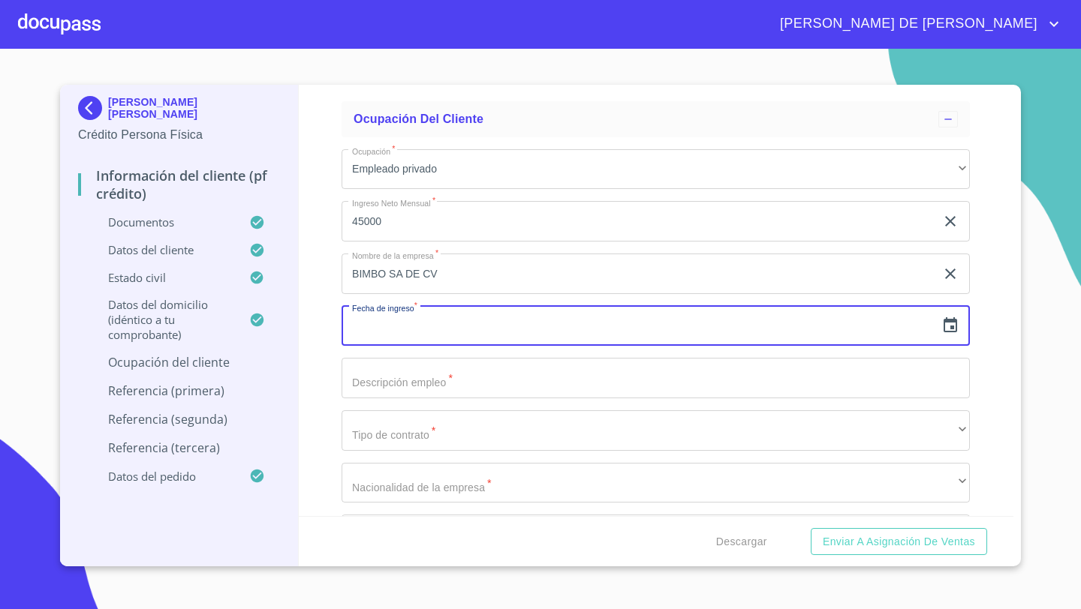
scroll to position [6233, 0]
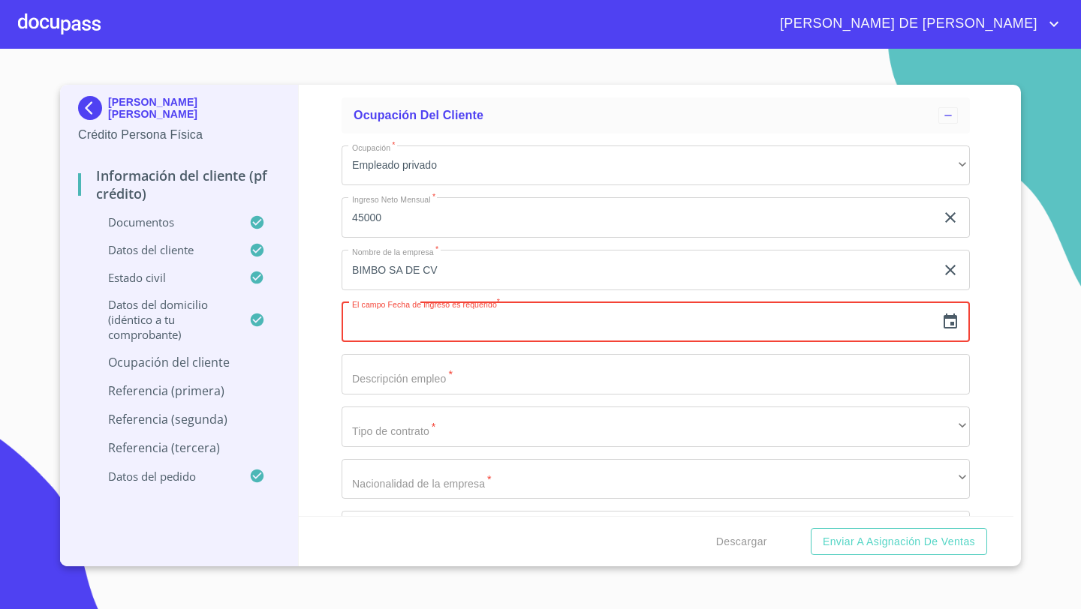
click at [955, 326] on icon "button" at bounding box center [950, 321] width 14 height 15
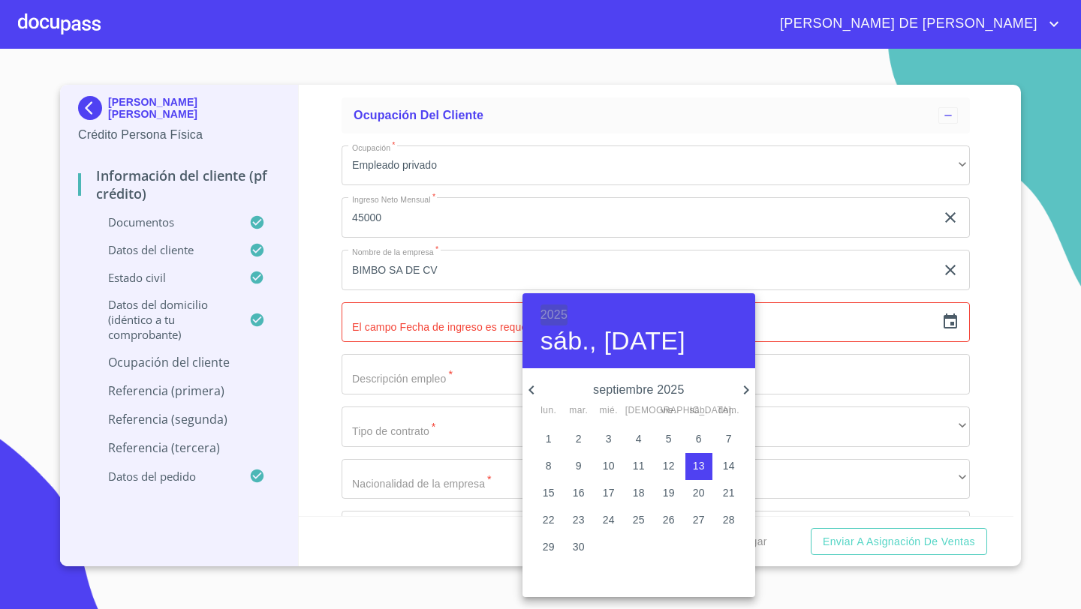
click at [550, 314] on h6 "2025" at bounding box center [553, 315] width 27 height 21
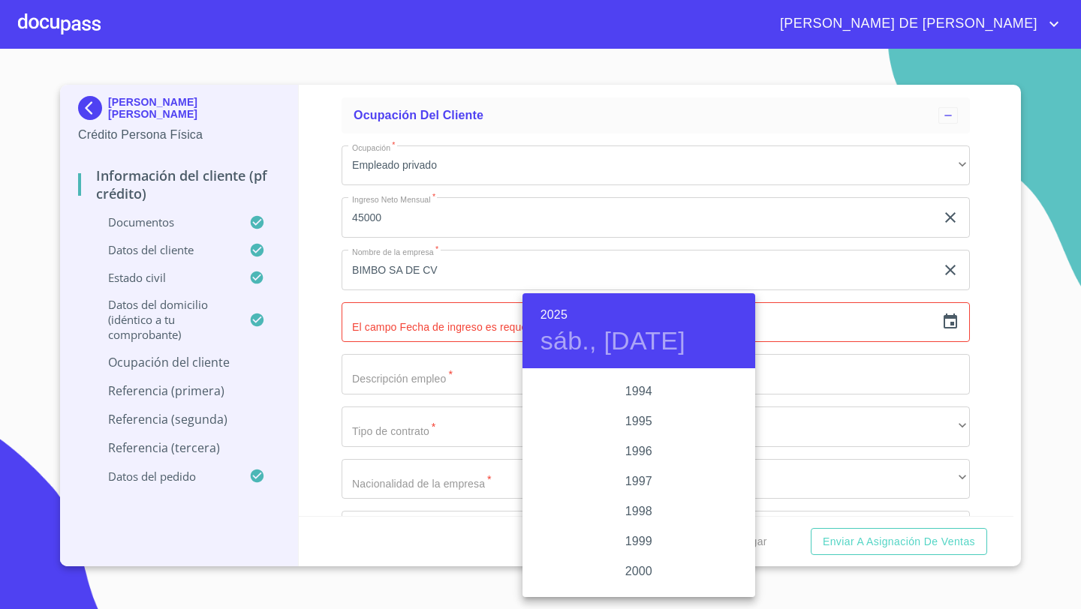
scroll to position [2077, 0]
click at [638, 527] on div "1999" at bounding box center [638, 531] width 233 height 30
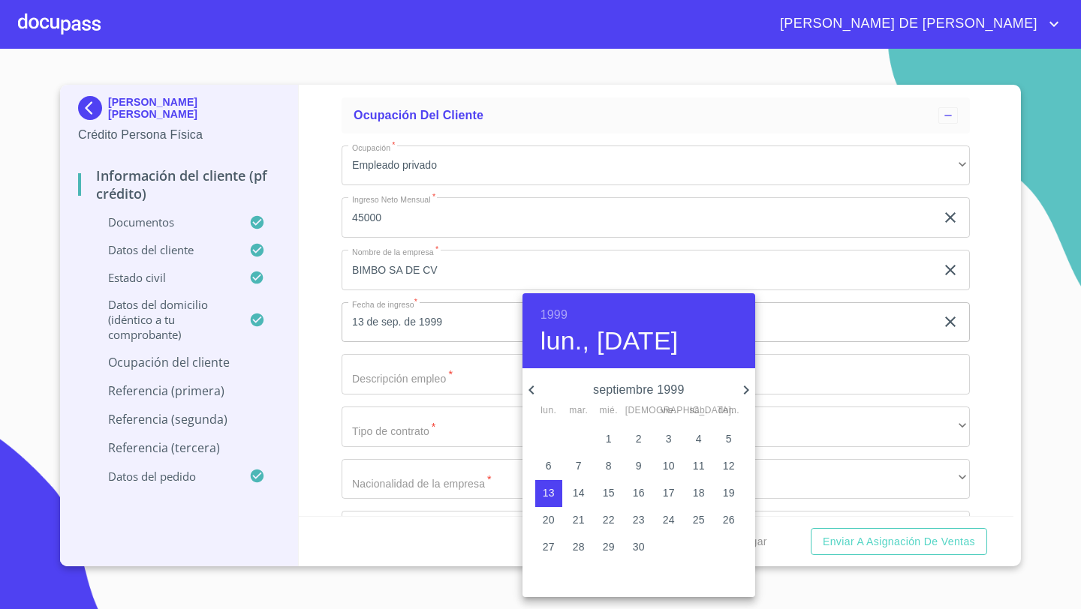
click at [533, 388] on icon "button" at bounding box center [531, 390] width 18 height 18
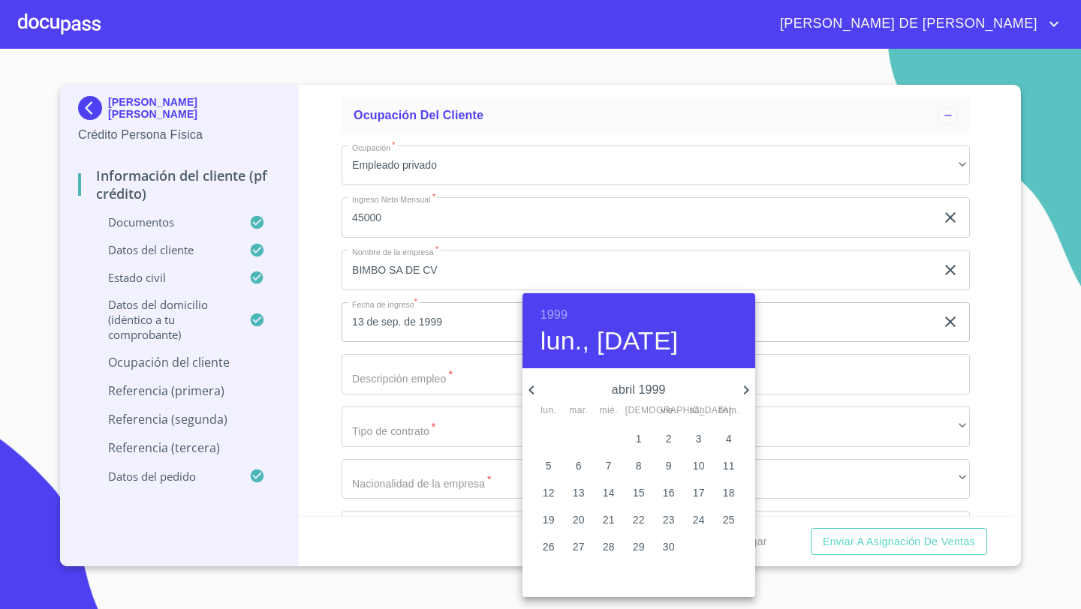
click at [533, 388] on icon "button" at bounding box center [531, 390] width 18 height 18
click at [537, 392] on icon "button" at bounding box center [531, 390] width 18 height 18
click at [532, 390] on icon "button" at bounding box center [531, 390] width 18 height 18
click at [746, 391] on icon "button" at bounding box center [745, 390] width 5 height 9
click at [608, 437] on p "3" at bounding box center [609, 439] width 6 height 15
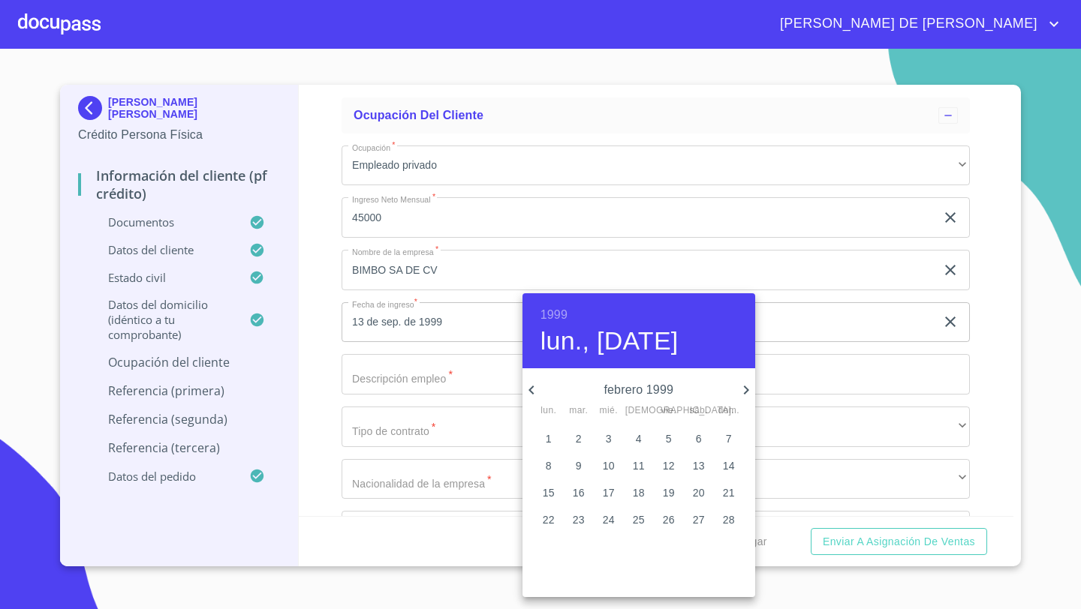
type input "3 de feb. de 1999"
click at [357, 379] on div at bounding box center [540, 304] width 1081 height 609
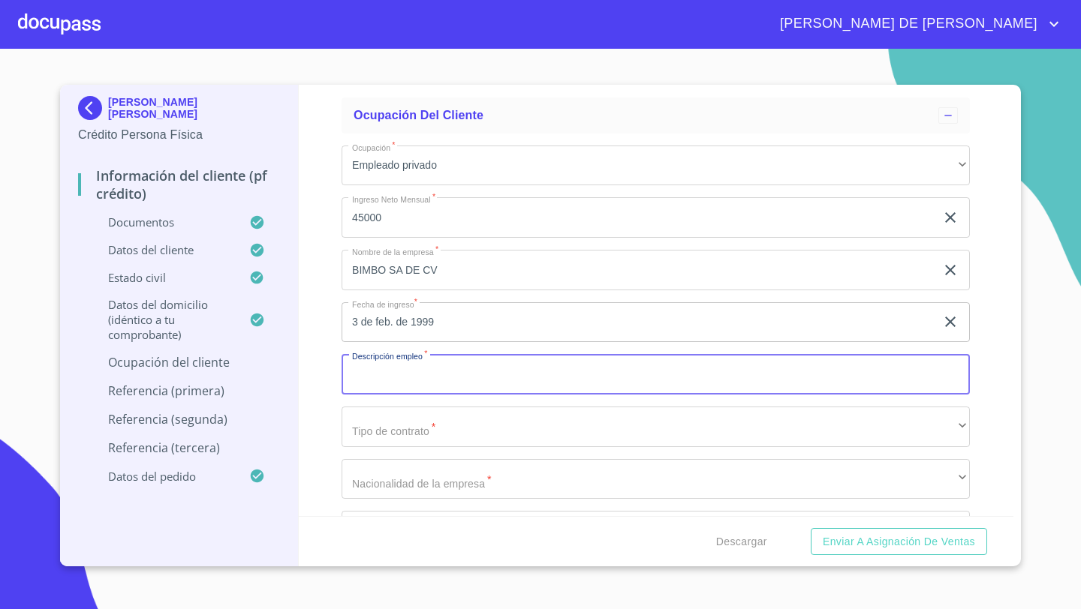
click at [369, 379] on input "Documento de identificación   *" at bounding box center [655, 374] width 628 height 41
type input "VENTAS A DETALLE"
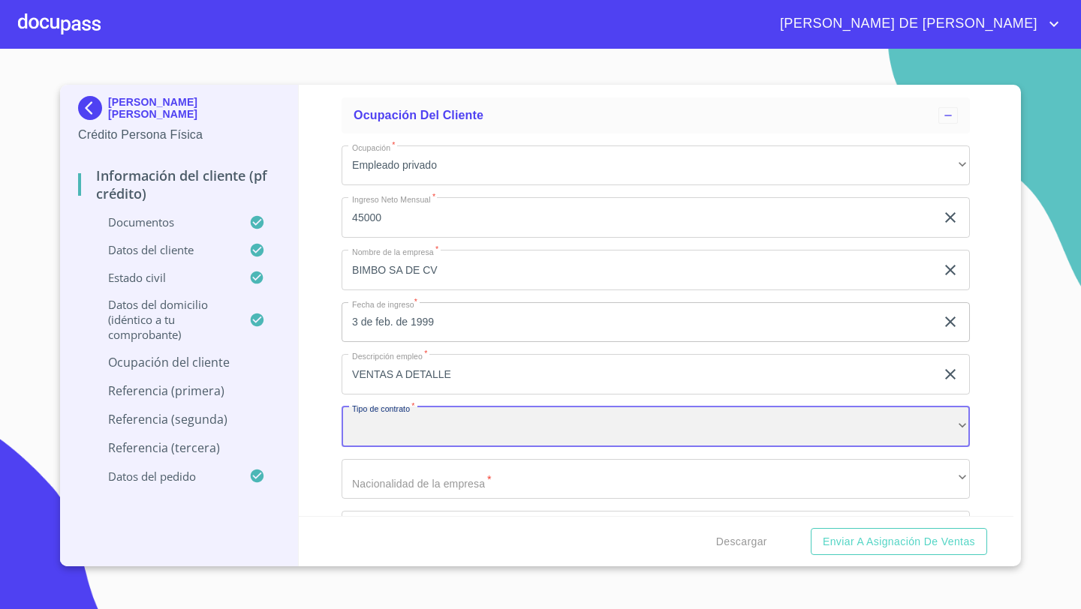
click at [415, 423] on div "​" at bounding box center [655, 427] width 628 height 41
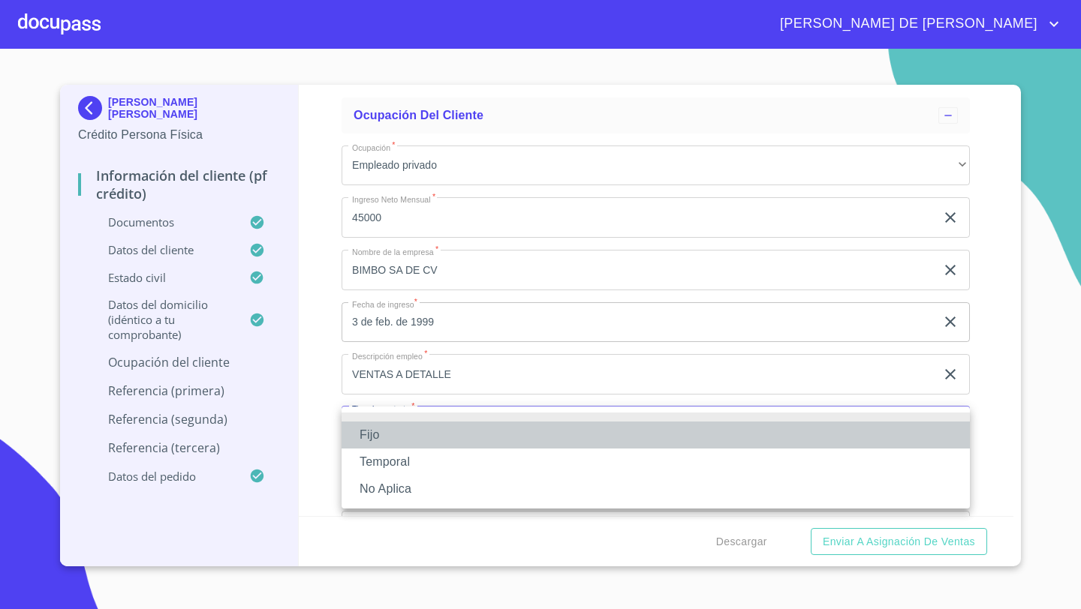
click at [378, 435] on li "Fijo" at bounding box center [655, 435] width 628 height 27
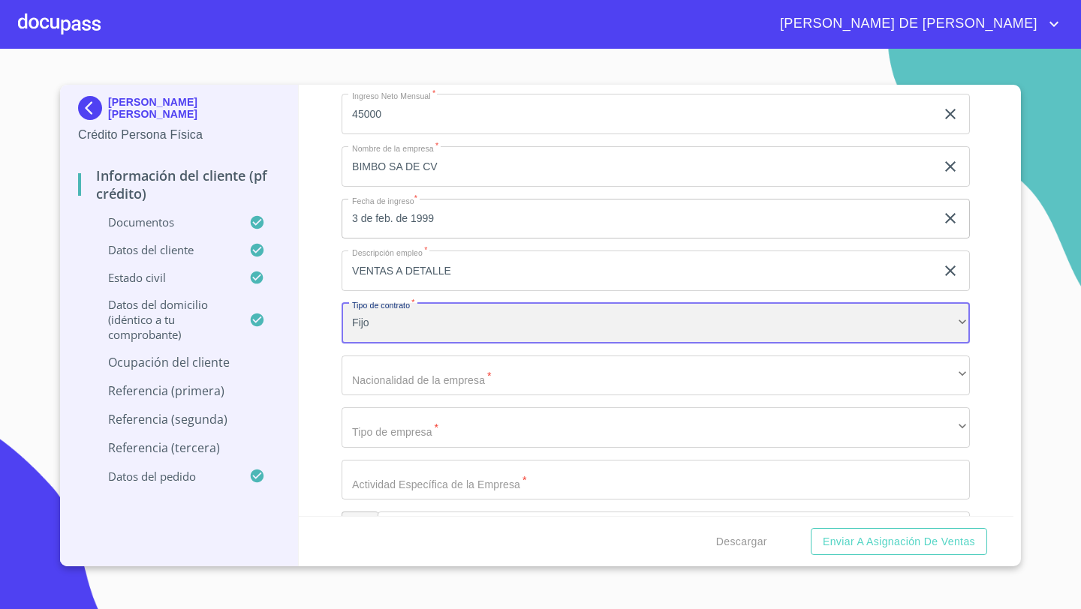
scroll to position [6356, 0]
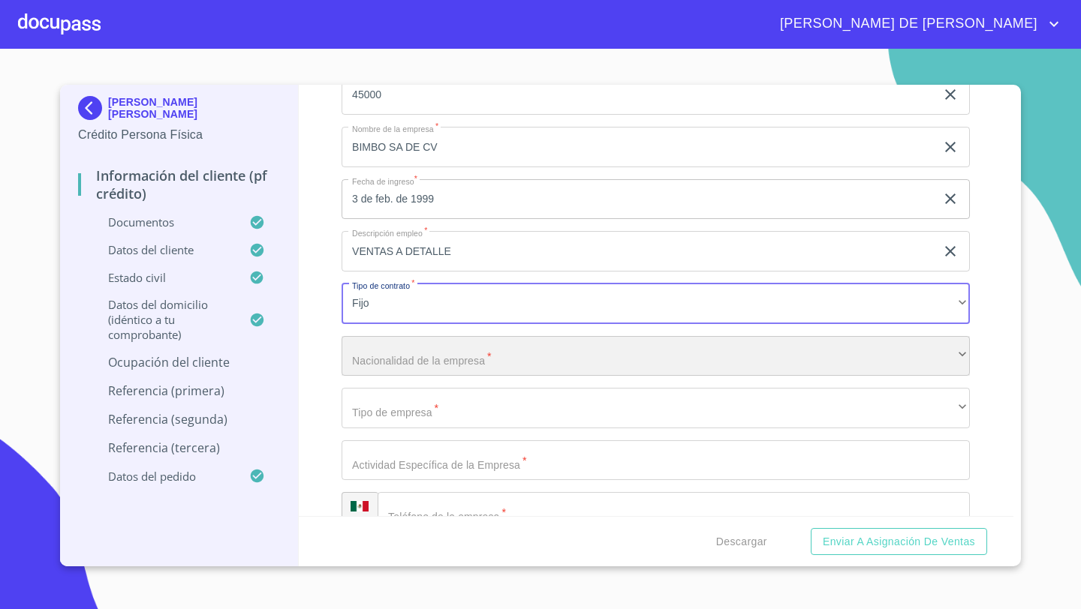
click at [377, 360] on div "​" at bounding box center [655, 356] width 628 height 41
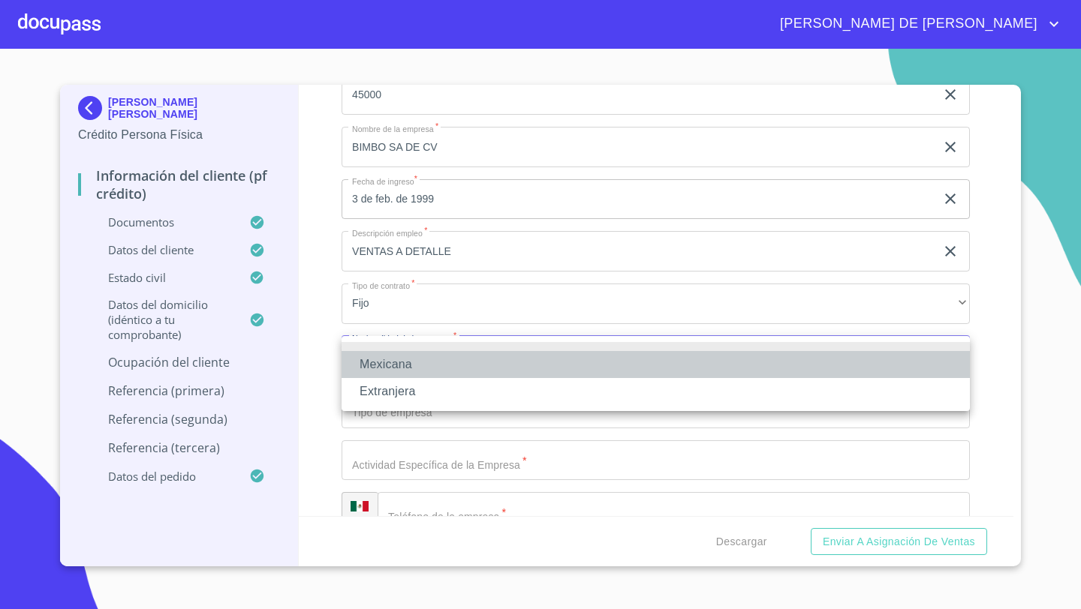
click at [382, 364] on li "Mexicana" at bounding box center [655, 364] width 628 height 27
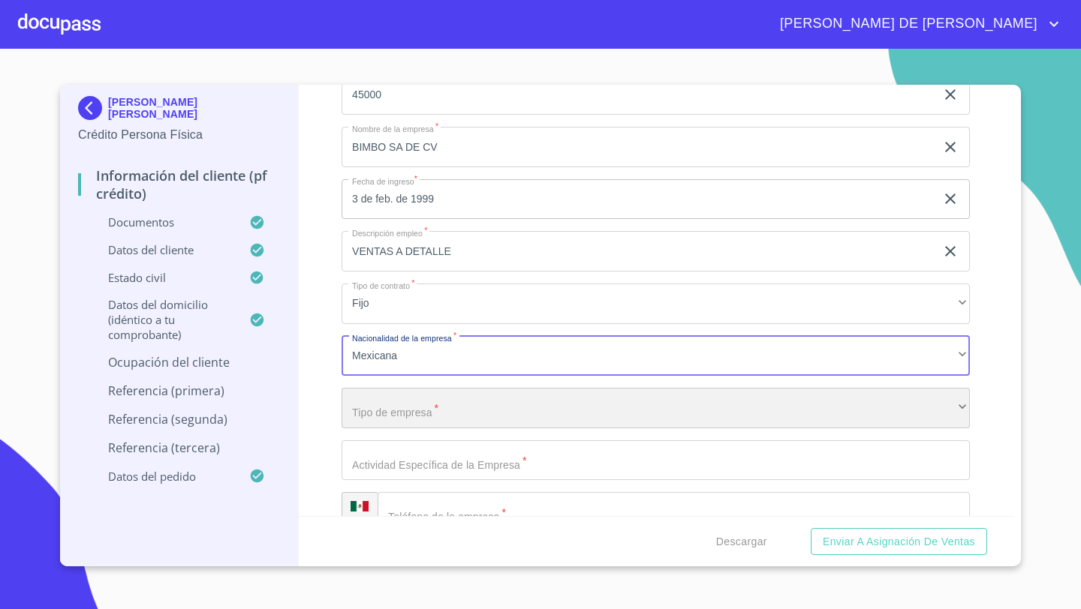
click at [373, 400] on div "​" at bounding box center [655, 408] width 628 height 41
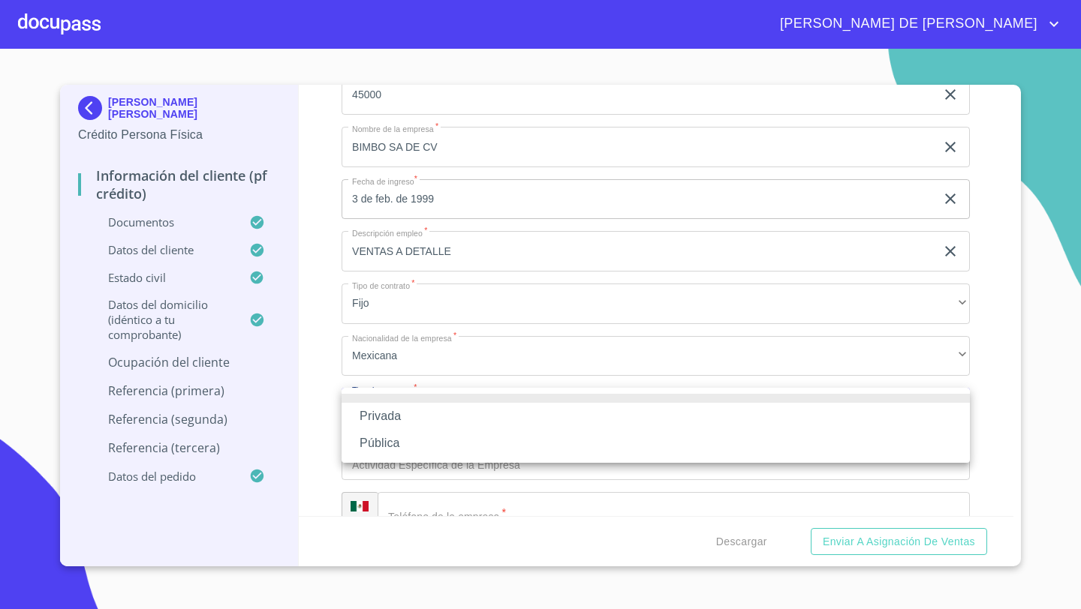
click at [390, 422] on li "Privada" at bounding box center [655, 416] width 628 height 27
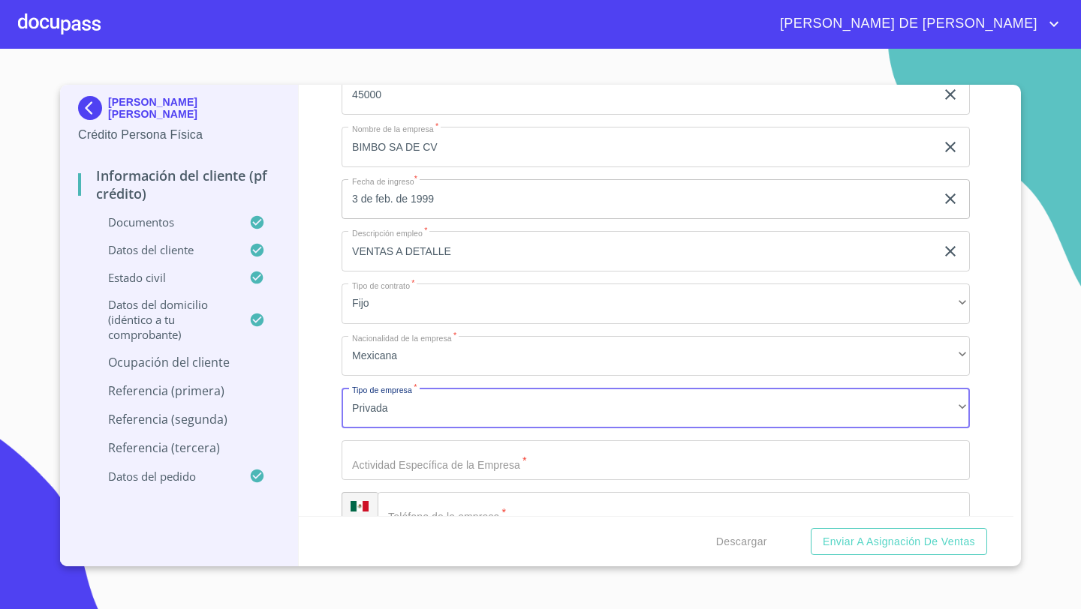
click at [372, 462] on input "Documento de identificación   *" at bounding box center [655, 461] width 628 height 41
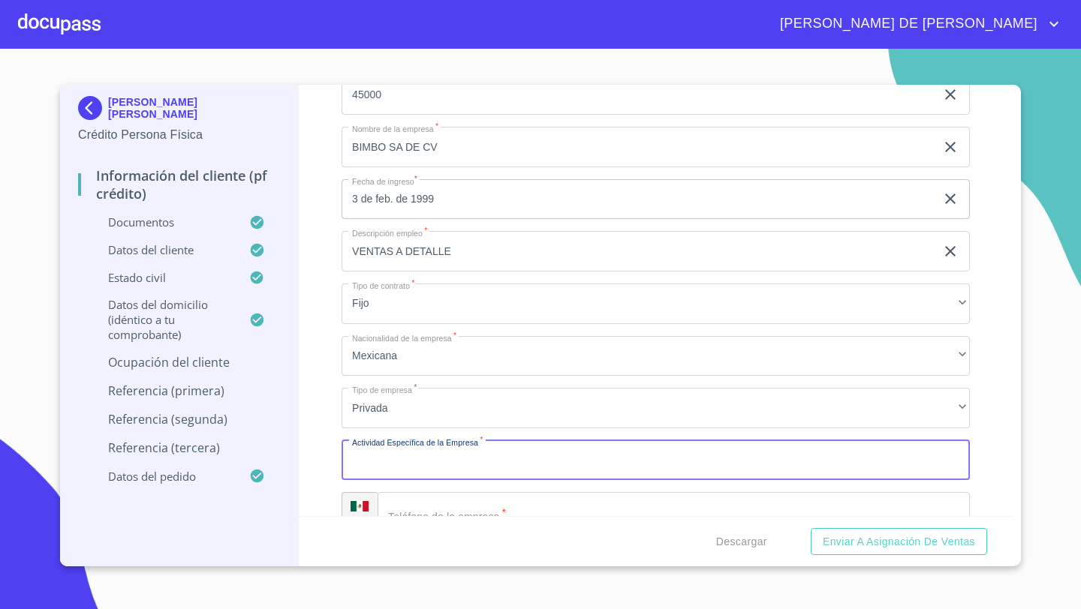
scroll to position [6536, 0]
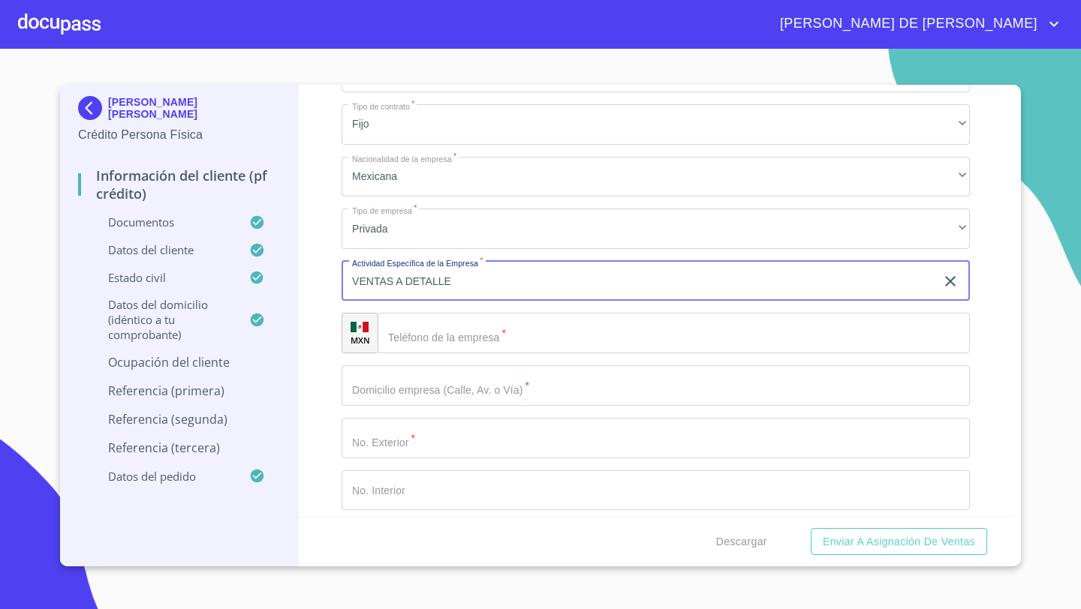
type input "VENTAS A DETALLE"
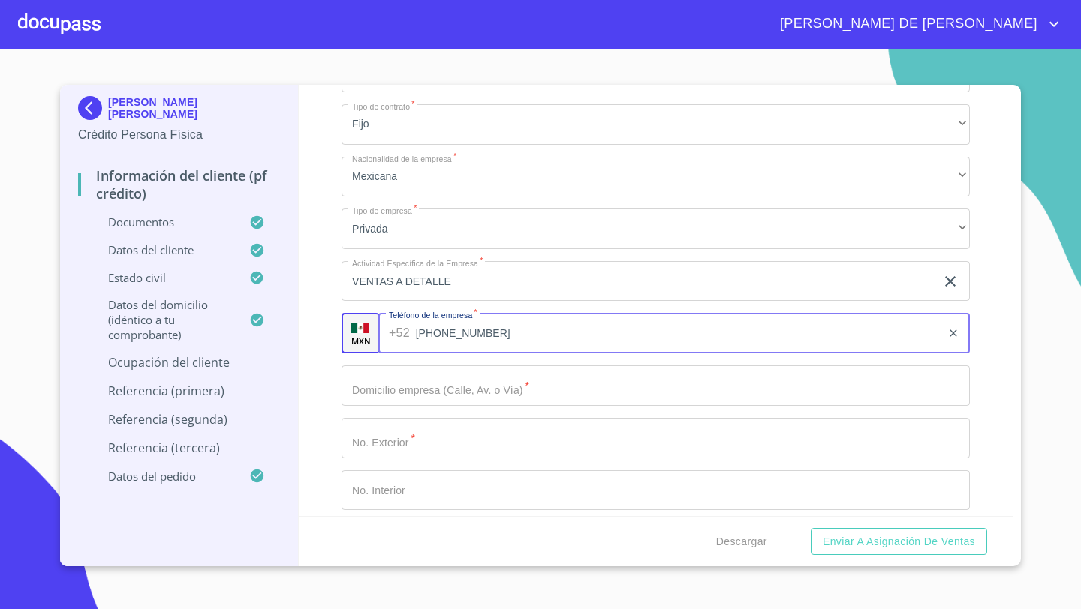
type input "[PHONE_NUMBER]"
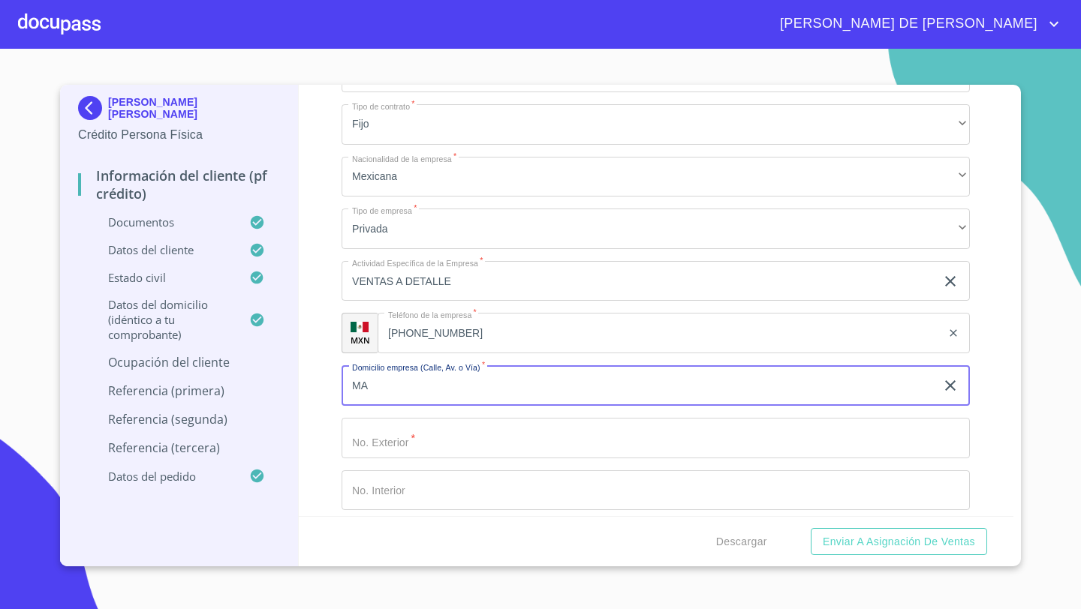
type input "M"
type input "S"
type input "CAMINO REAL A COLIMA"
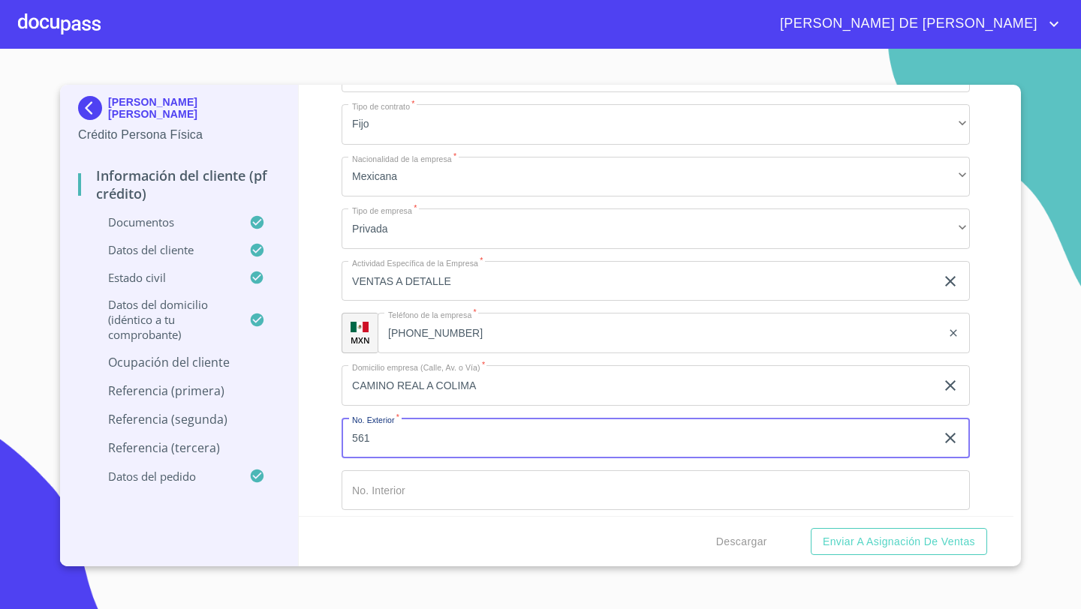
type input "561"
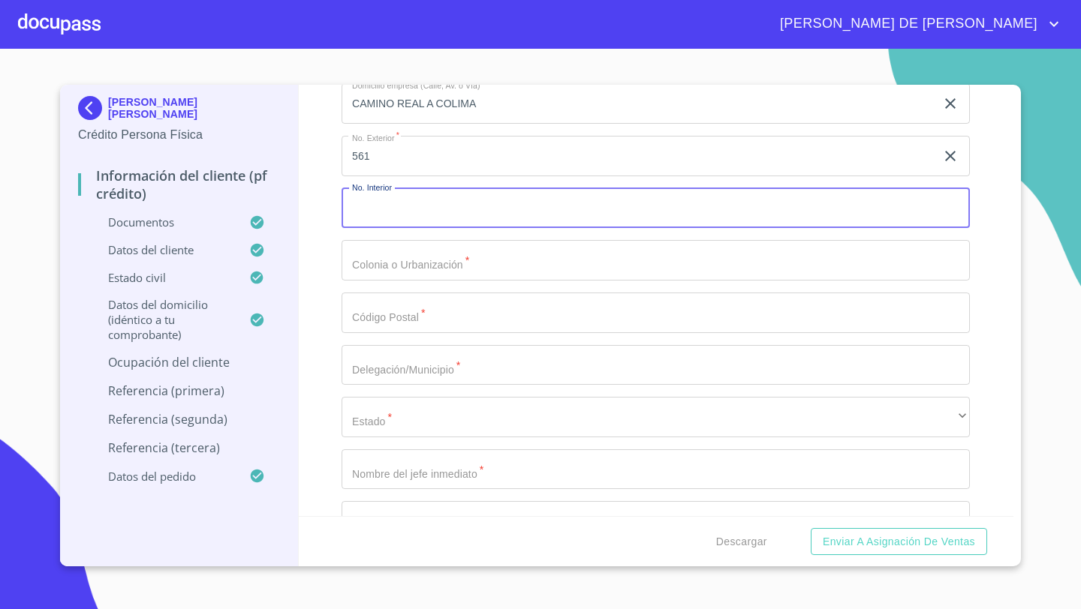
scroll to position [6853, 0]
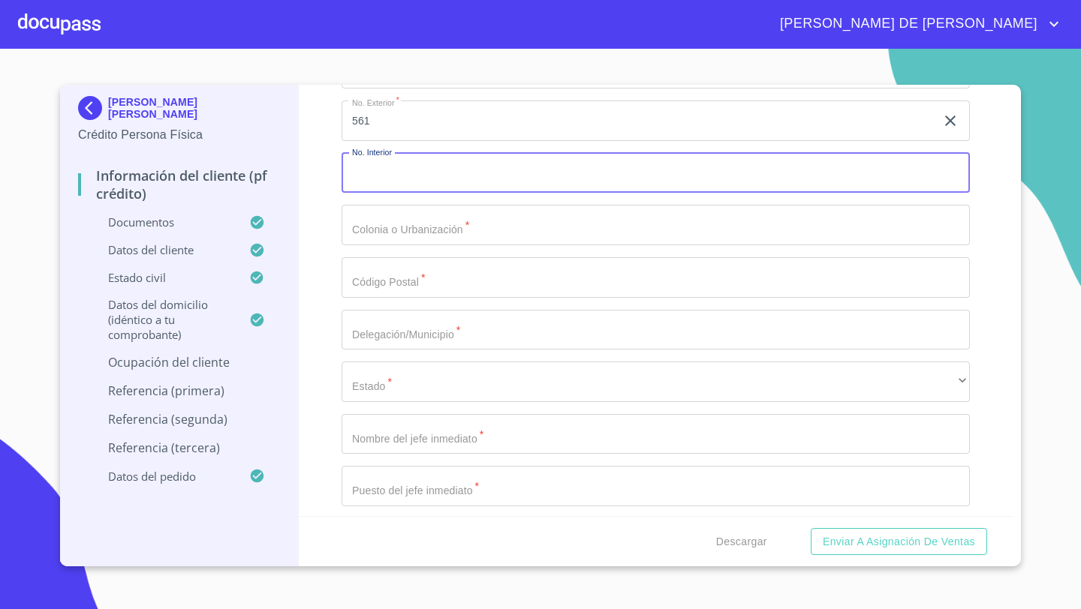
click at [384, 229] on input "Documento de identificación   *" at bounding box center [655, 225] width 628 height 41
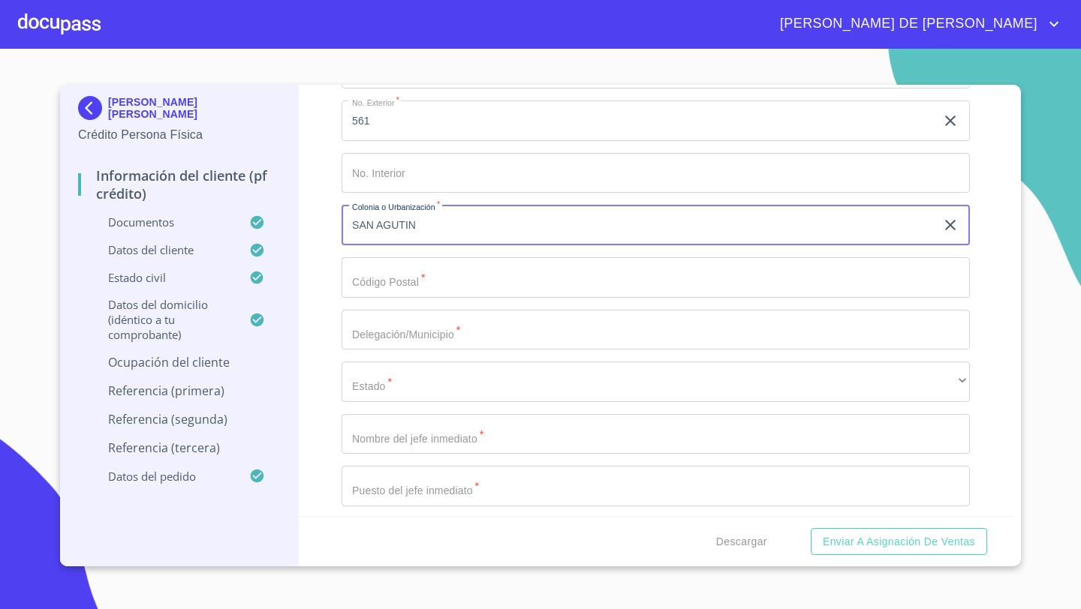
type input "SAN AGUTIN"
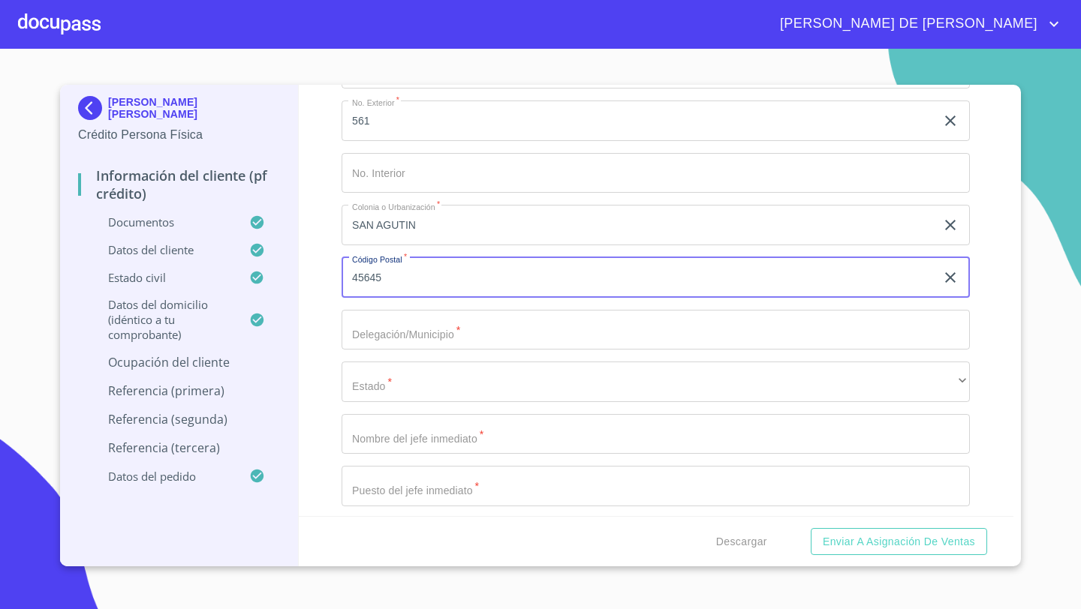
type input "45645"
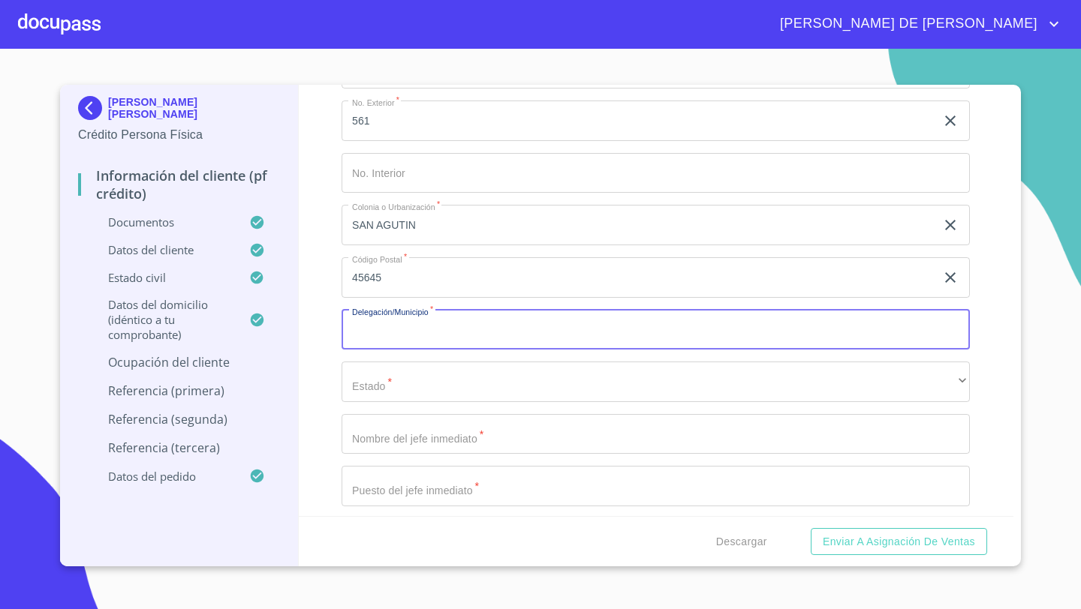
click at [383, 335] on input "Documento de identificación   *" at bounding box center [655, 330] width 628 height 41
type input "TLAJOMULCO [PERSON_NAME]"
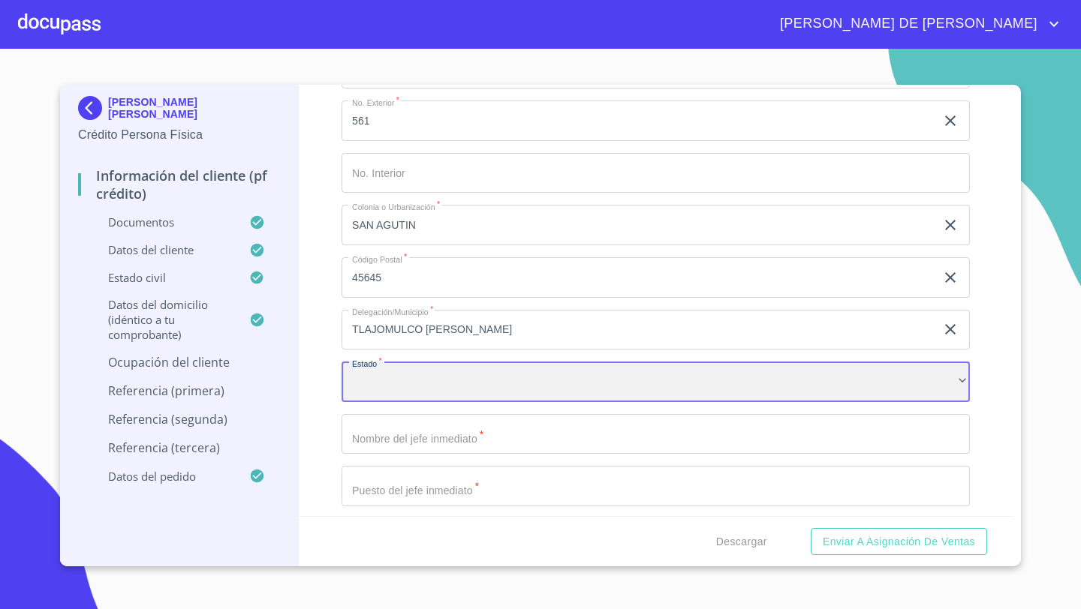
click at [414, 377] on div "​" at bounding box center [655, 382] width 628 height 41
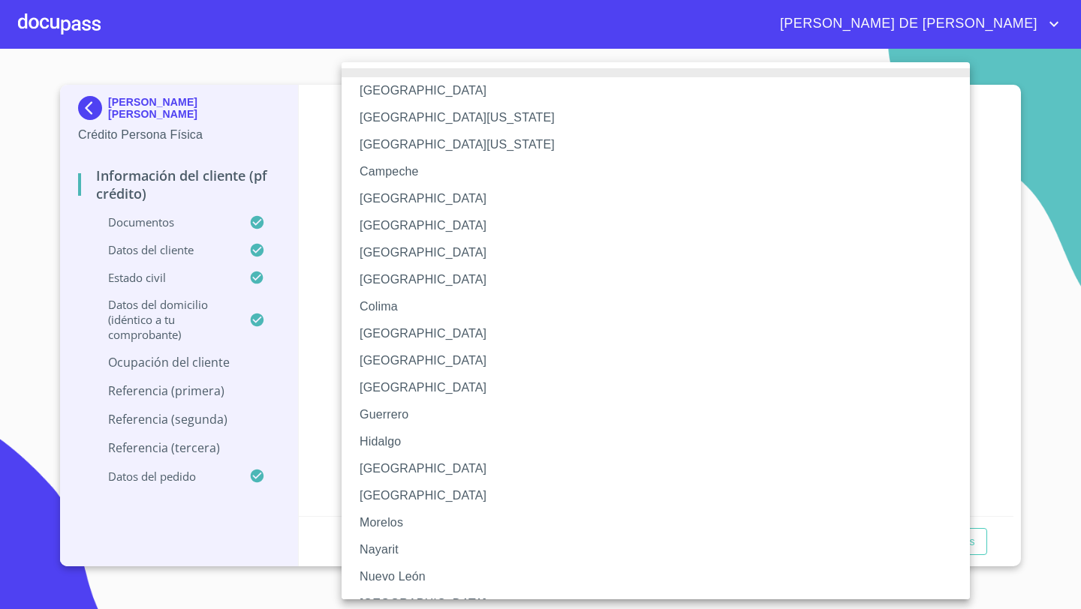
click at [372, 464] on li "[GEOGRAPHIC_DATA]" at bounding box center [655, 469] width 628 height 27
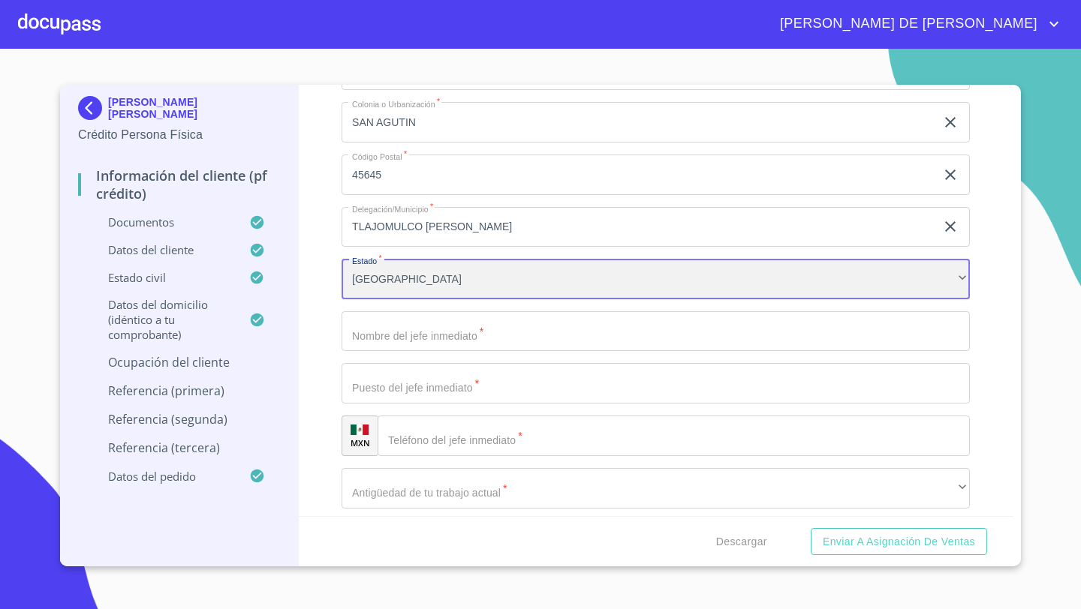
scroll to position [6970, 0]
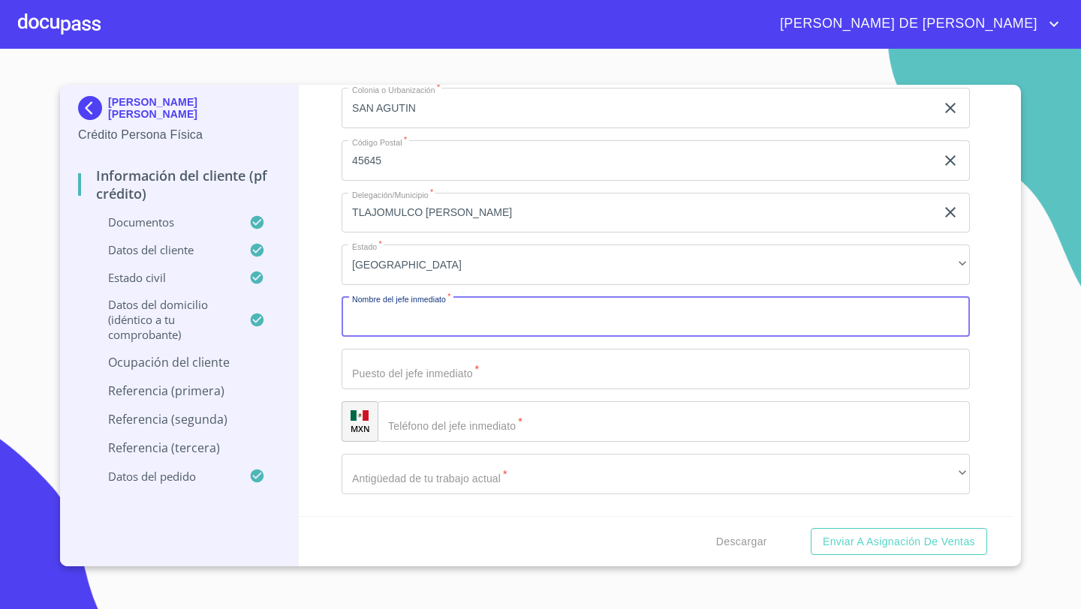
click at [402, 302] on input "Documento de identificación   *" at bounding box center [655, 317] width 628 height 41
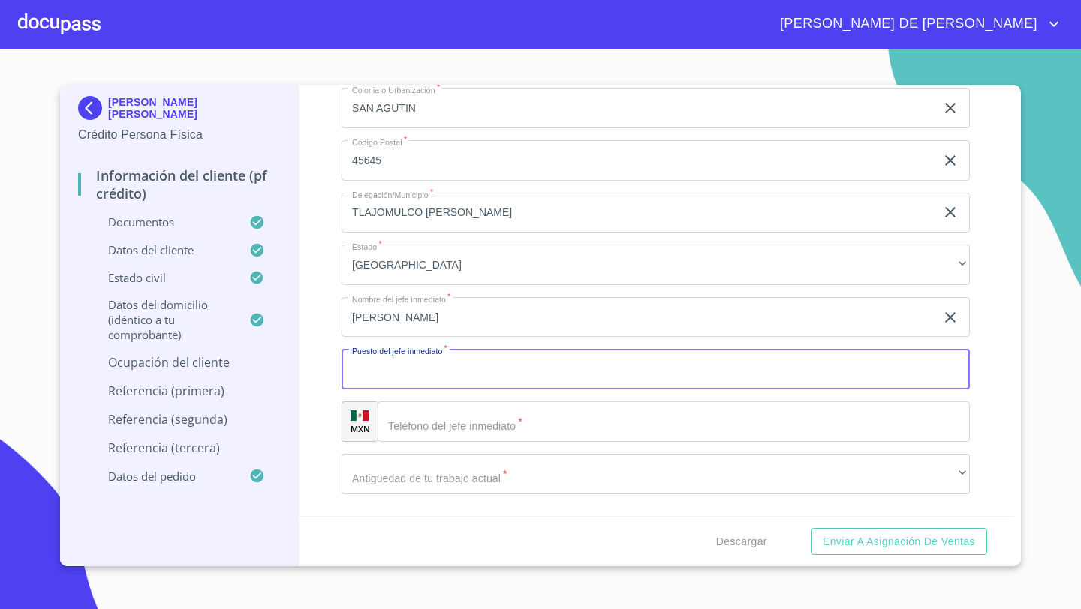
click at [382, 366] on input "Documento de identificación   *" at bounding box center [655, 369] width 628 height 41
click at [378, 373] on input "Documento de identificación   *" at bounding box center [655, 369] width 628 height 41
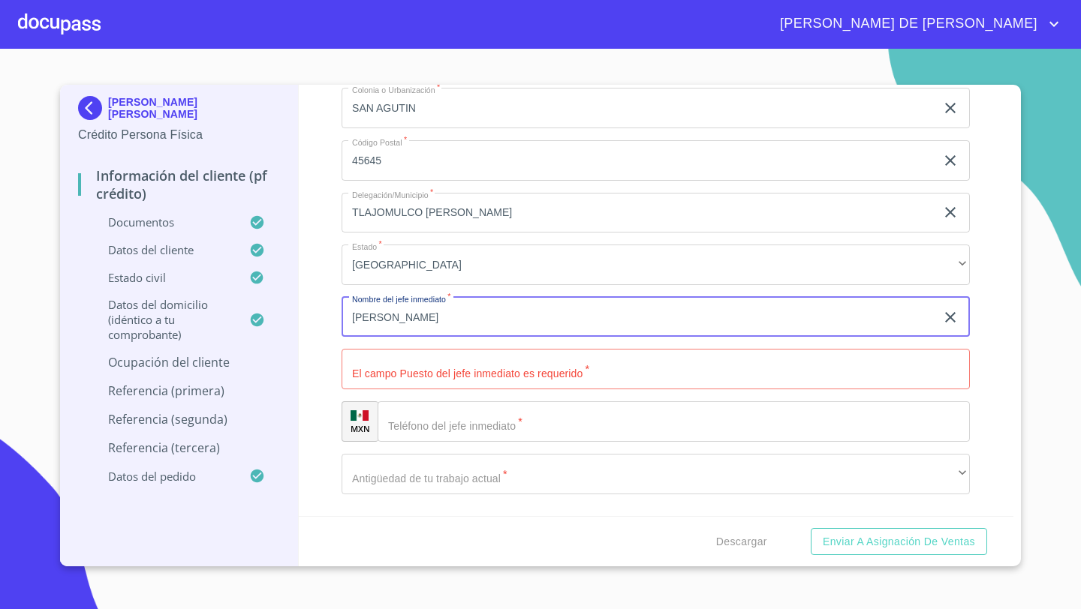
click at [480, 314] on input "[PERSON_NAME]" at bounding box center [638, 317] width 594 height 41
type input "[PERSON_NAME] [PERSON_NAME]"
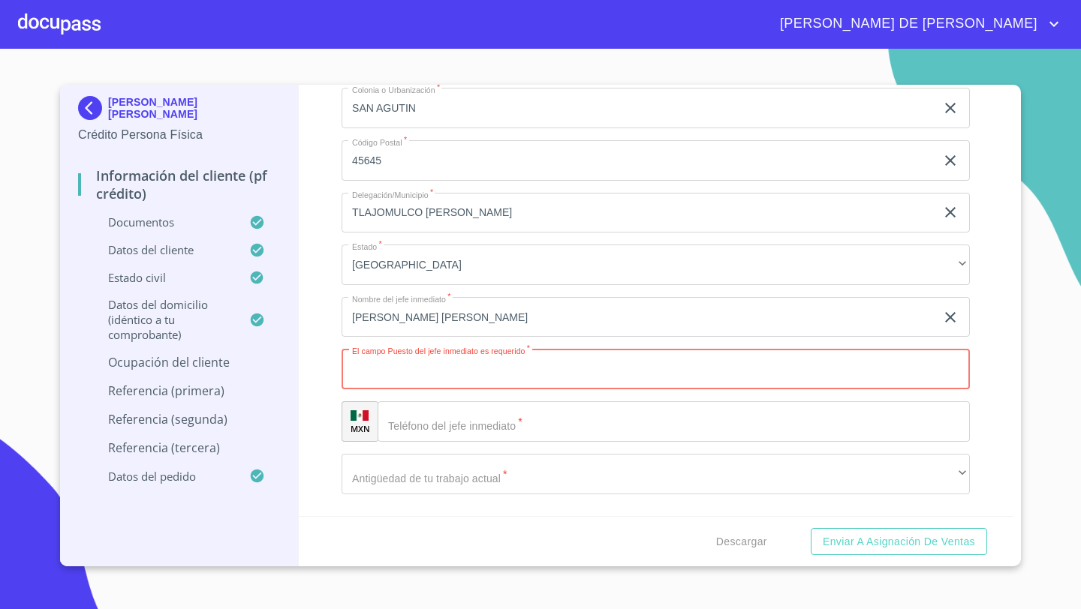
click at [411, 366] on input "Documento de identificación   *" at bounding box center [655, 369] width 628 height 41
type input "SUPERVISOR"
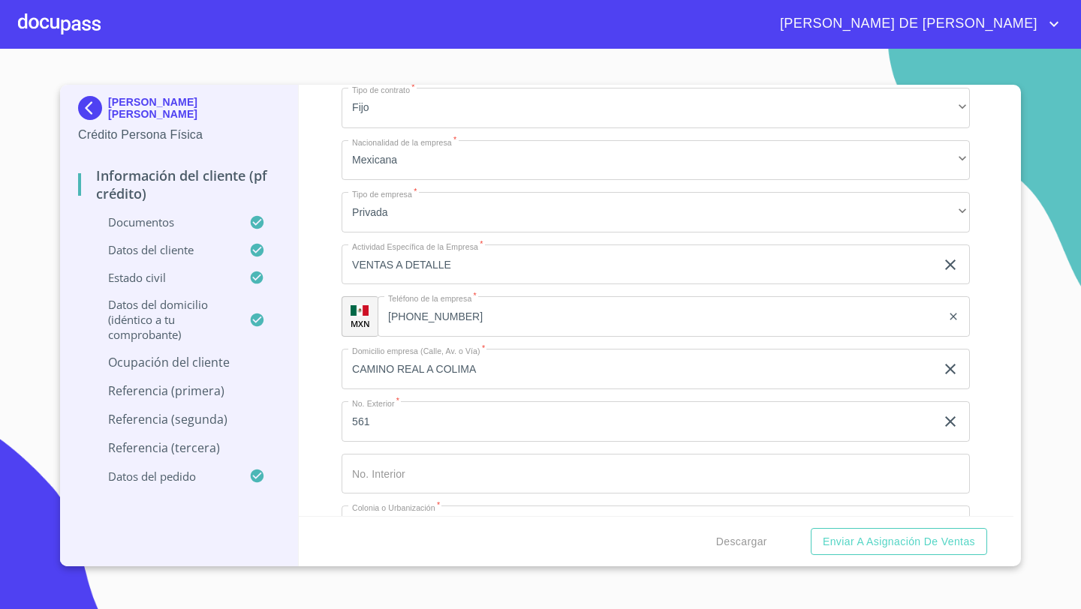
scroll to position [6590, 0]
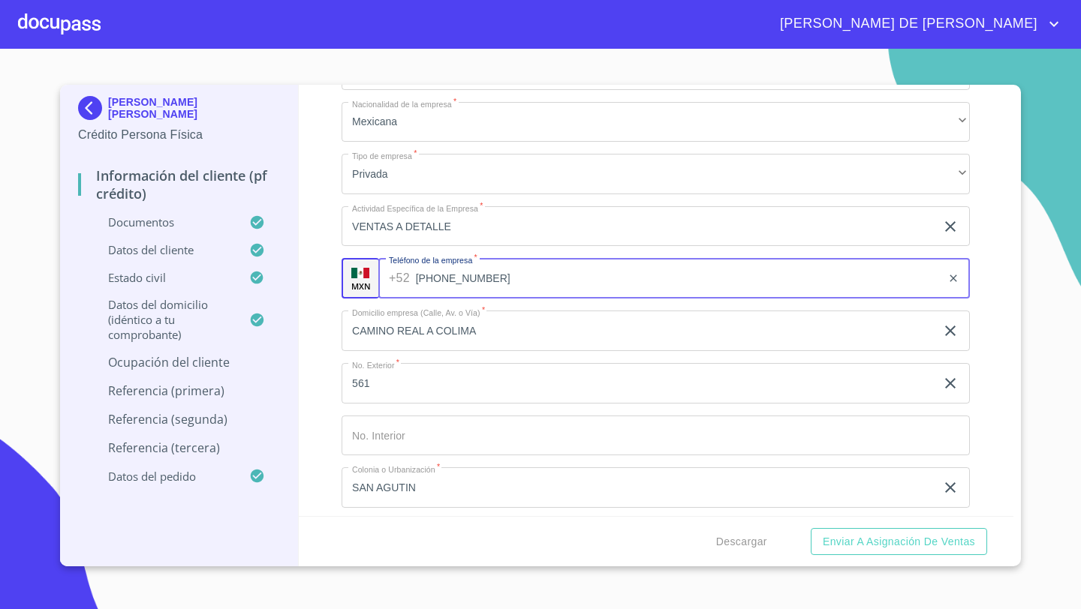
drag, startPoint x: 468, startPoint y: 278, endPoint x: 454, endPoint y: 278, distance: 14.3
click at [454, 278] on input "[PHONE_NUMBER]" at bounding box center [679, 278] width 526 height 41
click at [495, 281] on input "[PHONE_NUMBER]" at bounding box center [679, 278] width 526 height 41
drag, startPoint x: 493, startPoint y: 279, endPoint x: 422, endPoint y: 278, distance: 71.3
click at [422, 278] on input "[PHONE_NUMBER]" at bounding box center [679, 278] width 526 height 41
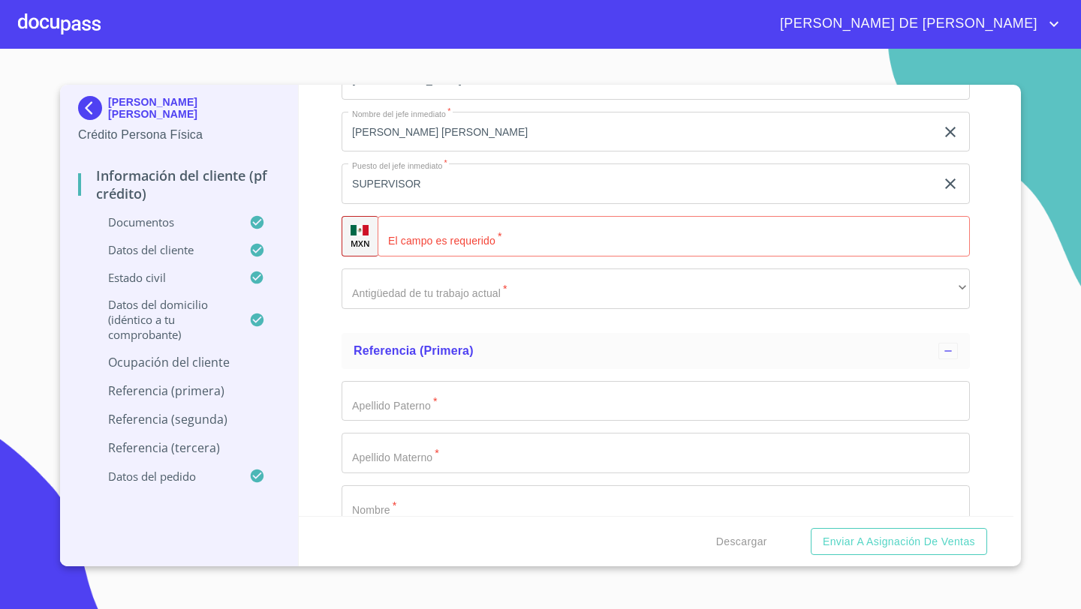
scroll to position [7223, 0]
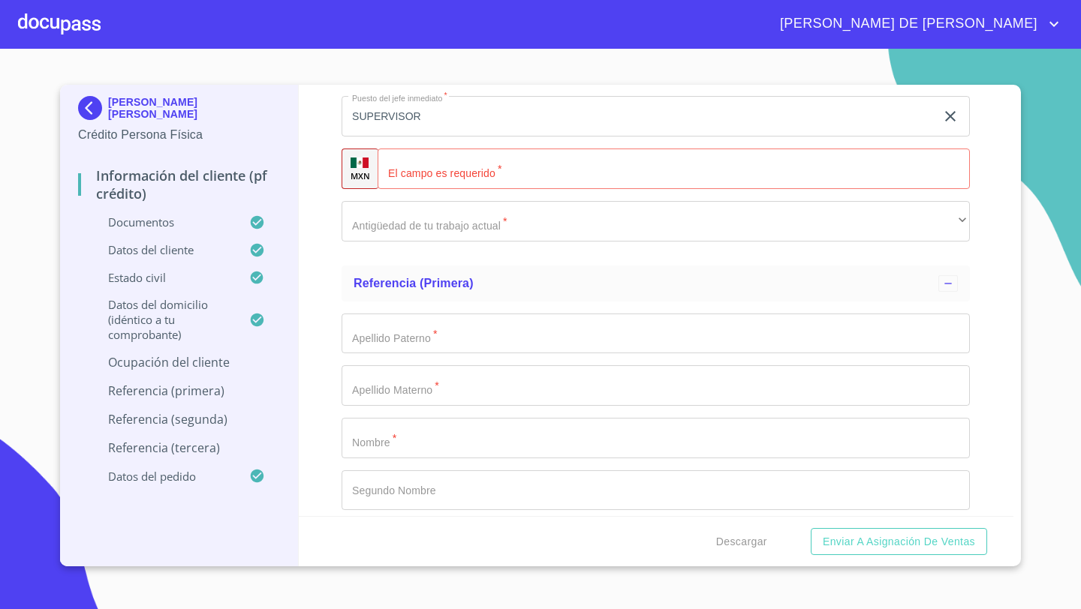
click at [403, 167] on div "​" at bounding box center [674, 169] width 592 height 41
paste input "[PHONE_NUMBER]"
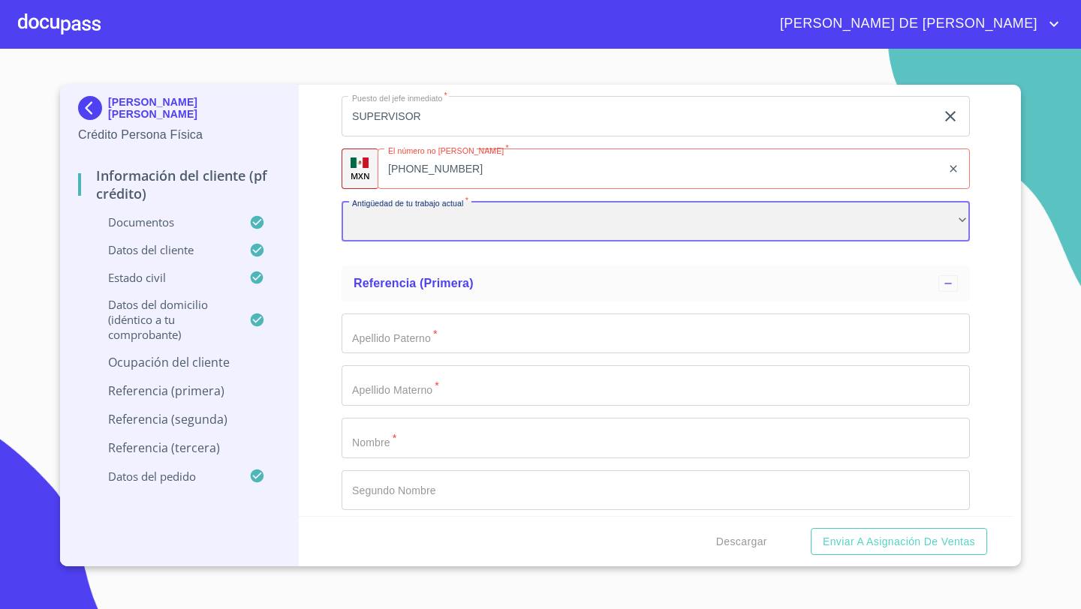
click at [378, 222] on div "​" at bounding box center [655, 221] width 628 height 41
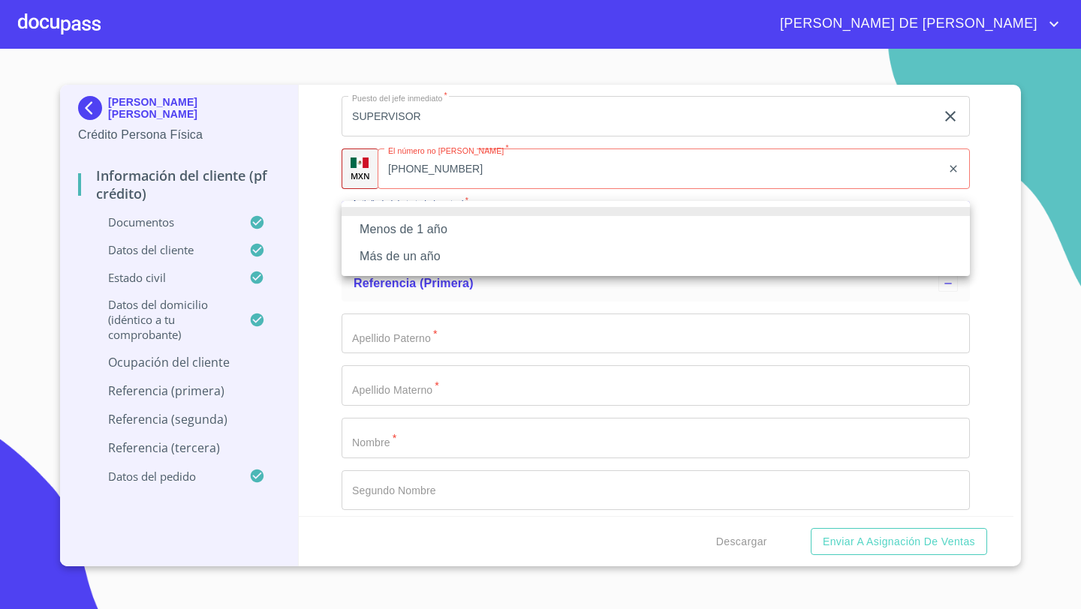
click at [386, 248] on li "Más de un año" at bounding box center [655, 256] width 628 height 27
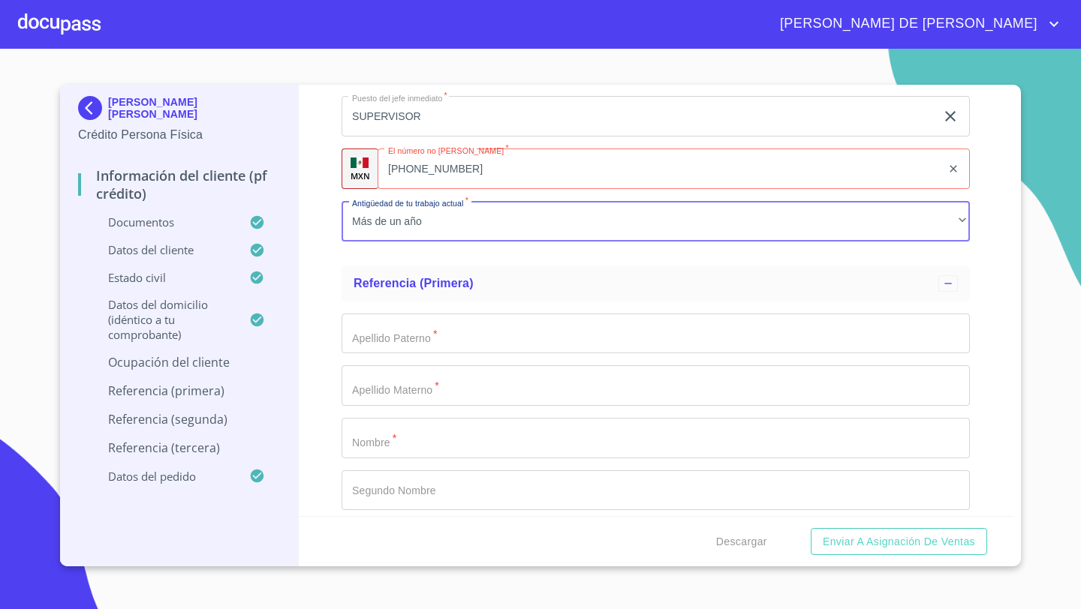
click at [331, 266] on div "Información del cliente (PF crédito) Documentos Documento de identificación   *…" at bounding box center [656, 301] width 715 height 432
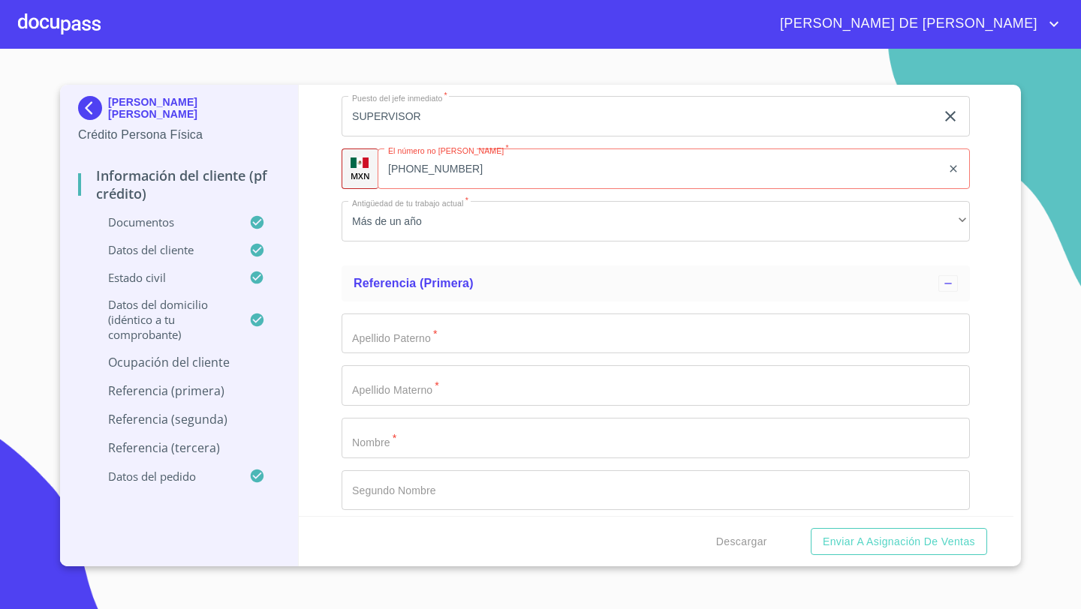
click at [331, 266] on div "Información del cliente (PF crédito) Documentos Documento de identificación   *…" at bounding box center [656, 301] width 715 height 432
click at [459, 168] on input "[PHONE_NUMBER]" at bounding box center [660, 169] width 564 height 41
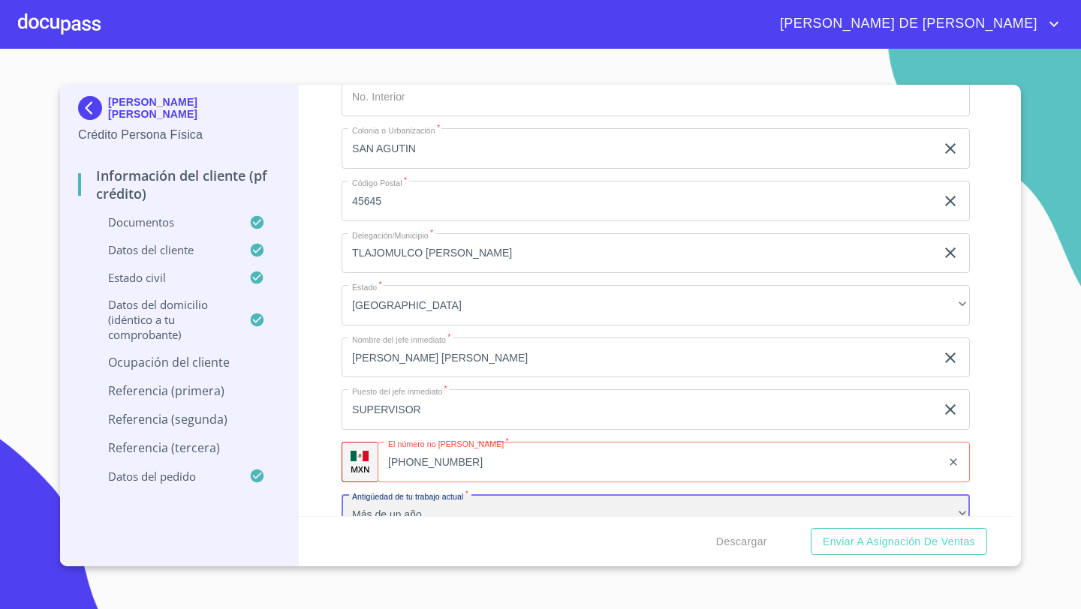
scroll to position [6964, 0]
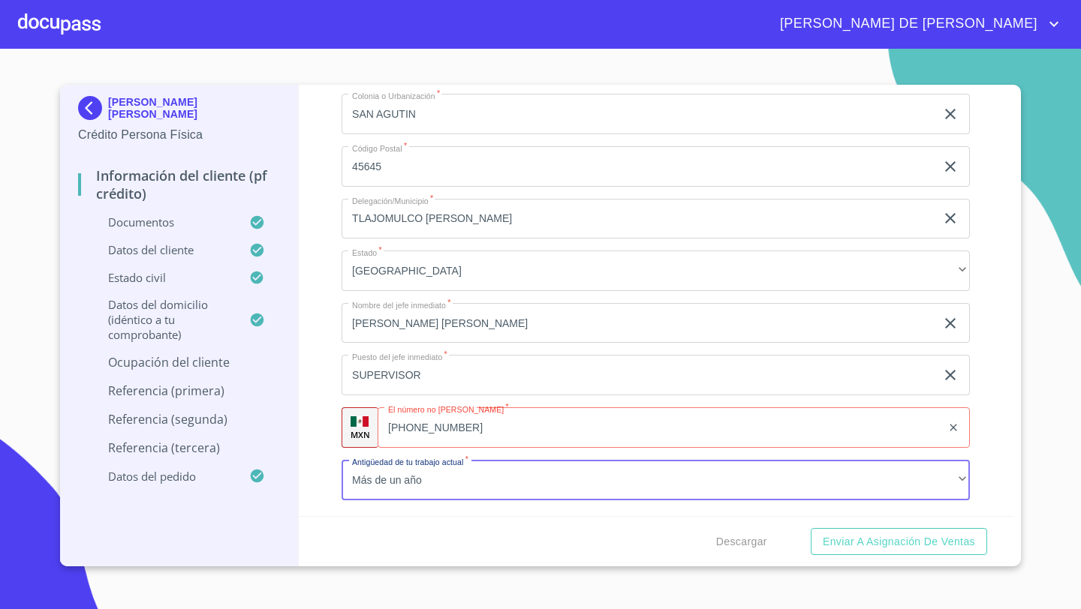
click at [408, 426] on div "[PHONE_NUMBER] ​" at bounding box center [674, 428] width 592 height 41
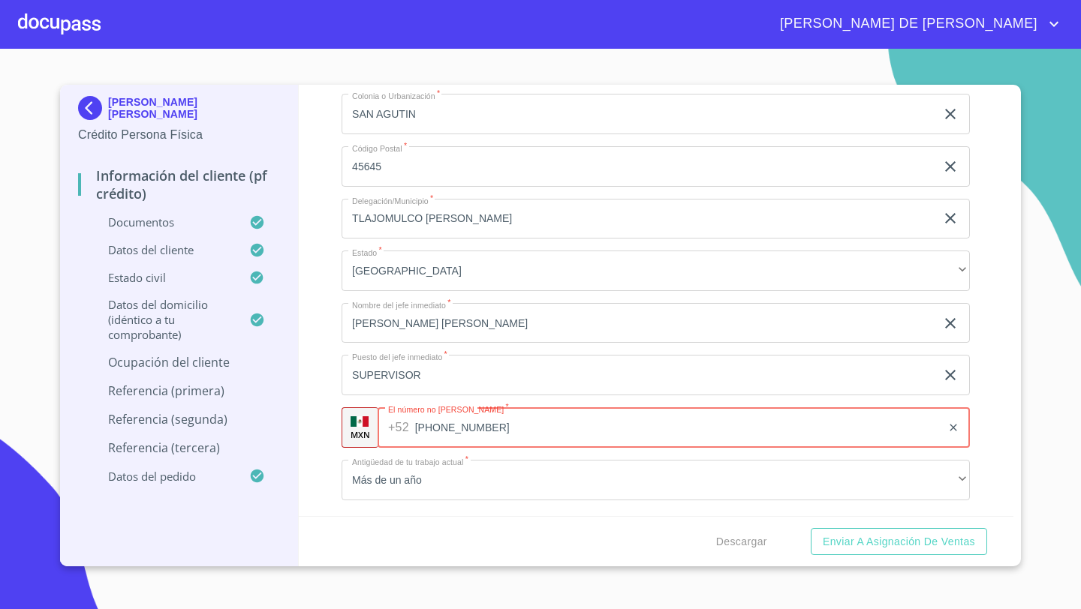
type input "[PHONE_NUMBER]"
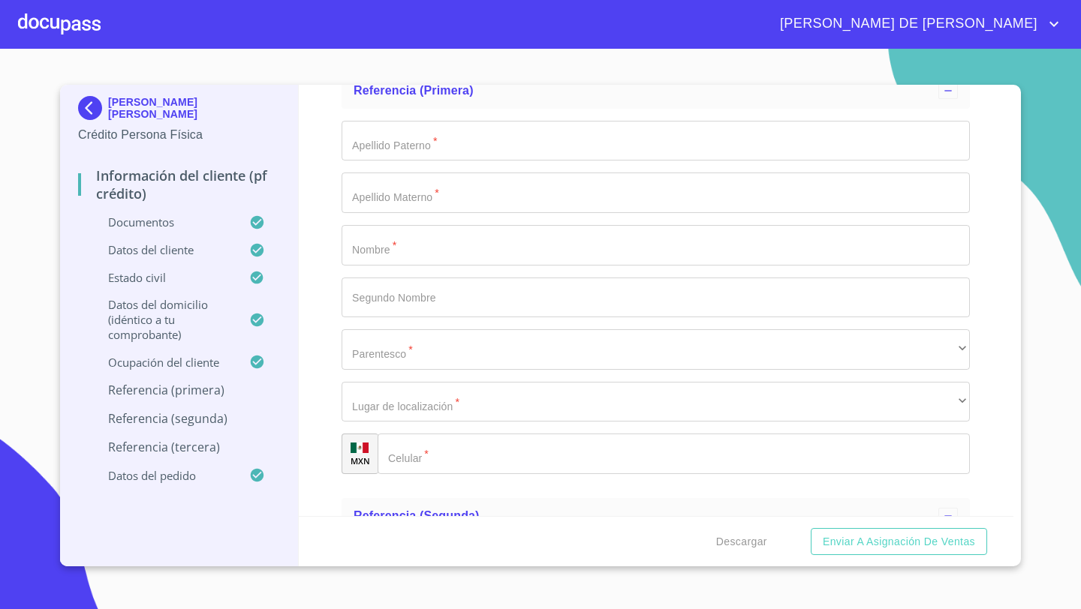
scroll to position [7358, 0]
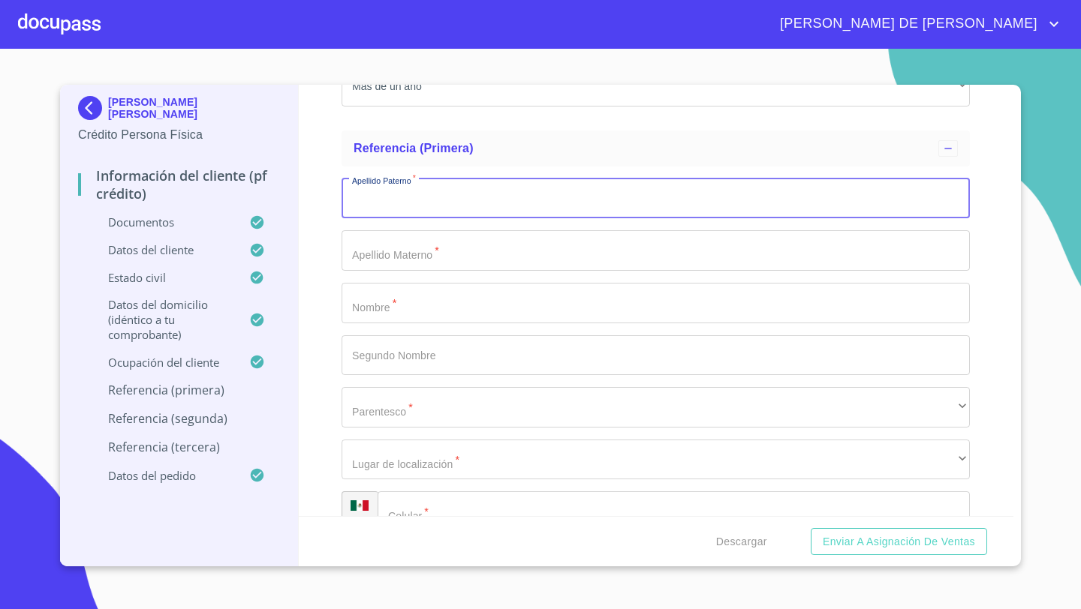
click at [385, 192] on input "Documento de identificación   *" at bounding box center [655, 199] width 628 height 41
type input "i"
type input "[PERSON_NAME]"
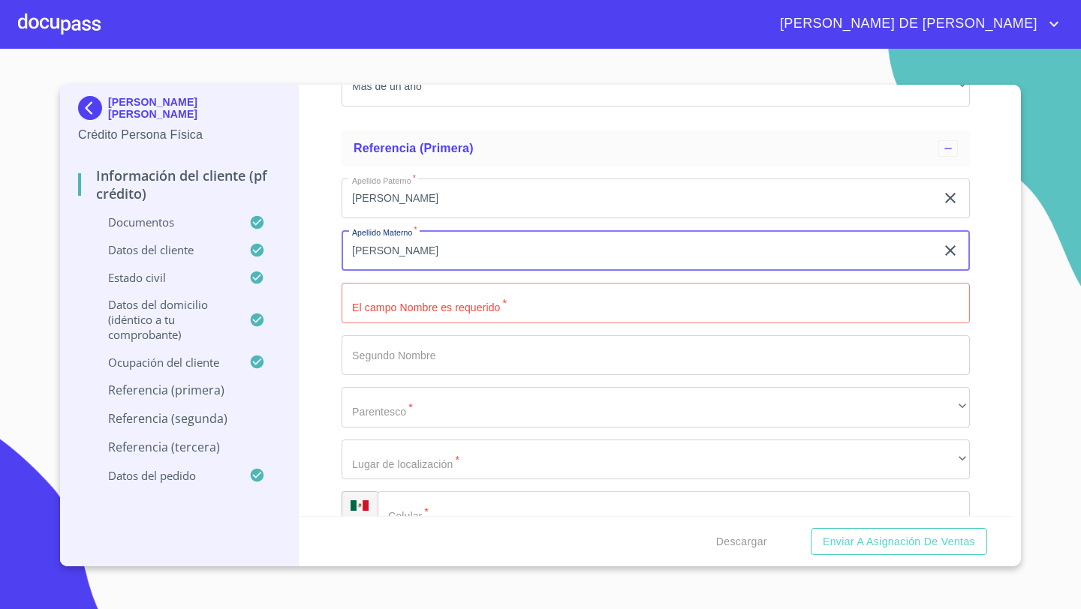
click at [417, 251] on input "[PERSON_NAME]" at bounding box center [638, 250] width 594 height 41
type input "DOMINGUEZ"
click at [400, 289] on input "Documento de identificación   *" at bounding box center [655, 303] width 628 height 41
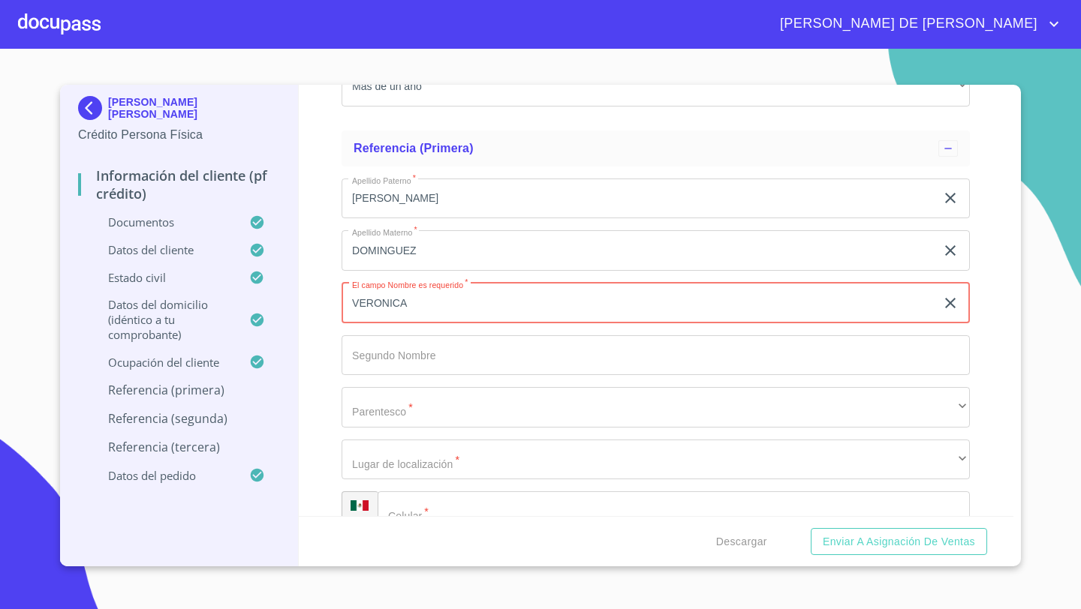
type input "VERONICA"
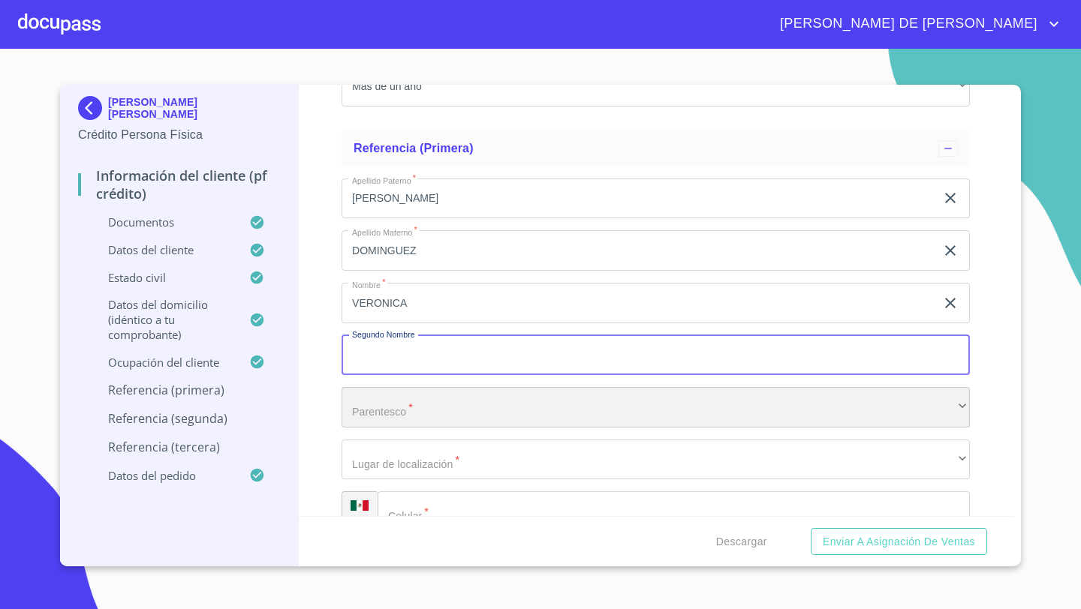
click at [376, 411] on div "​" at bounding box center [655, 407] width 628 height 41
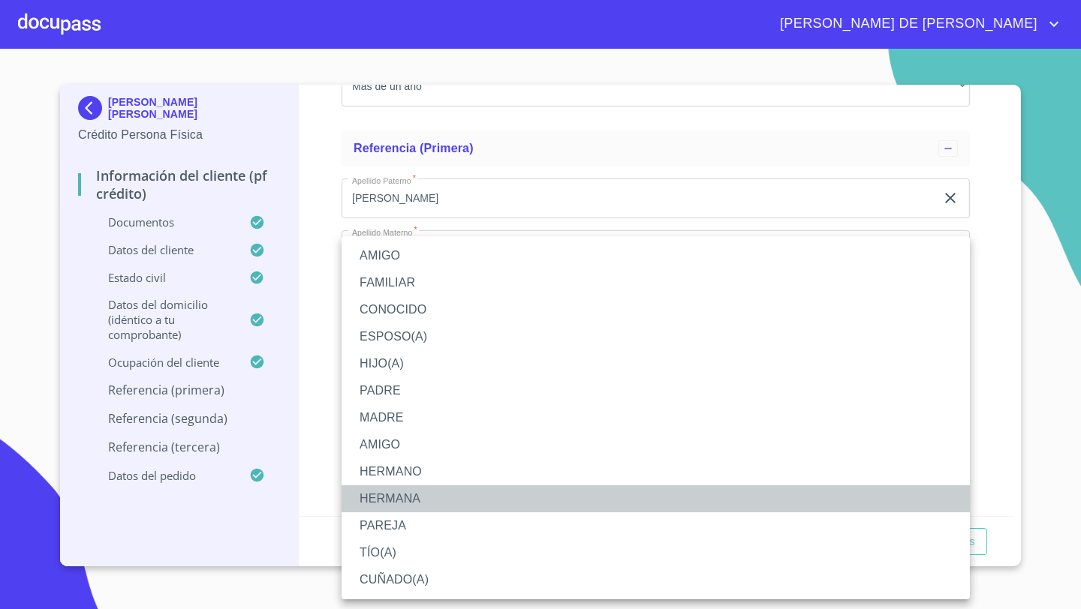
click at [391, 493] on li "HERMANA" at bounding box center [655, 499] width 628 height 27
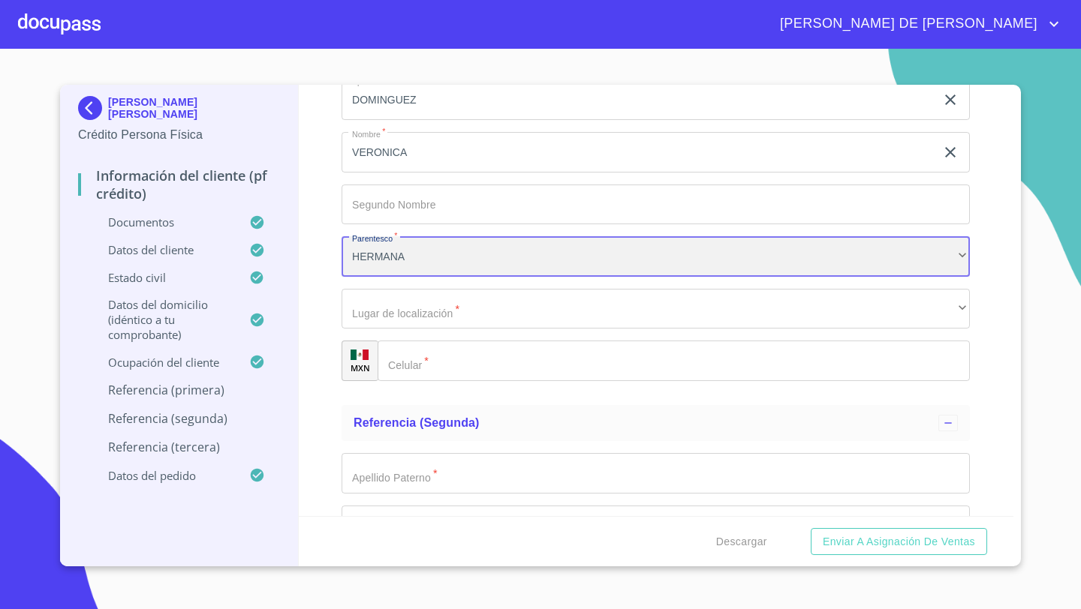
scroll to position [7538, 0]
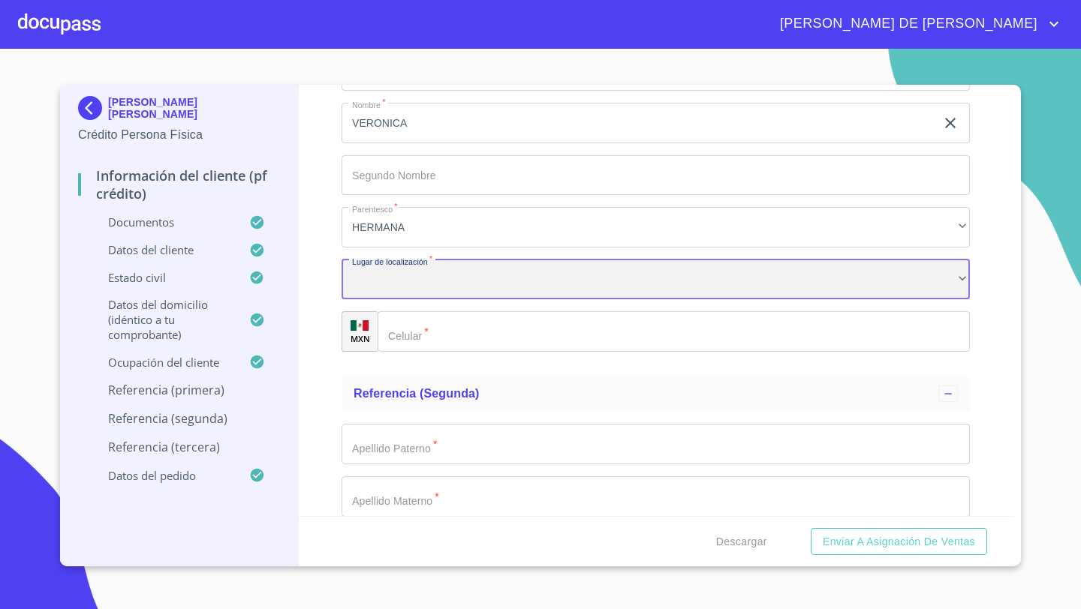
click at [373, 273] on div "​" at bounding box center [655, 280] width 628 height 41
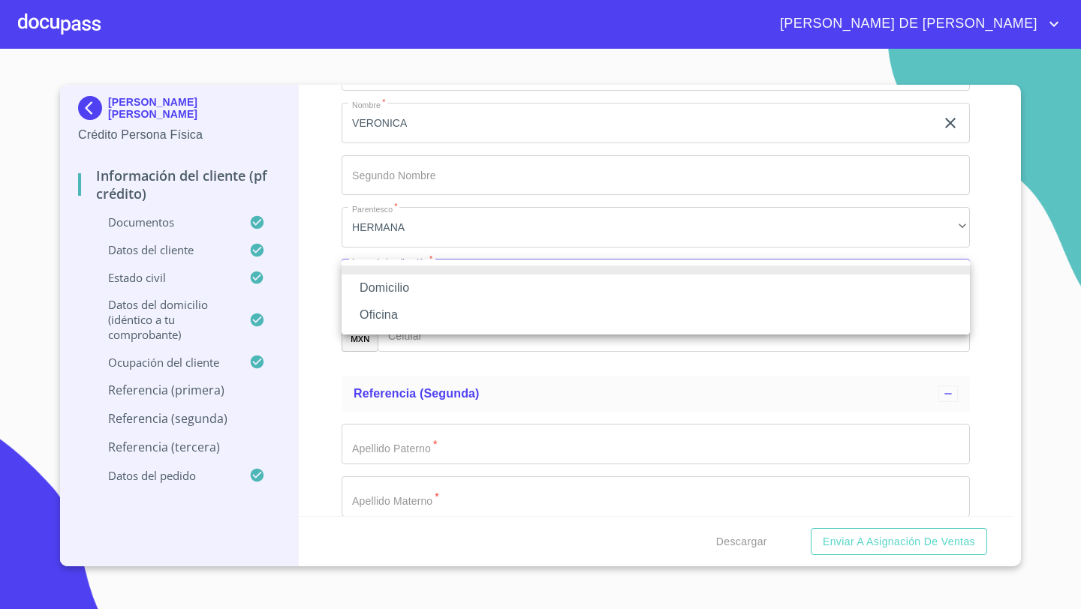
click at [378, 311] on li "Oficina" at bounding box center [655, 315] width 628 height 27
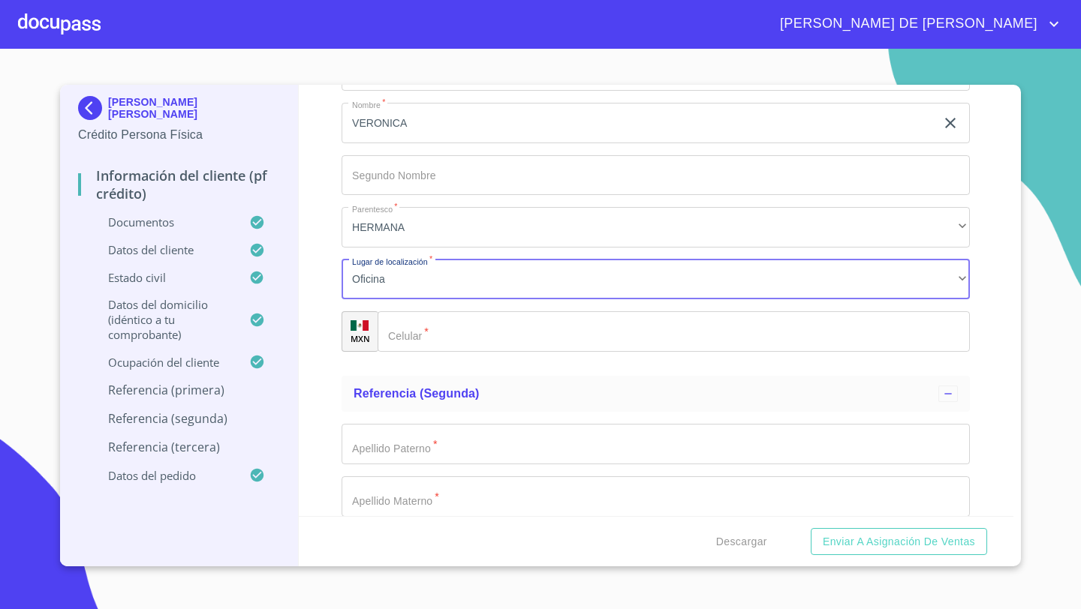
click at [432, 335] on input "Documento de identificación   *" at bounding box center [674, 331] width 592 height 41
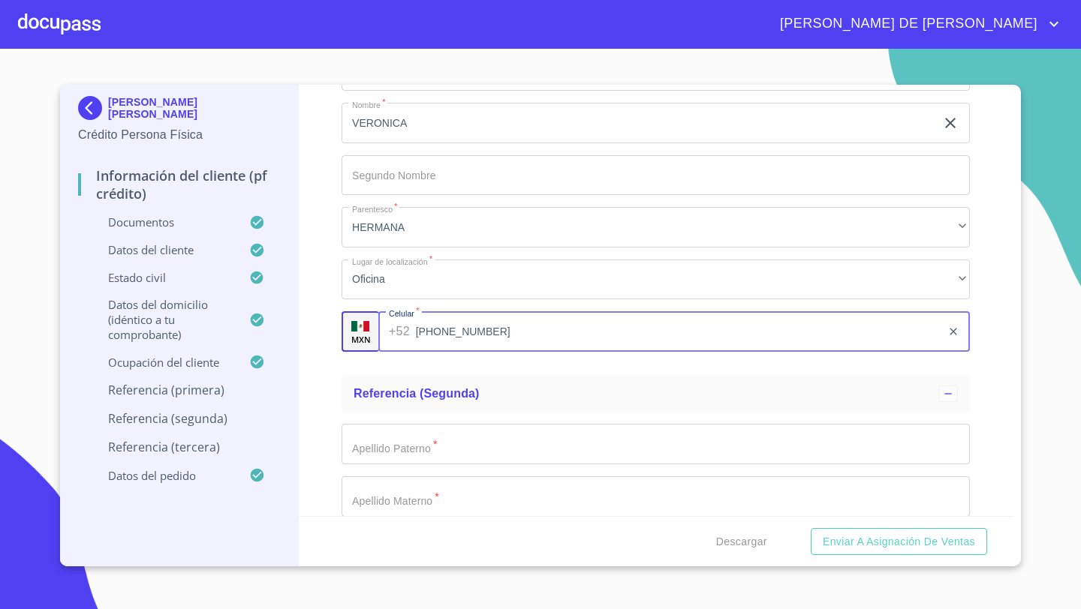
type input "[PHONE_NUMBER]"
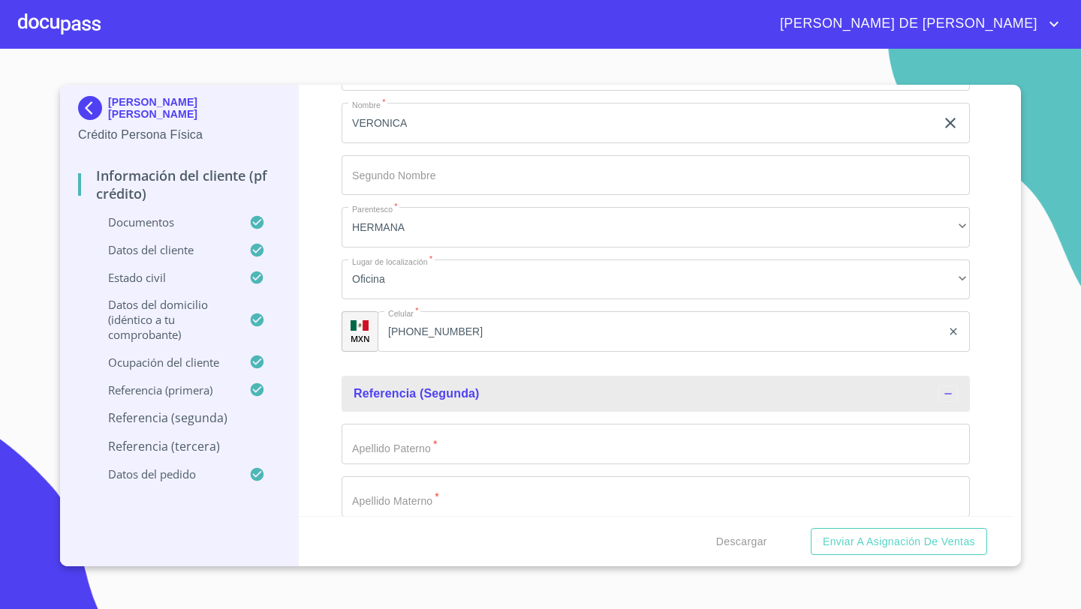
click at [354, 465] on div "Apellido [PERSON_NAME]   * ​ Apellido Materno   * ​ Nombre   * ​ Segundo Nombre…" at bounding box center [655, 601] width 628 height 378
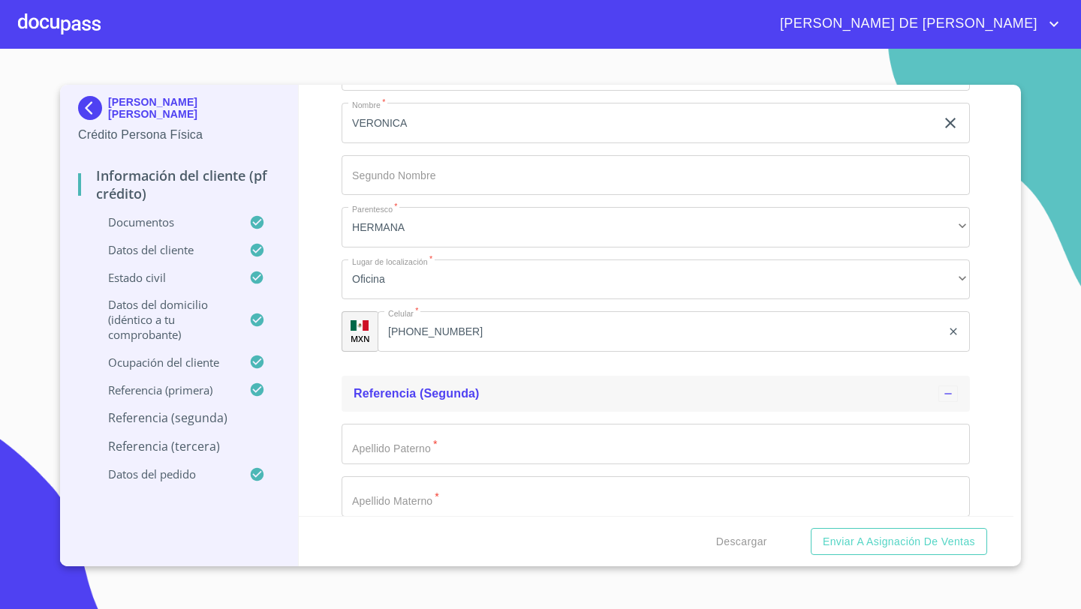
scroll to position [7677, 0]
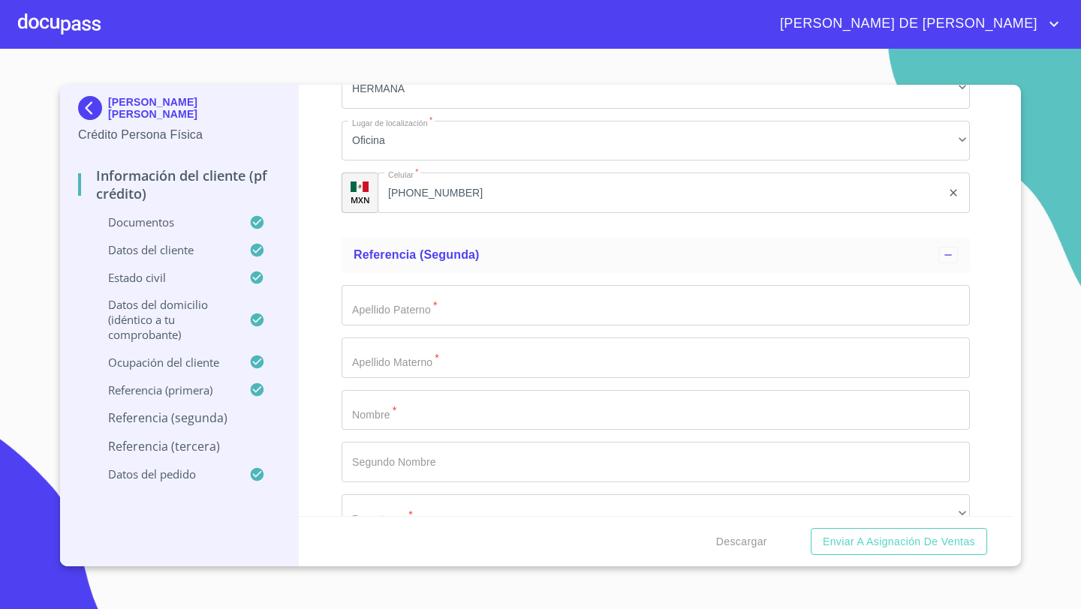
click at [364, 316] on input "Documento de identificación   *" at bounding box center [655, 305] width 628 height 41
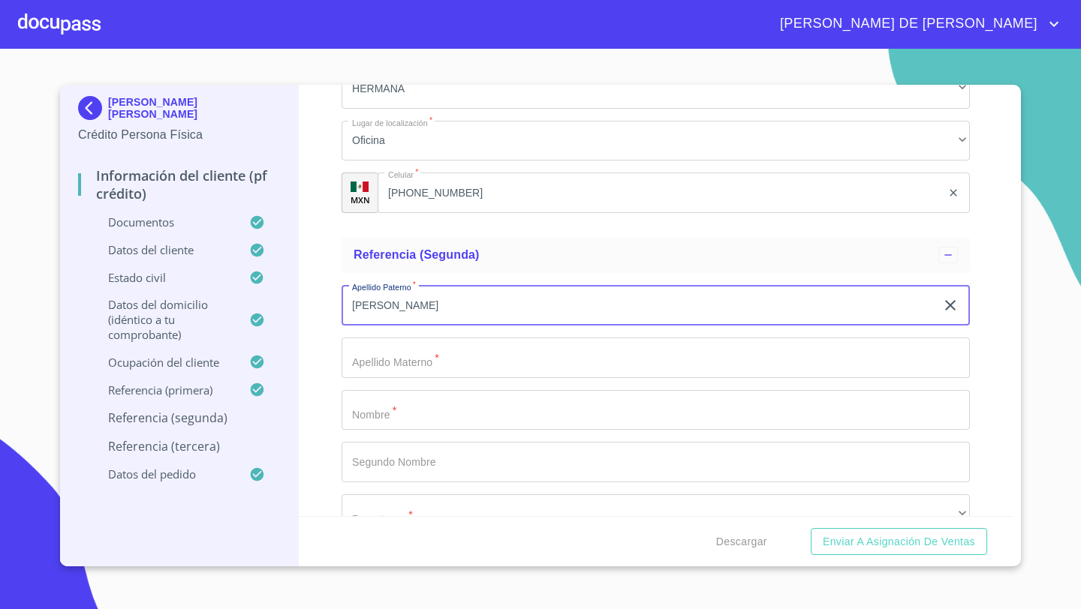
type input "[PERSON_NAME]"
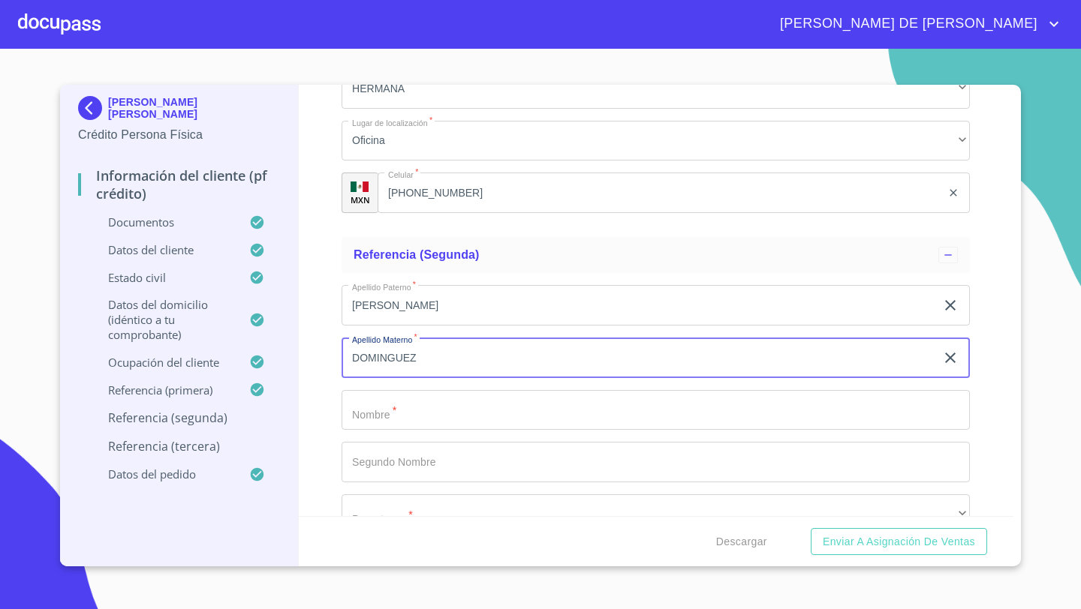
type input "DOMINGUEZ"
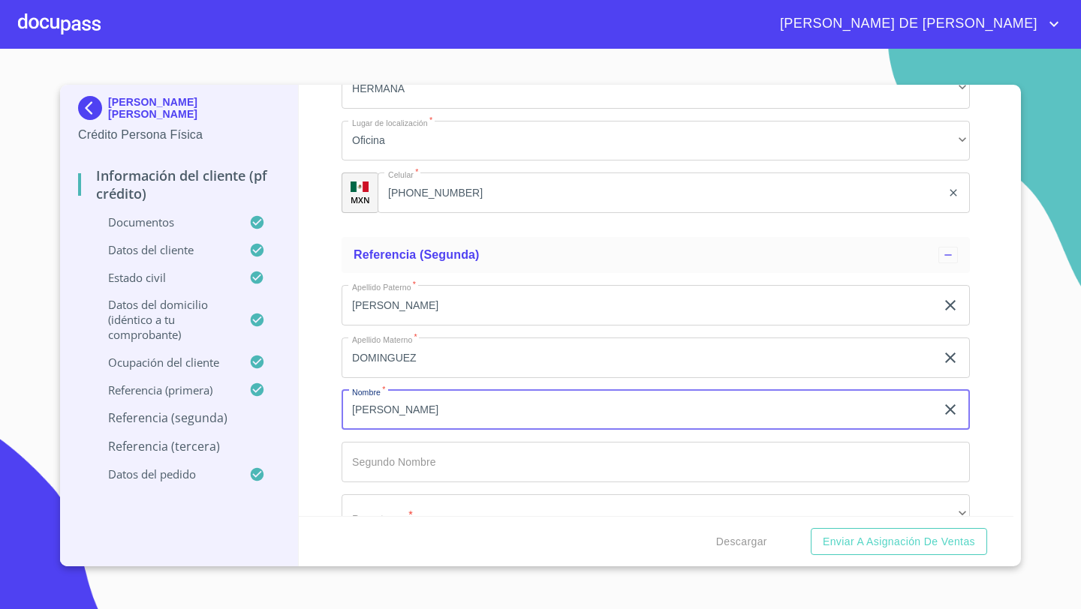
type input "[PERSON_NAME]"
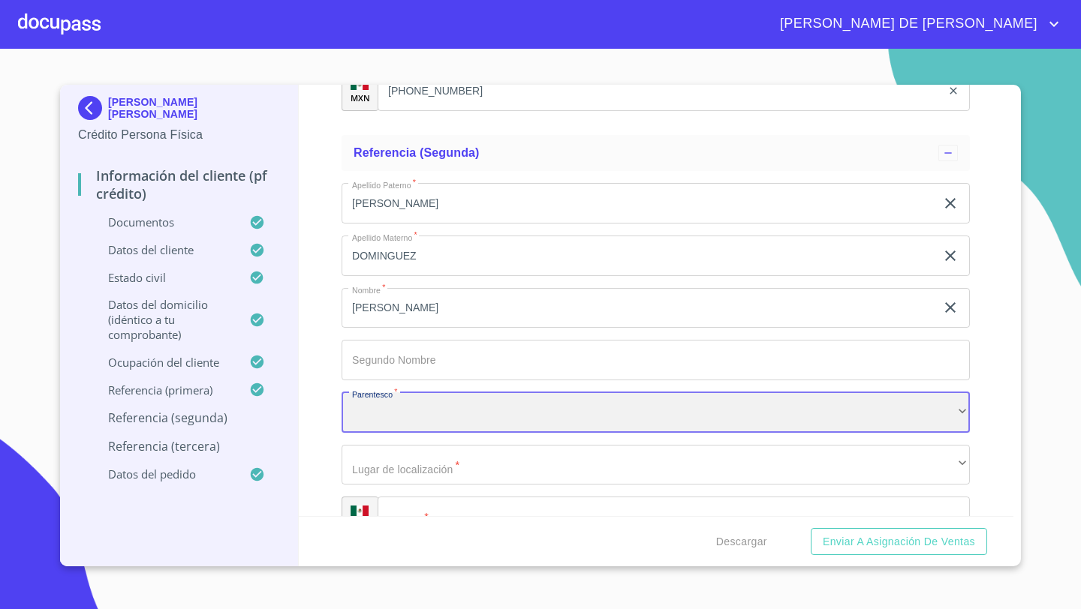
scroll to position [7839, 0]
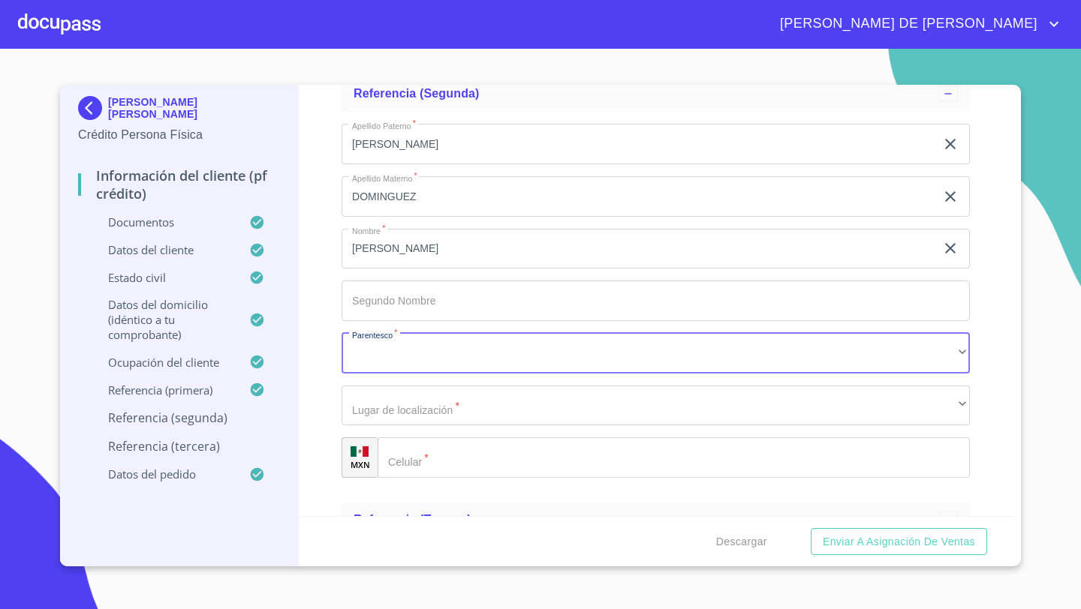
click at [411, 454] on div "​" at bounding box center [674, 458] width 592 height 41
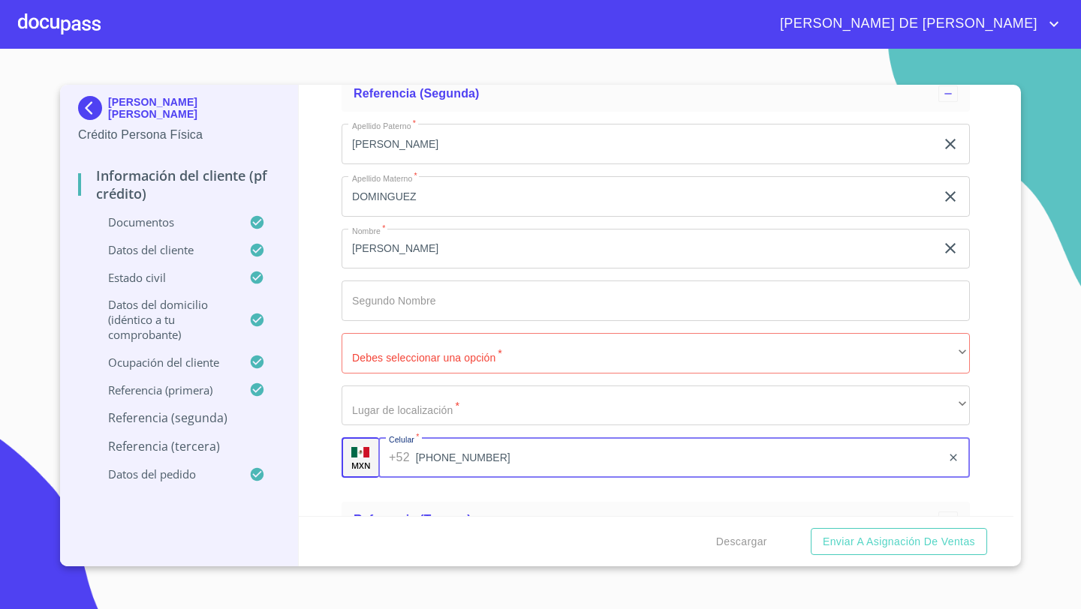
type input "[PHONE_NUMBER]"
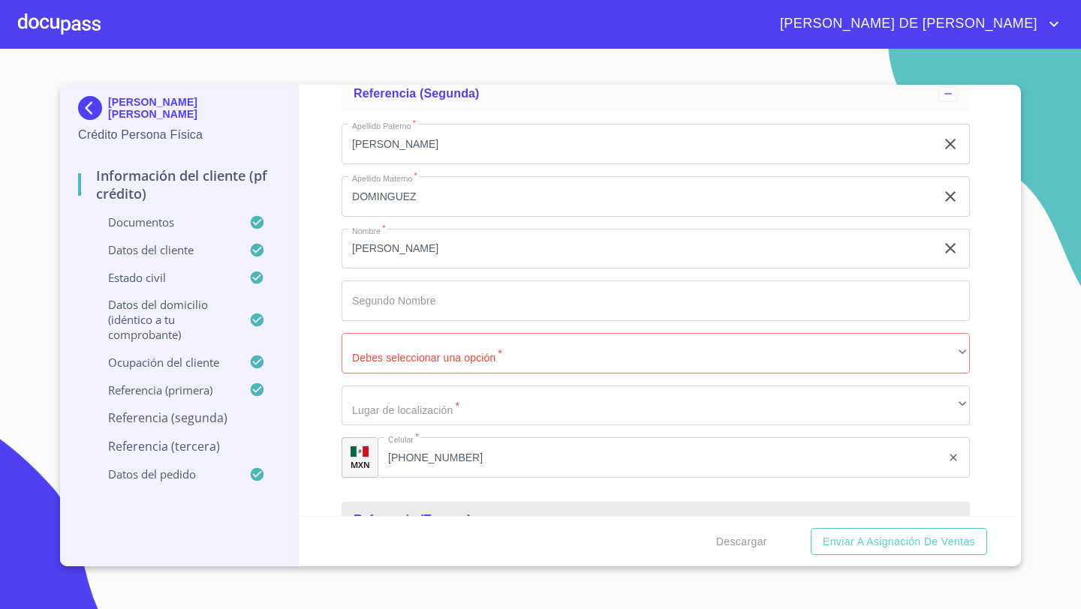
scroll to position [7858, 0]
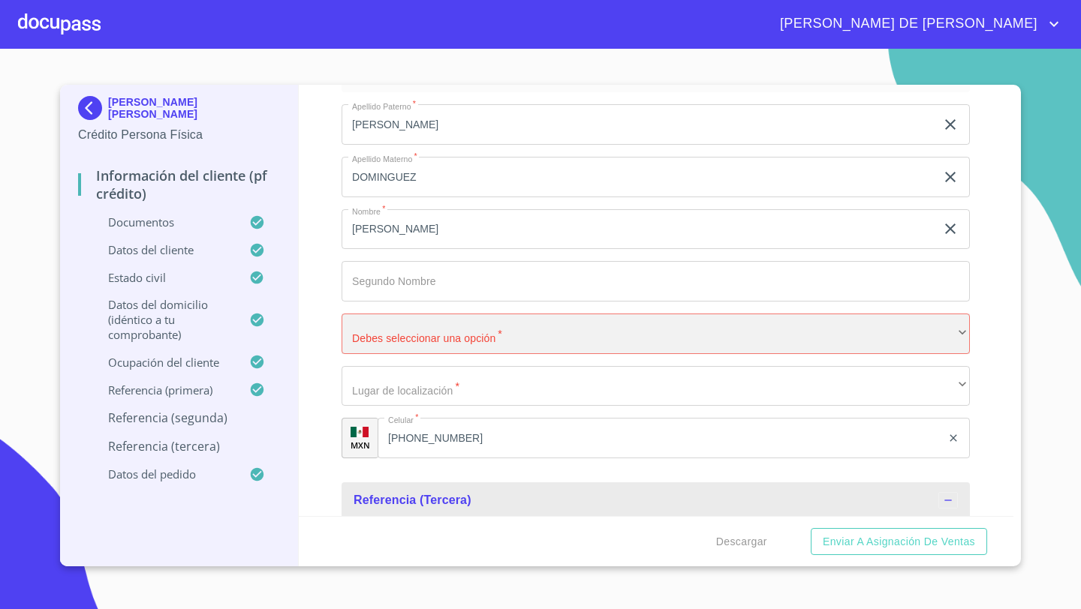
click at [375, 327] on div "​" at bounding box center [655, 334] width 628 height 41
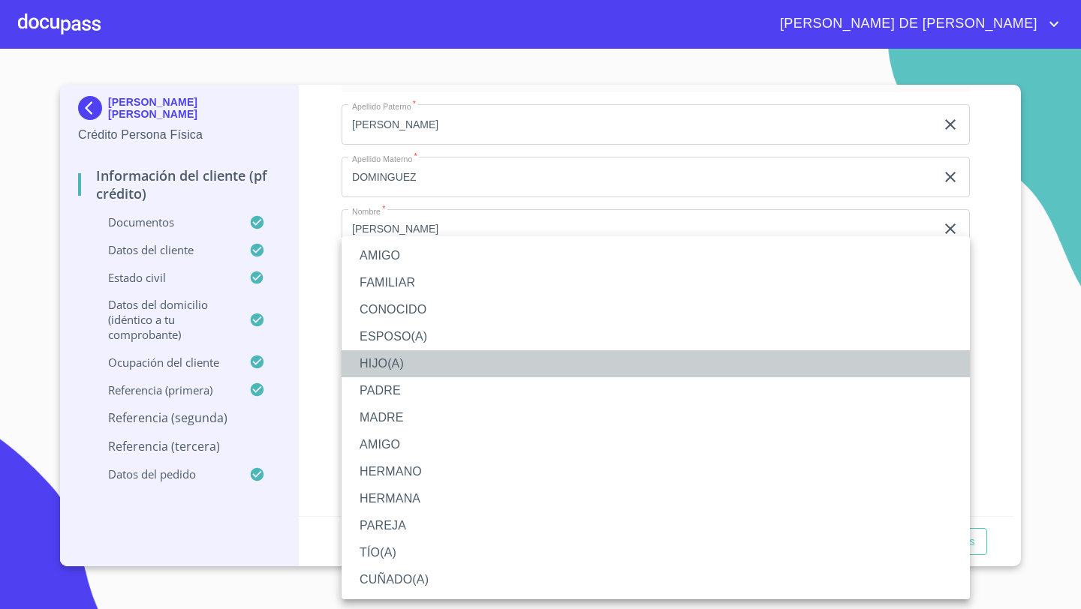
click at [393, 363] on li "HIJO(A)" at bounding box center [655, 364] width 628 height 27
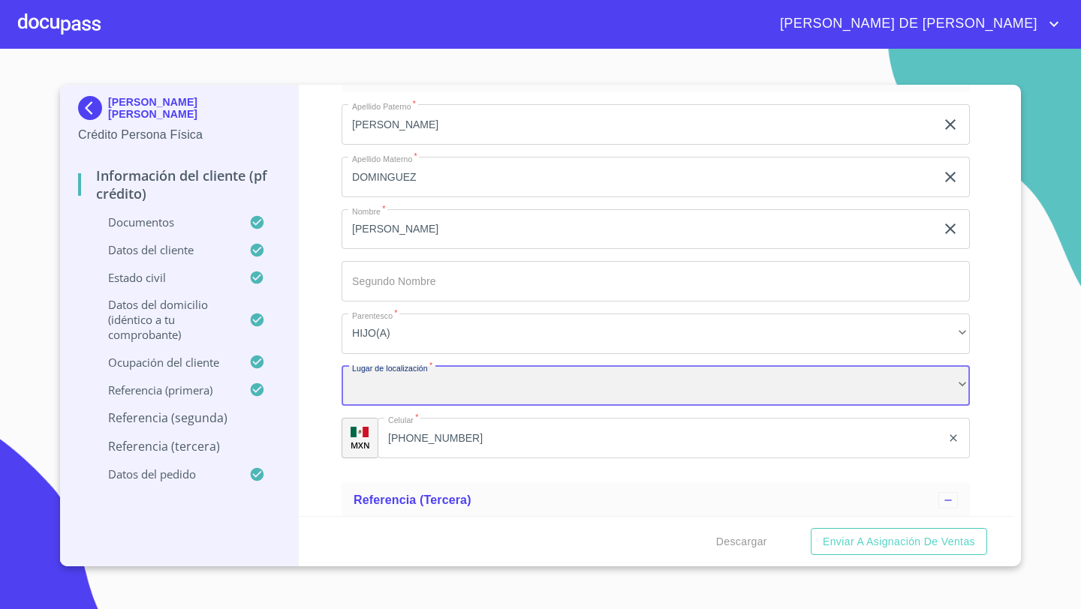
click at [384, 377] on div "​" at bounding box center [655, 386] width 628 height 41
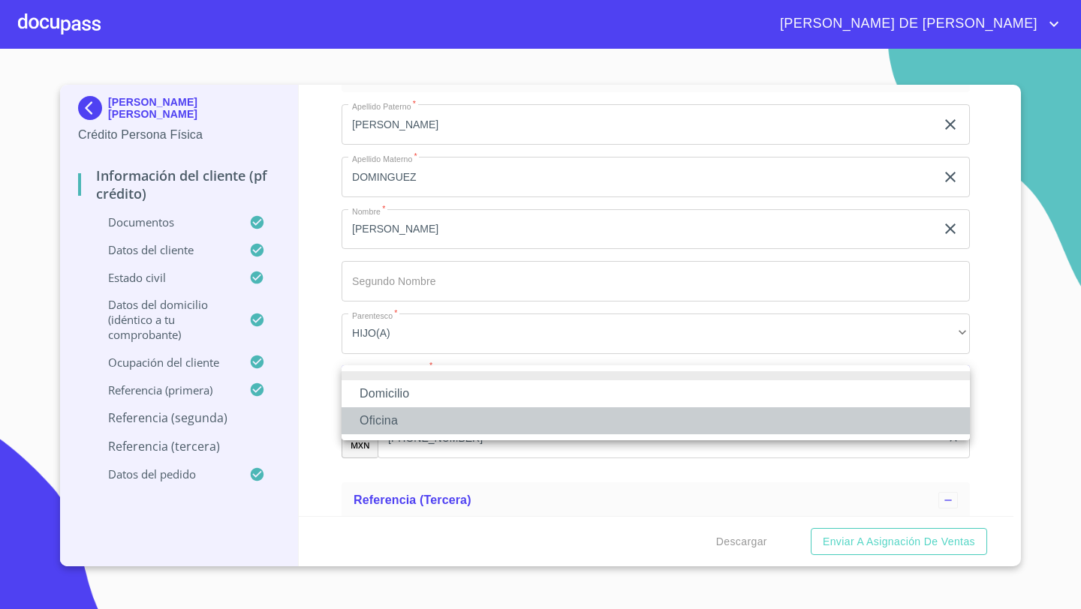
click at [378, 414] on li "Oficina" at bounding box center [655, 421] width 628 height 27
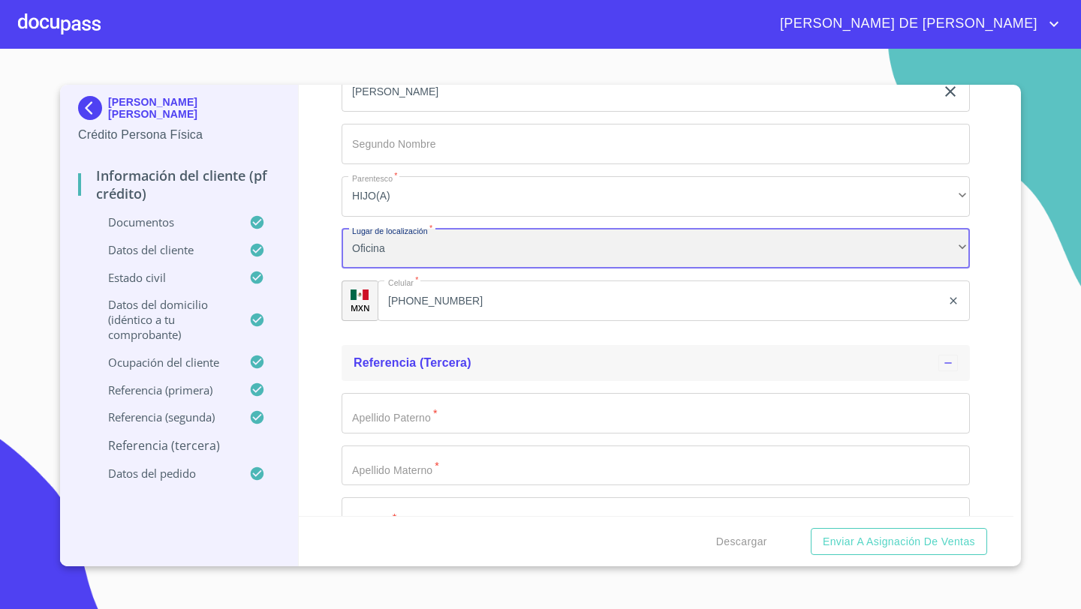
scroll to position [8004, 0]
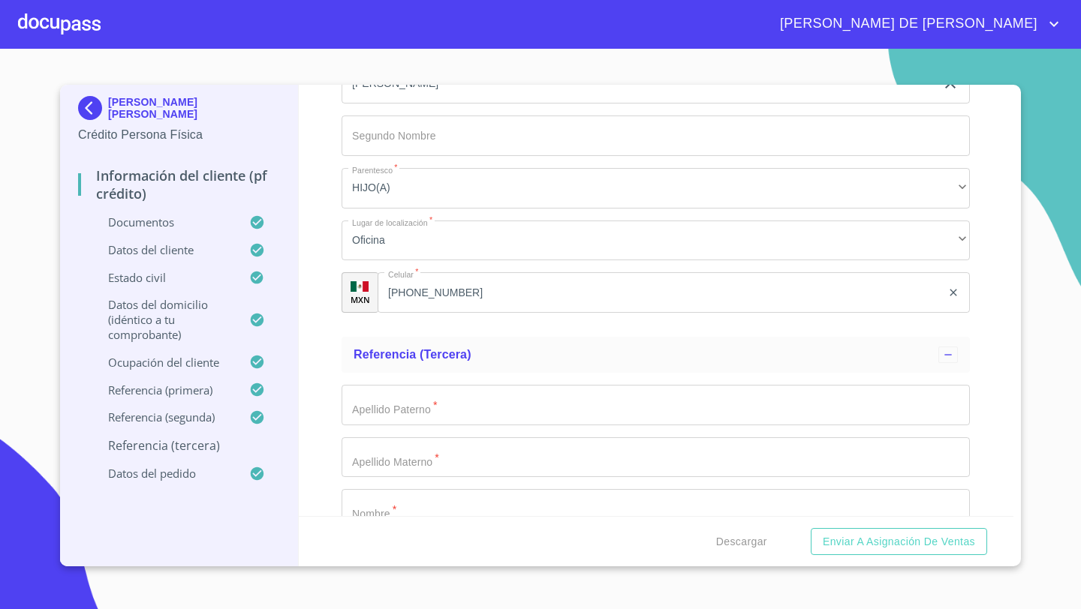
click at [319, 340] on div "Información del cliente (PF crédito) Documentos Documento de identificación   *…" at bounding box center [656, 301] width 715 height 432
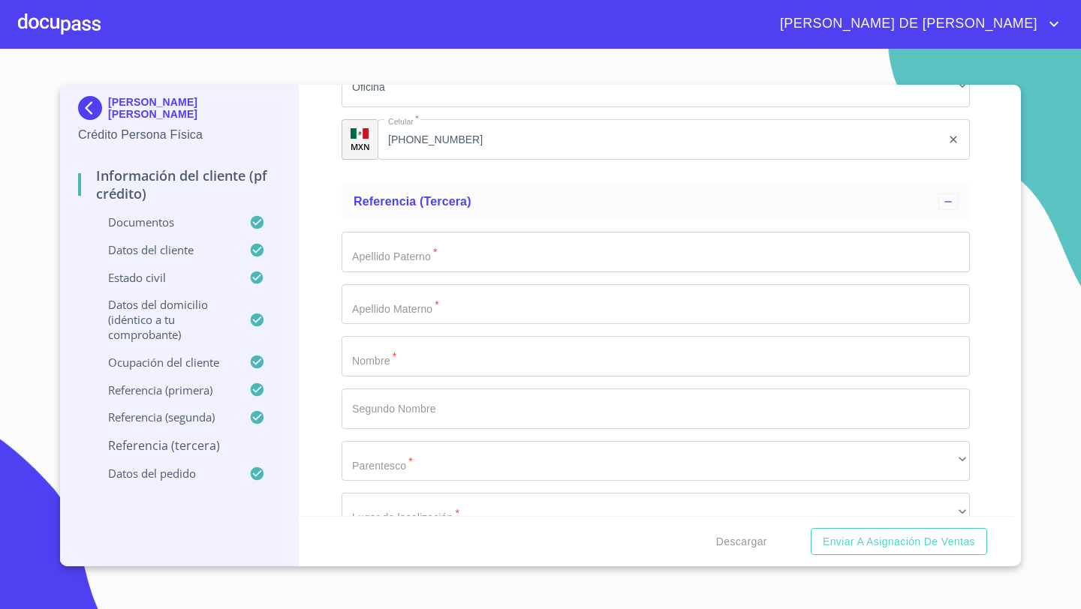
scroll to position [8161, 0]
click at [381, 253] on input "Documento de identificación   *" at bounding box center [655, 247] width 628 height 41
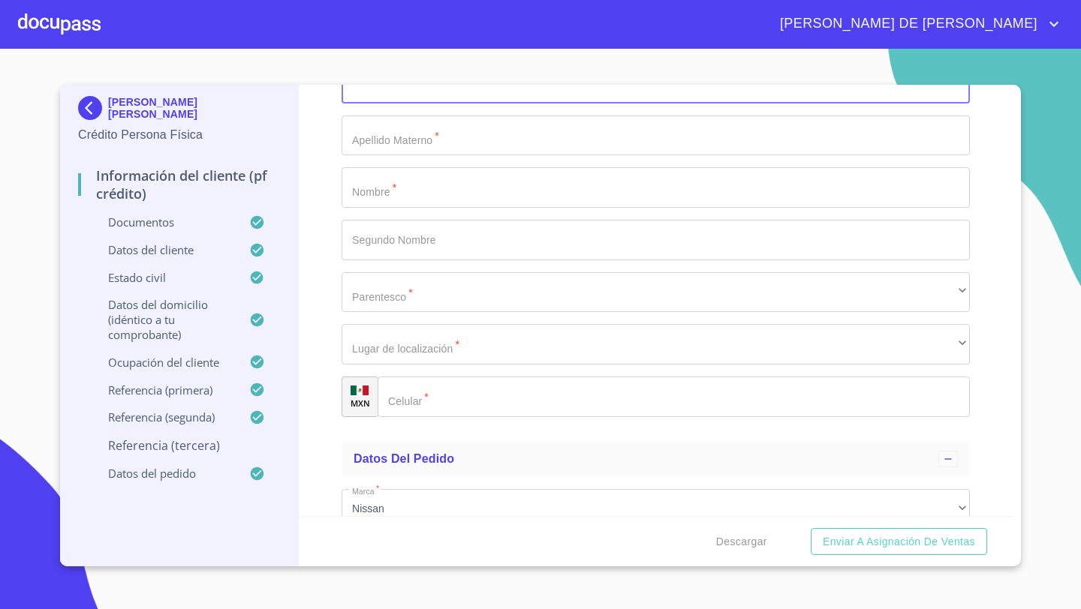
scroll to position [8364, 0]
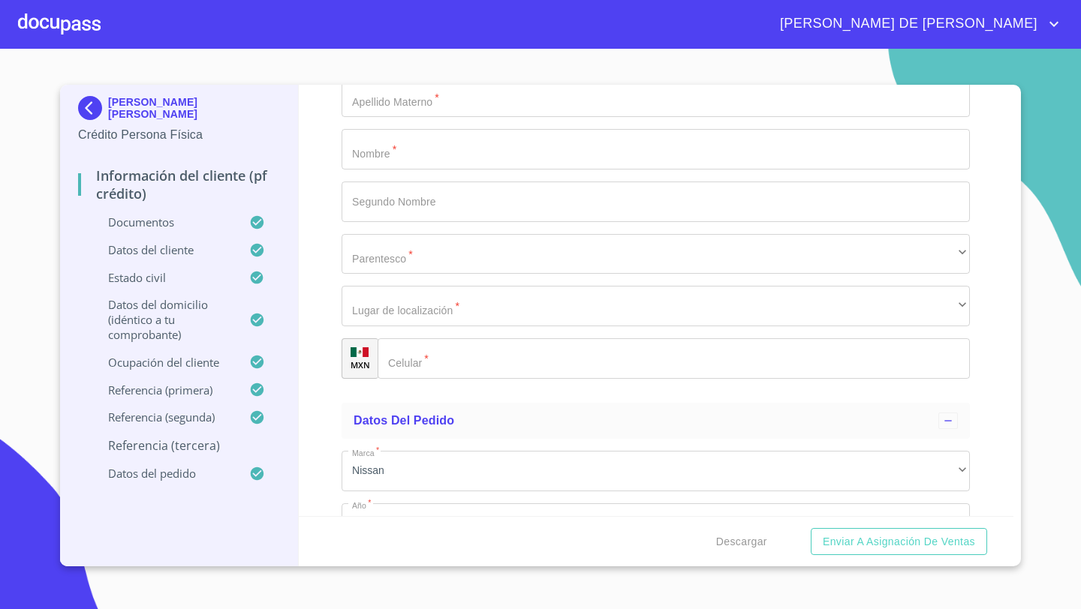
click at [416, 365] on input "Documento de identificación   *" at bounding box center [674, 358] width 592 height 41
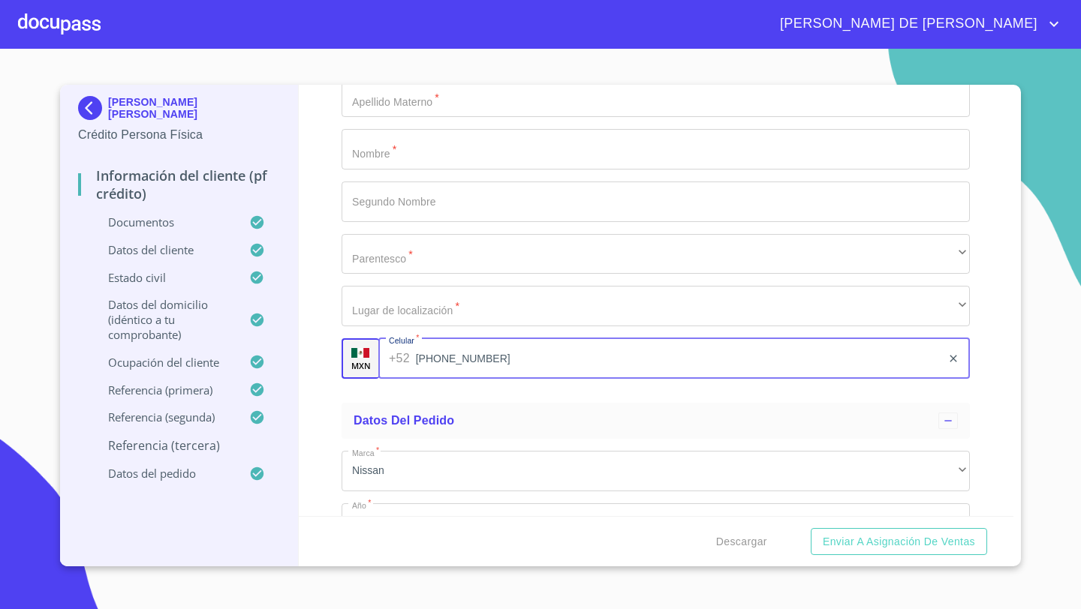
scroll to position [8138, 0]
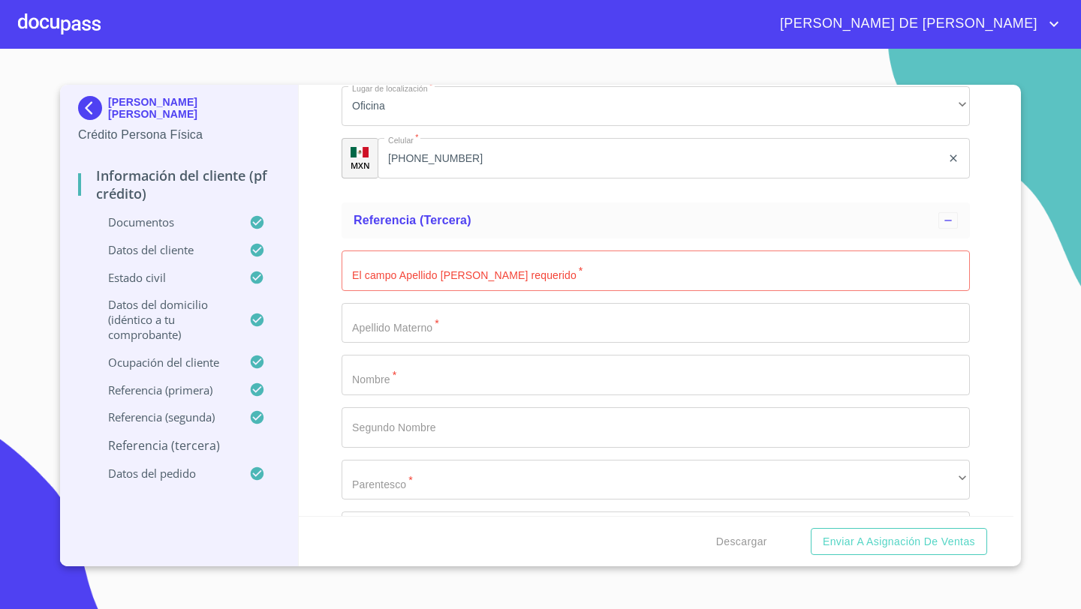
type input "[PHONE_NUMBER]"
click at [370, 263] on input "Documento de identificación   *" at bounding box center [655, 271] width 628 height 41
type input "[PERSON_NAME]"
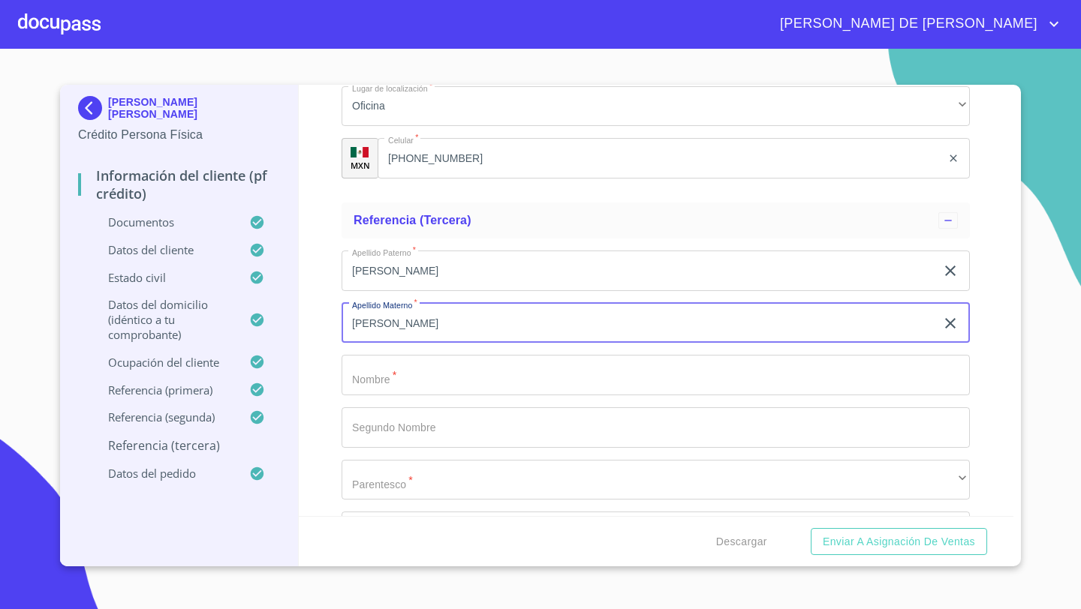
type input "[PERSON_NAME]"
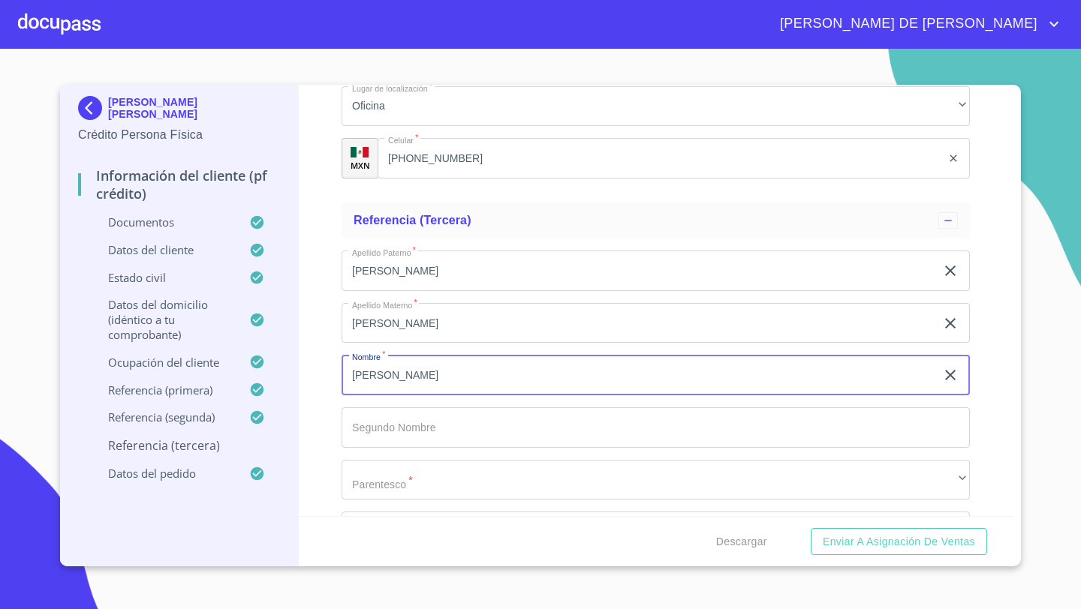
type input "[PERSON_NAME]"
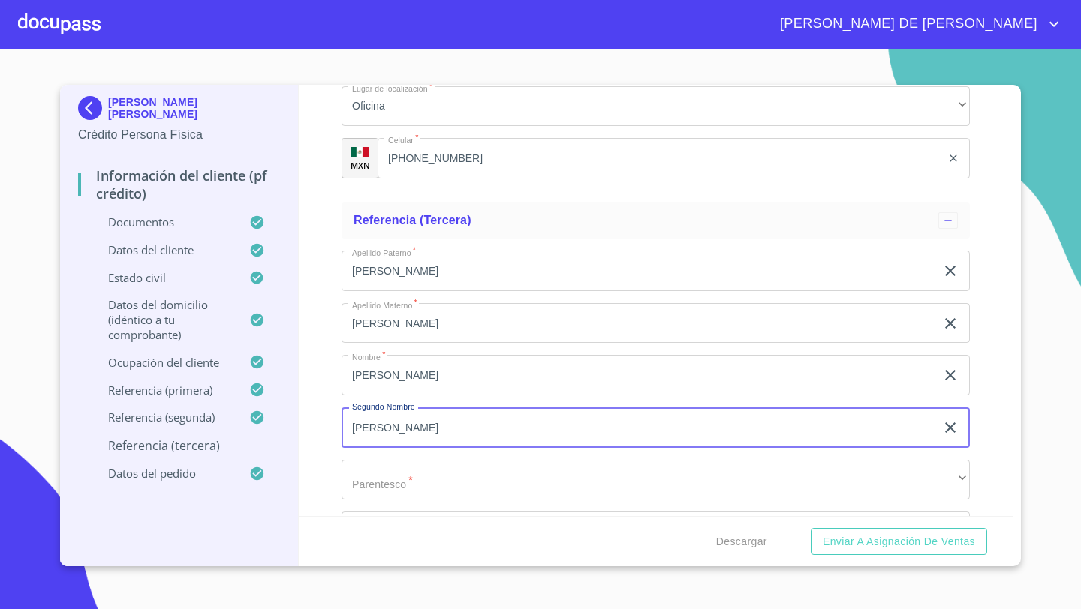
type input "[PERSON_NAME]"
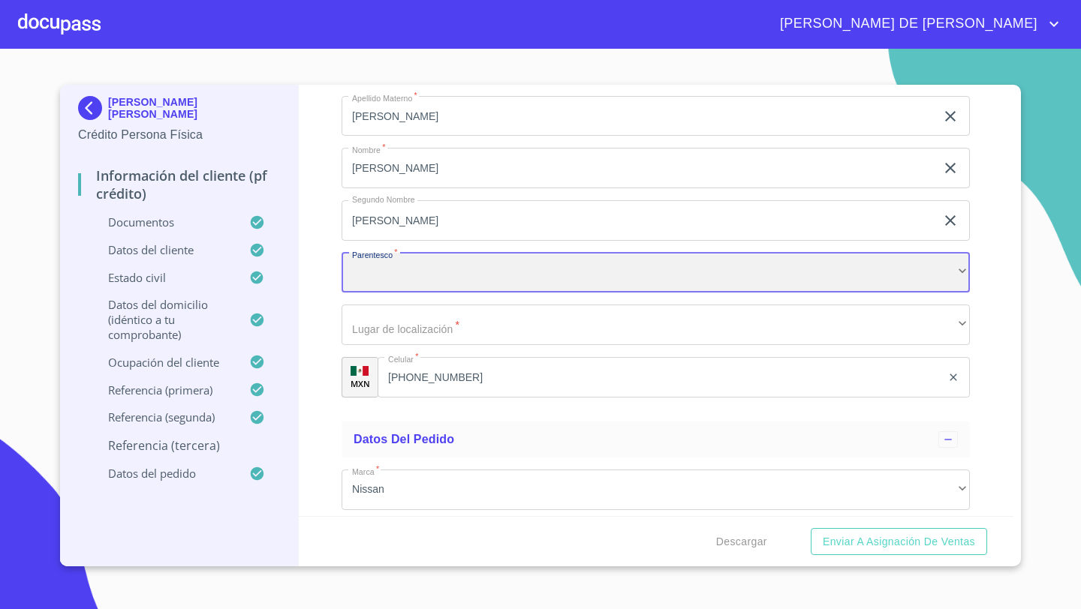
scroll to position [8365, 0]
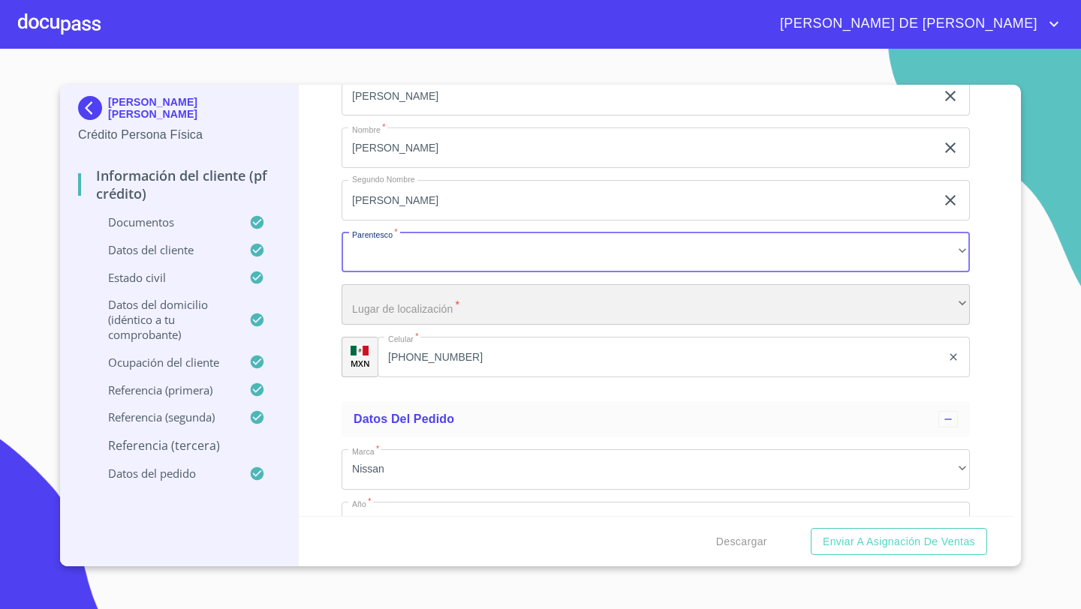
click at [392, 309] on div "​" at bounding box center [655, 304] width 628 height 41
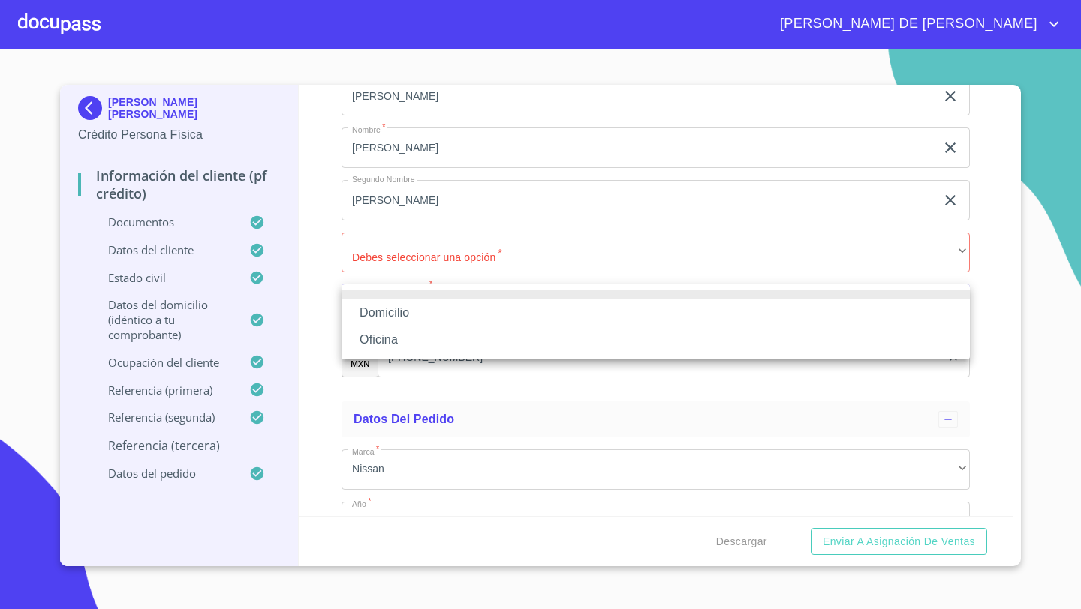
click at [386, 339] on li "Oficina" at bounding box center [655, 339] width 628 height 27
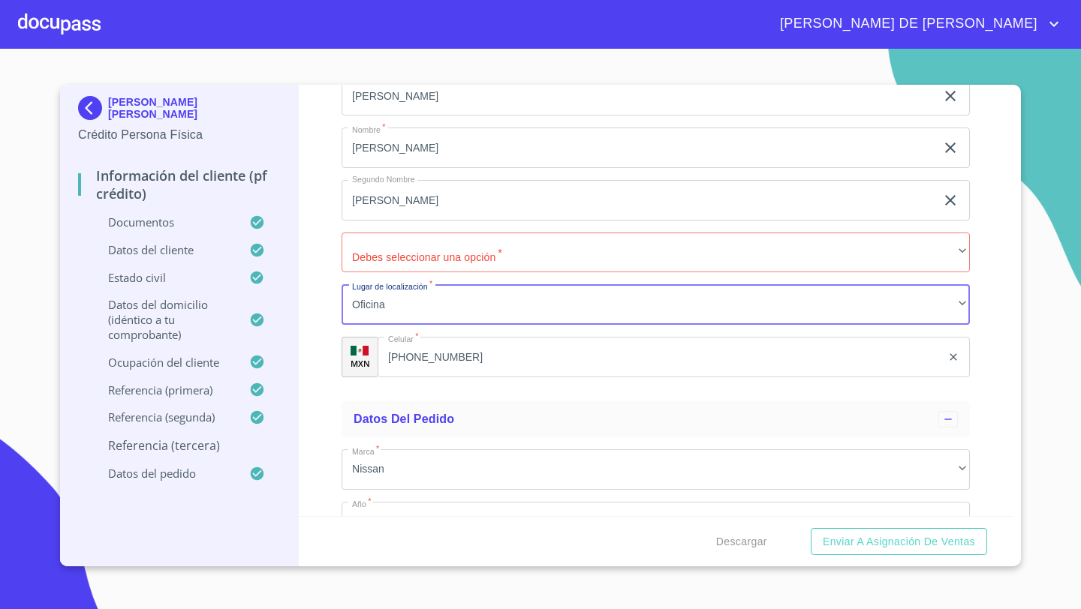
click at [321, 341] on div "Información del cliente (PF crédito) Documentos Documento de identificación   *…" at bounding box center [656, 301] width 715 height 432
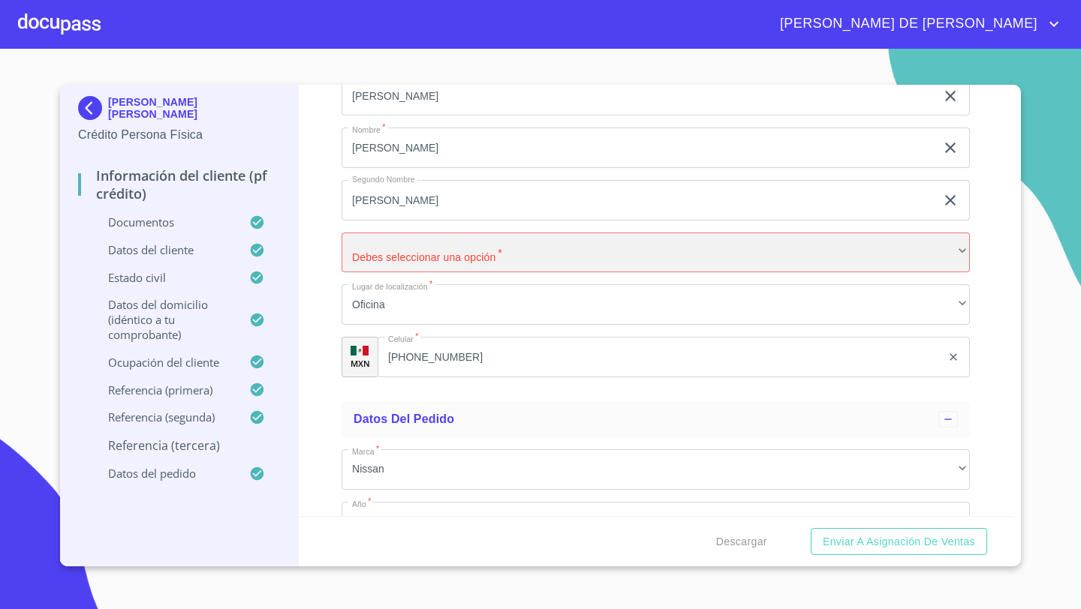
click at [365, 255] on div "​" at bounding box center [655, 253] width 628 height 41
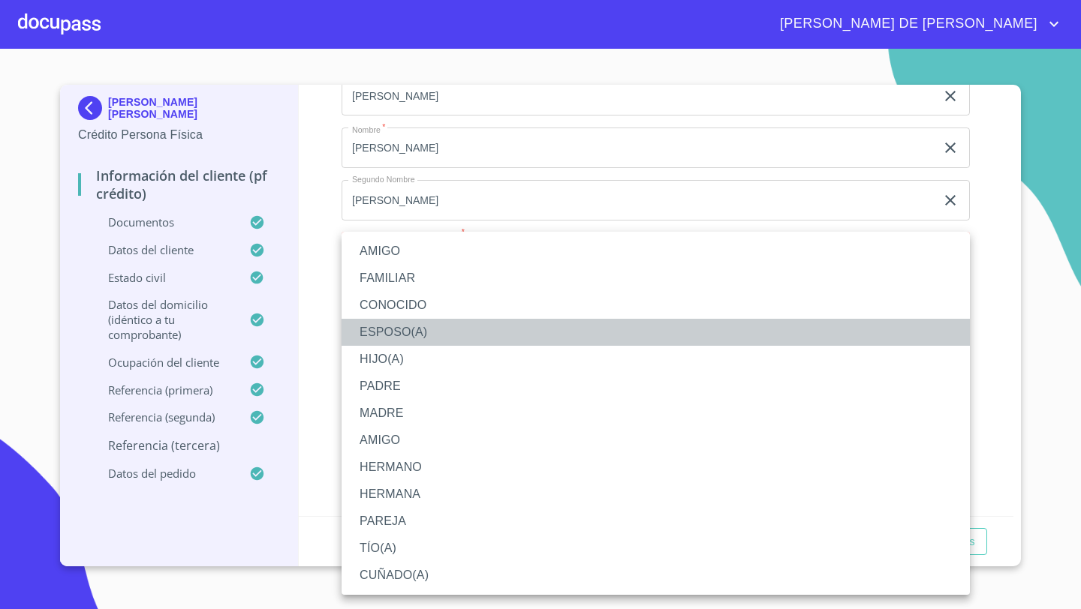
click at [392, 335] on li "ESPOSO(A)" at bounding box center [655, 332] width 628 height 27
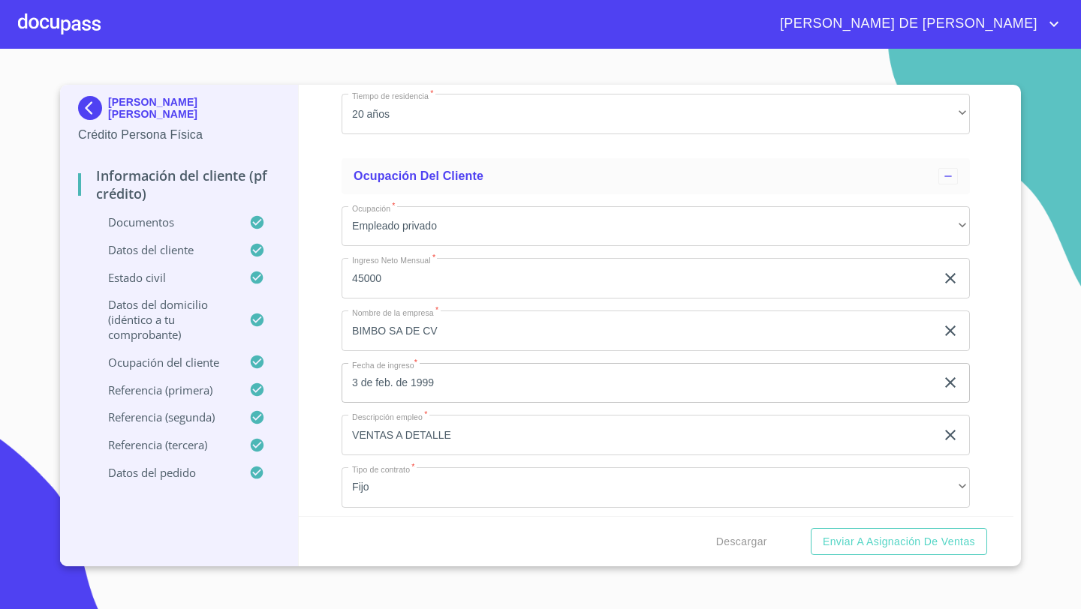
scroll to position [6160, 0]
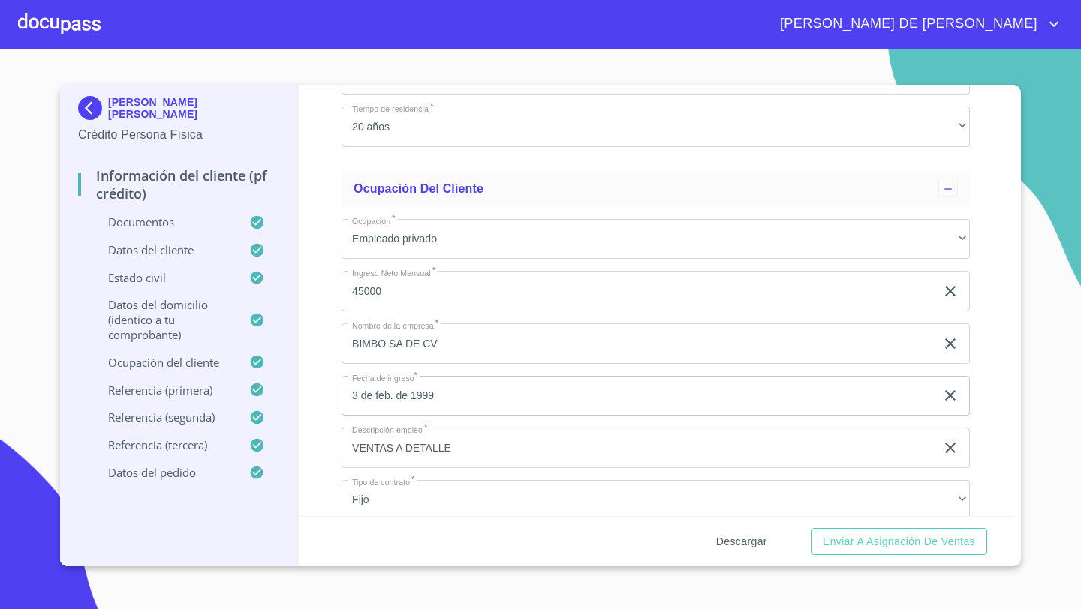
click at [741, 541] on span "Descargar" at bounding box center [741, 542] width 51 height 19
click at [894, 540] on span "Enviar a Asignación de Ventas" at bounding box center [899, 542] width 152 height 19
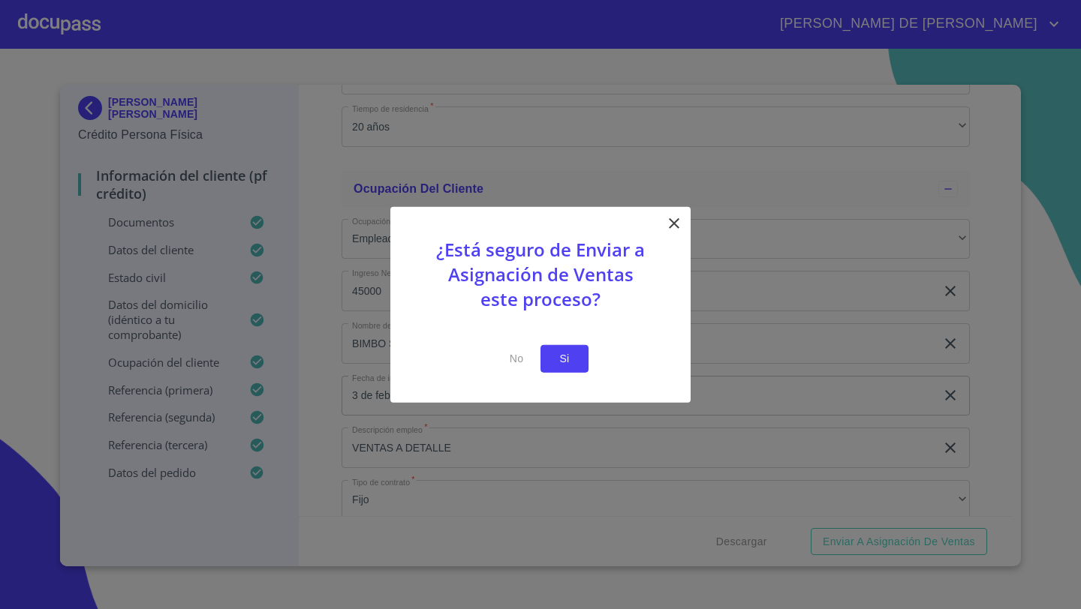
click at [575, 356] on span "Si" at bounding box center [564, 359] width 24 height 19
